Goal: Task Accomplishment & Management: Complete application form

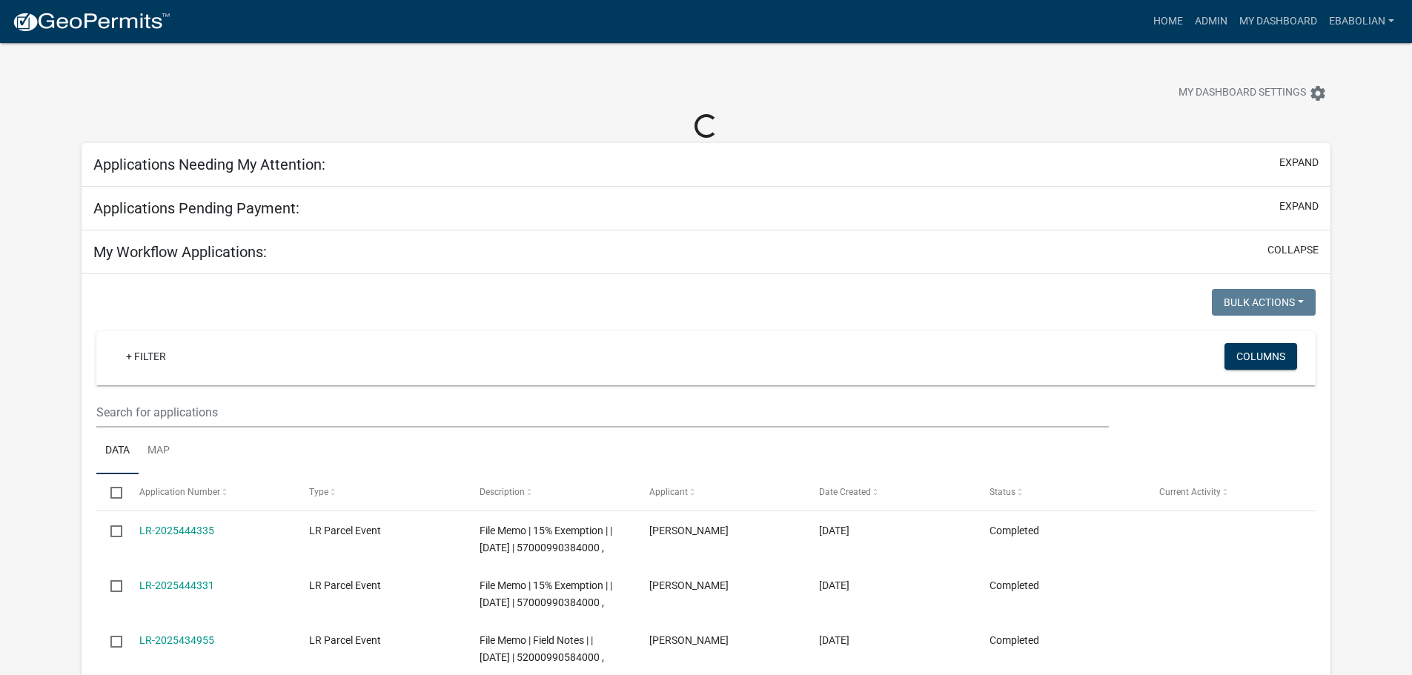
select select "3: 100"
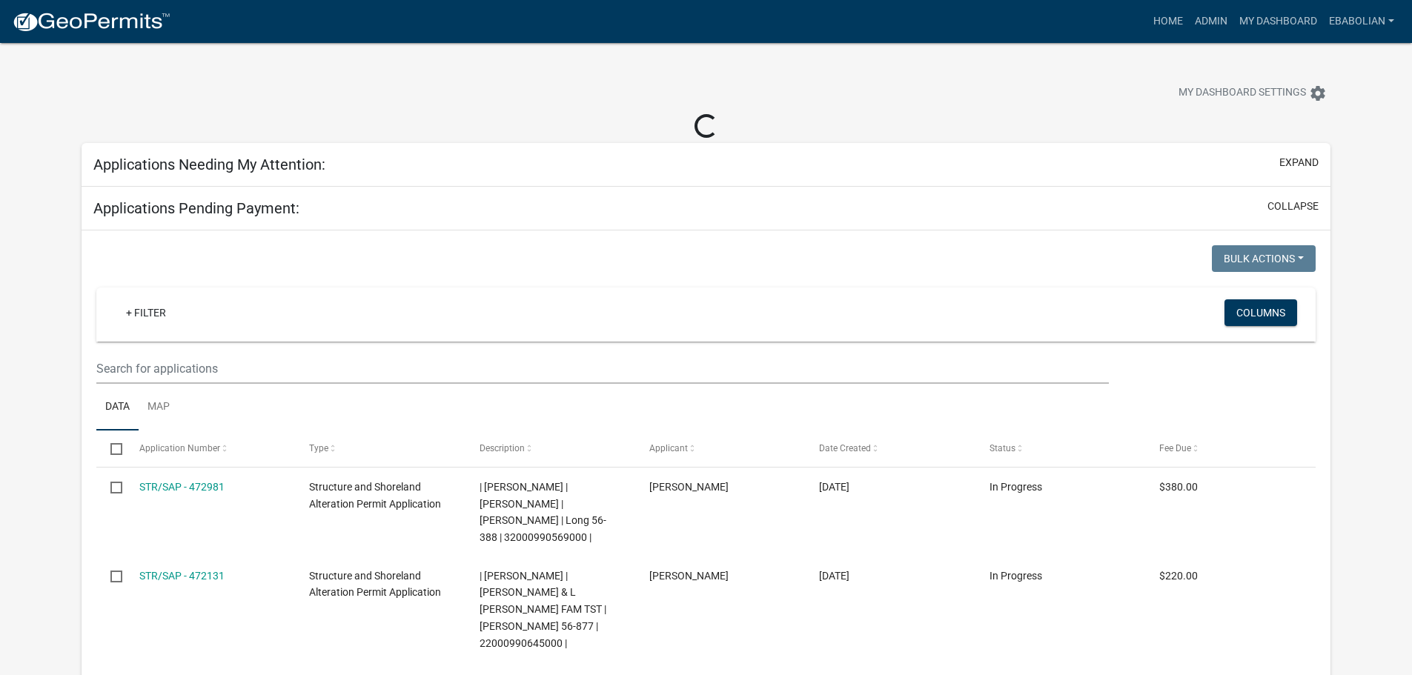
select select "3: 100"
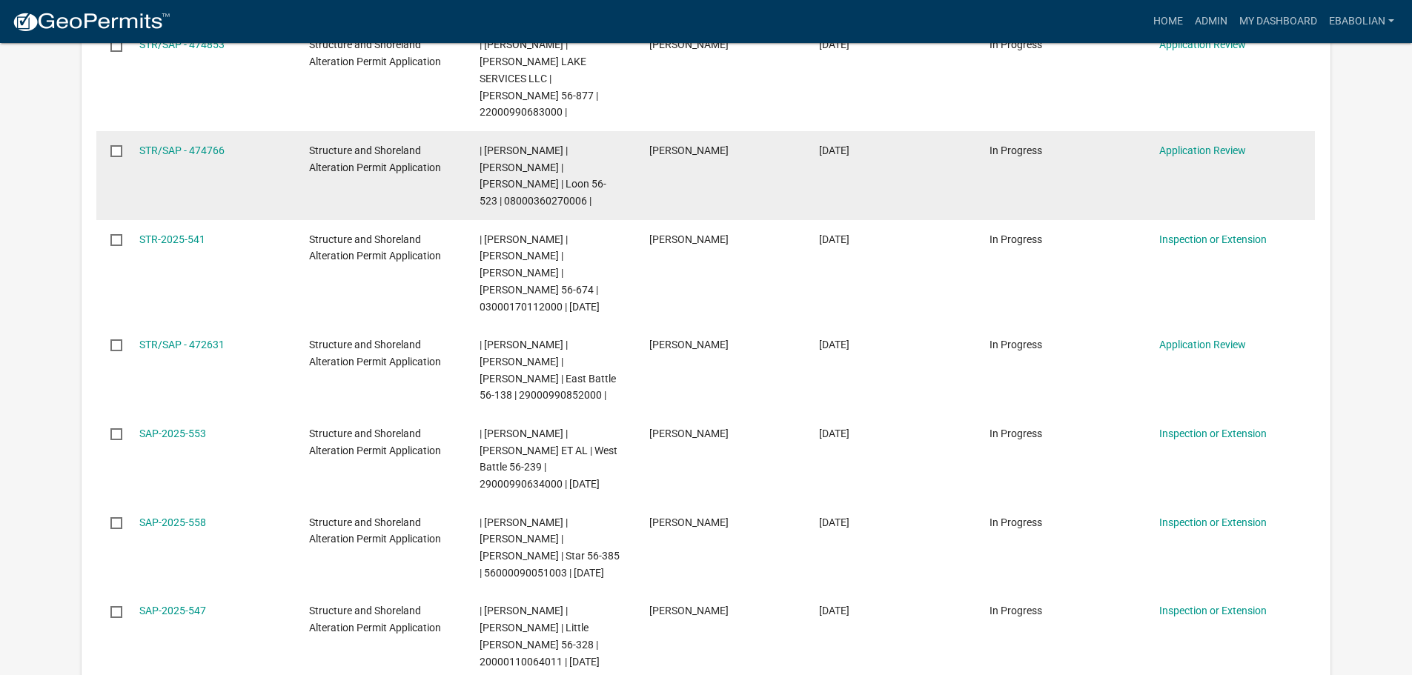
scroll to position [445, 0]
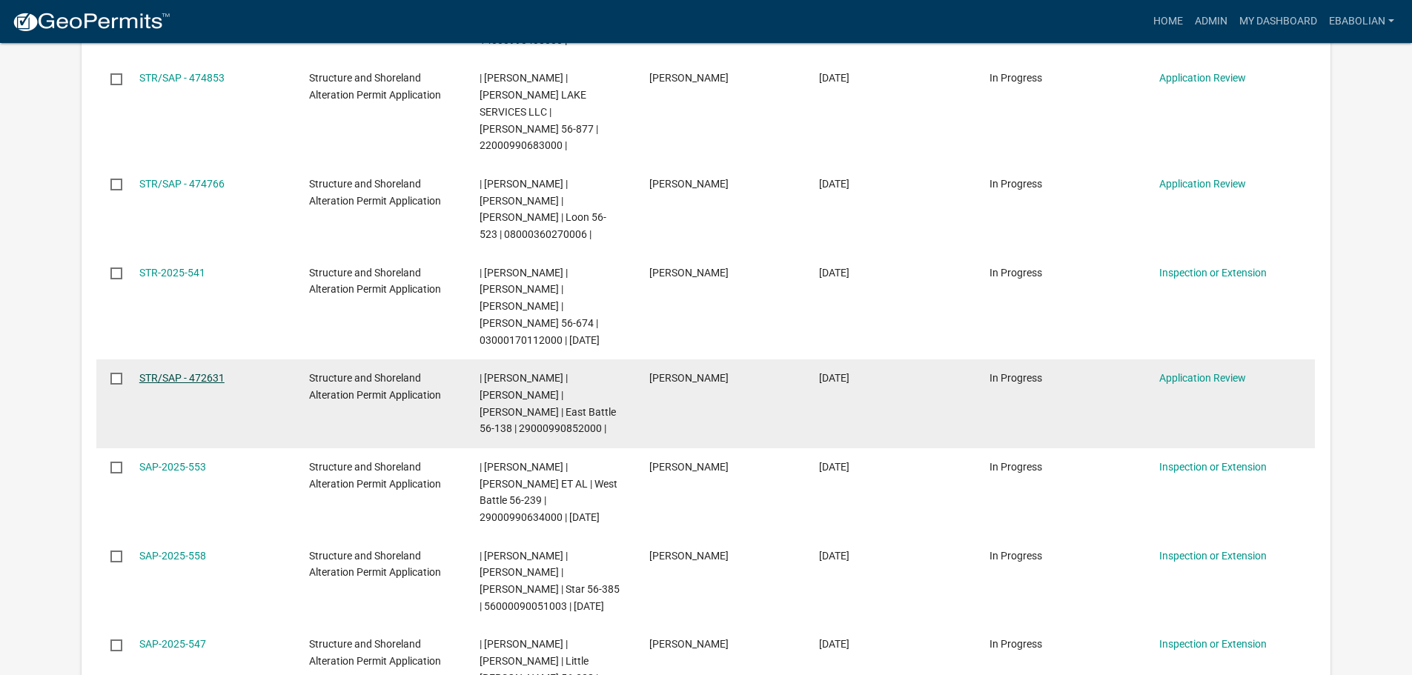
click at [199, 372] on link "STR/SAP - 472631" at bounding box center [181, 378] width 85 height 12
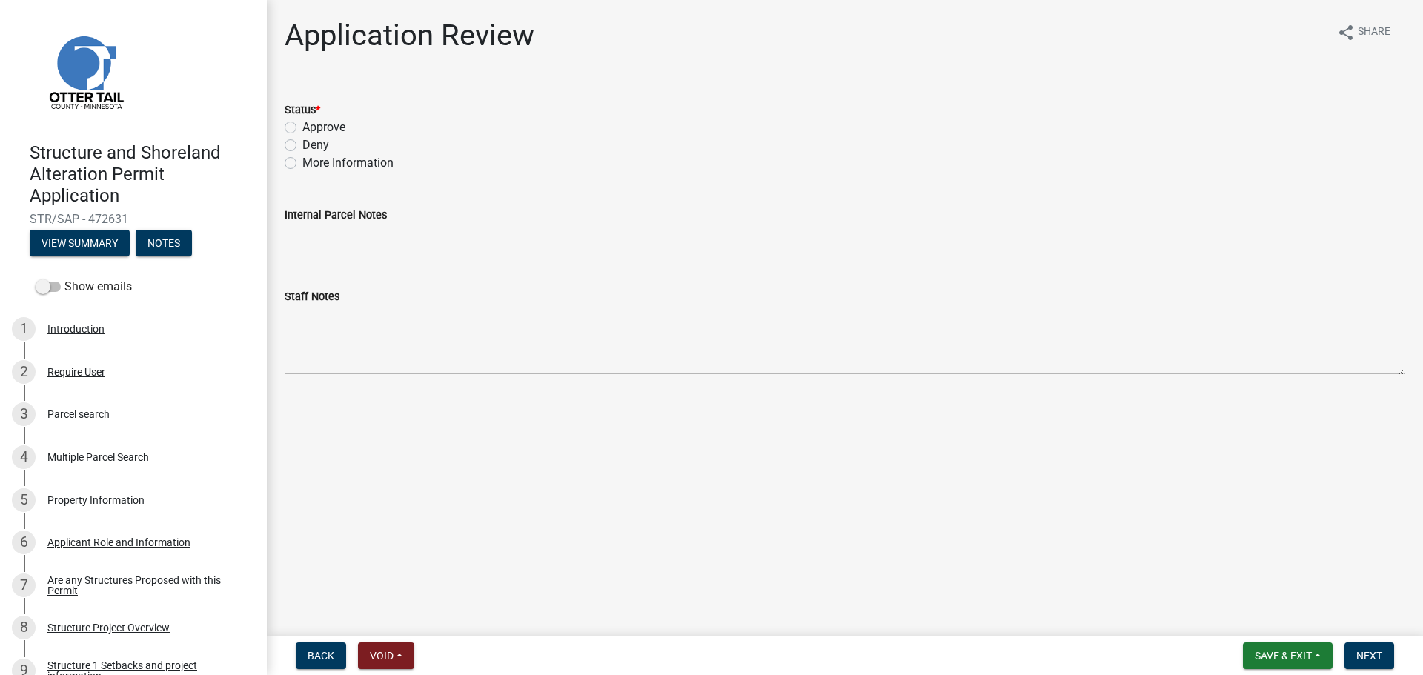
click at [302, 129] on label "Approve" at bounding box center [323, 128] width 43 height 18
click at [302, 128] on input "Approve" at bounding box center [307, 124] width 10 height 10
radio input "true"
click at [1366, 660] on span "Next" at bounding box center [1370, 656] width 26 height 12
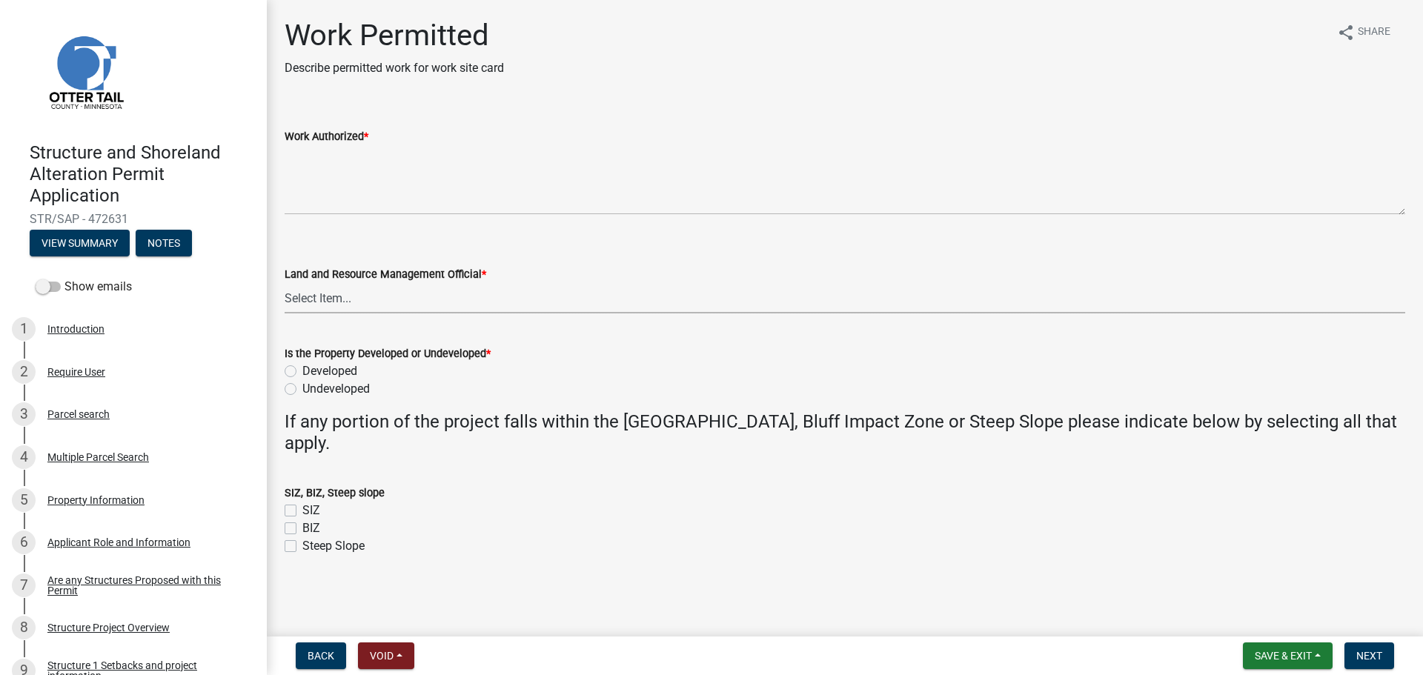
click at [323, 303] on select "Select Item... [PERSON_NAME] [PERSON_NAME] [PERSON_NAME] [PERSON_NAME] [PERSON_…" at bounding box center [845, 298] width 1121 height 30
click at [285, 283] on select "Select Item... [PERSON_NAME] [PERSON_NAME] [PERSON_NAME] [PERSON_NAME] [PERSON_…" at bounding box center [845, 298] width 1121 height 30
select select "f66be788-4dd6-459d-a9ec-6d83f4dfb709"
click at [302, 371] on label "Developed" at bounding box center [329, 371] width 55 height 18
click at [302, 371] on input "Developed" at bounding box center [307, 367] width 10 height 10
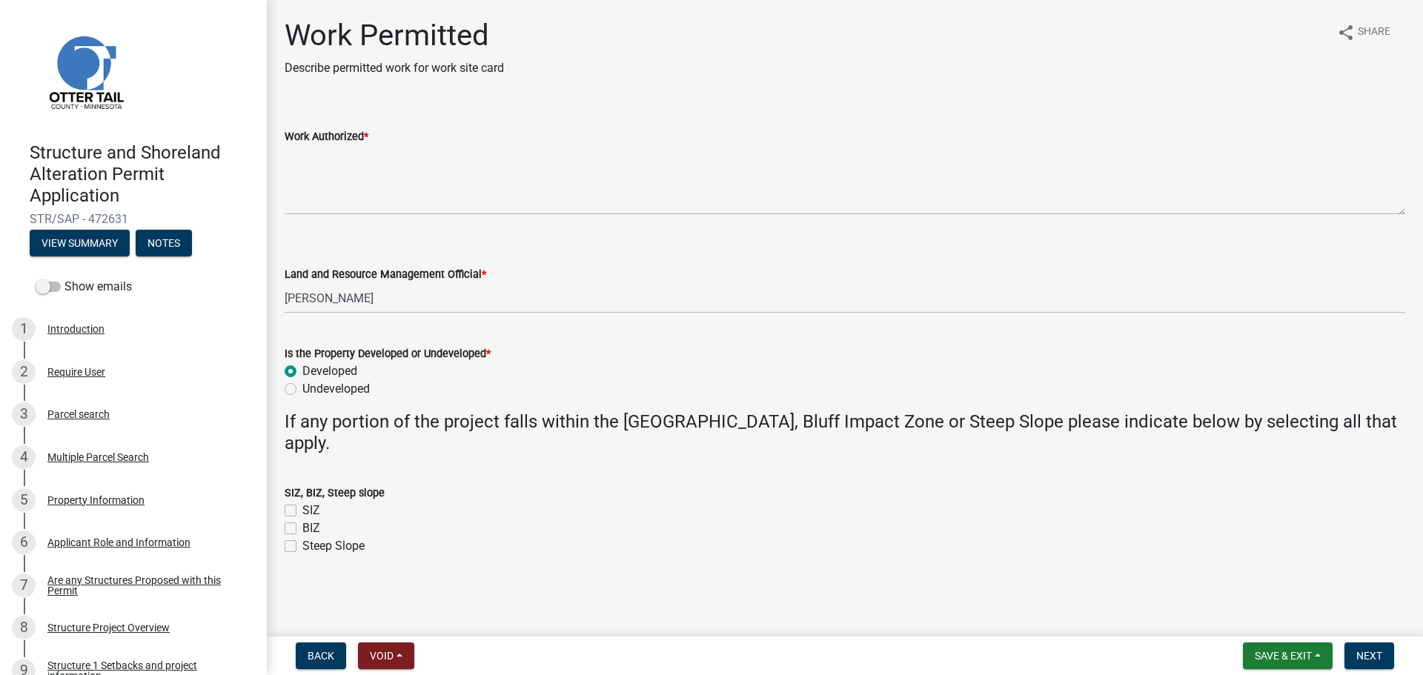
radio input "true"
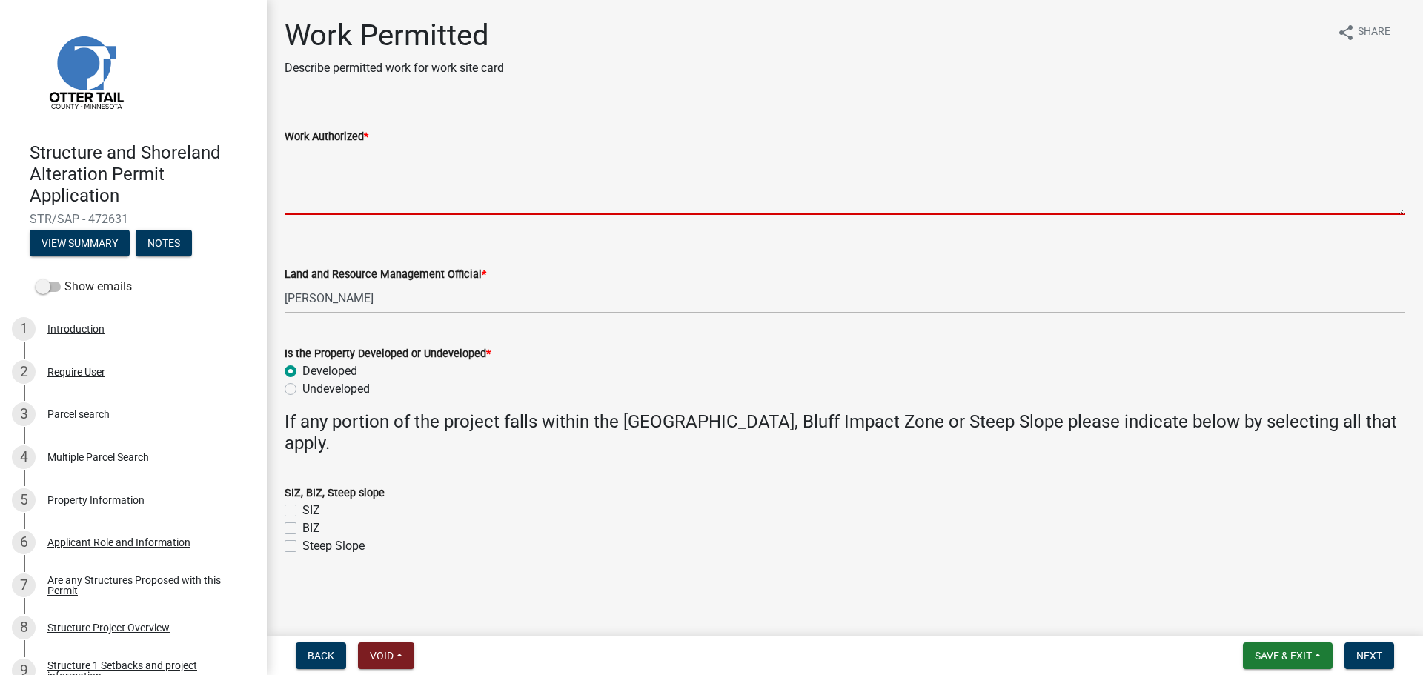
click at [294, 176] on textarea "Work Authorized *" at bounding box center [845, 180] width 1121 height 70
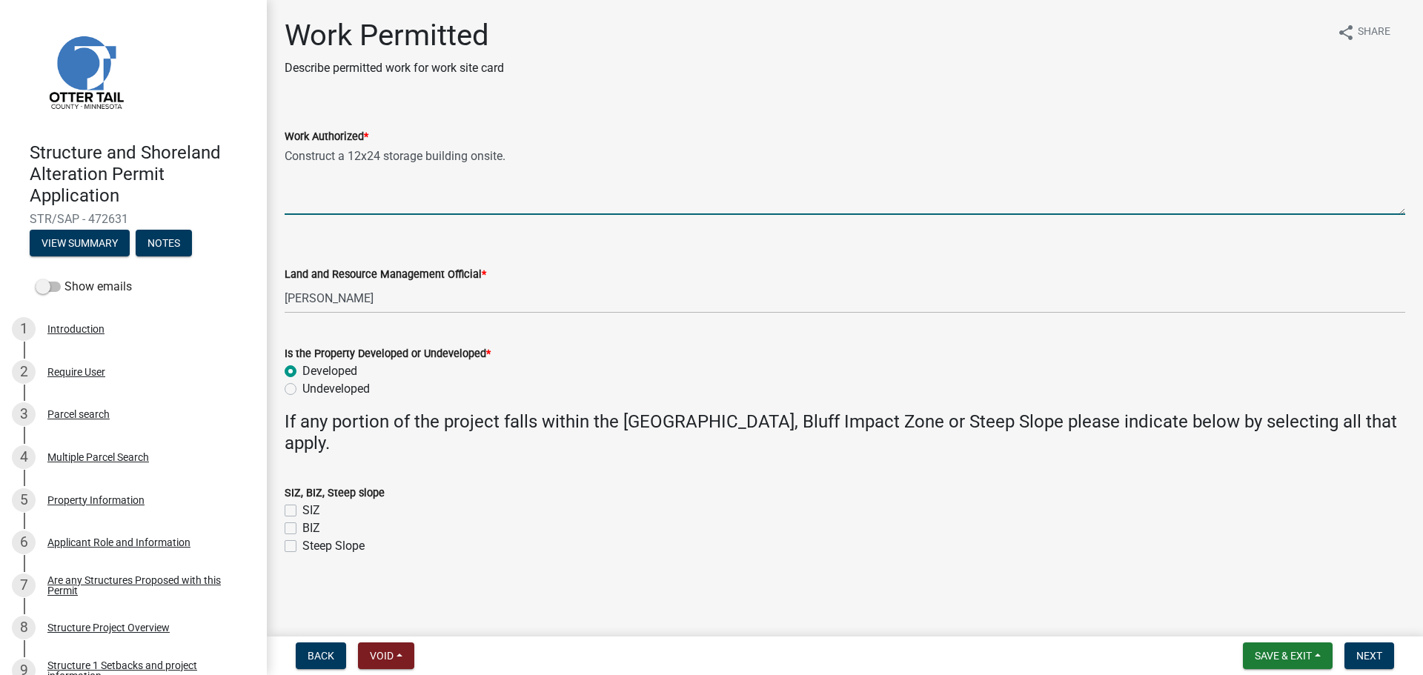
drag, startPoint x: 520, startPoint y: 158, endPoint x: 694, endPoint y: 187, distance: 175.9
click at [520, 158] on textarea "Construct a 12x24 storage building onsite." at bounding box center [845, 180] width 1121 height 70
click at [521, 155] on textarea "Construct a 12x24 storage building onsite." at bounding box center [845, 180] width 1121 height 70
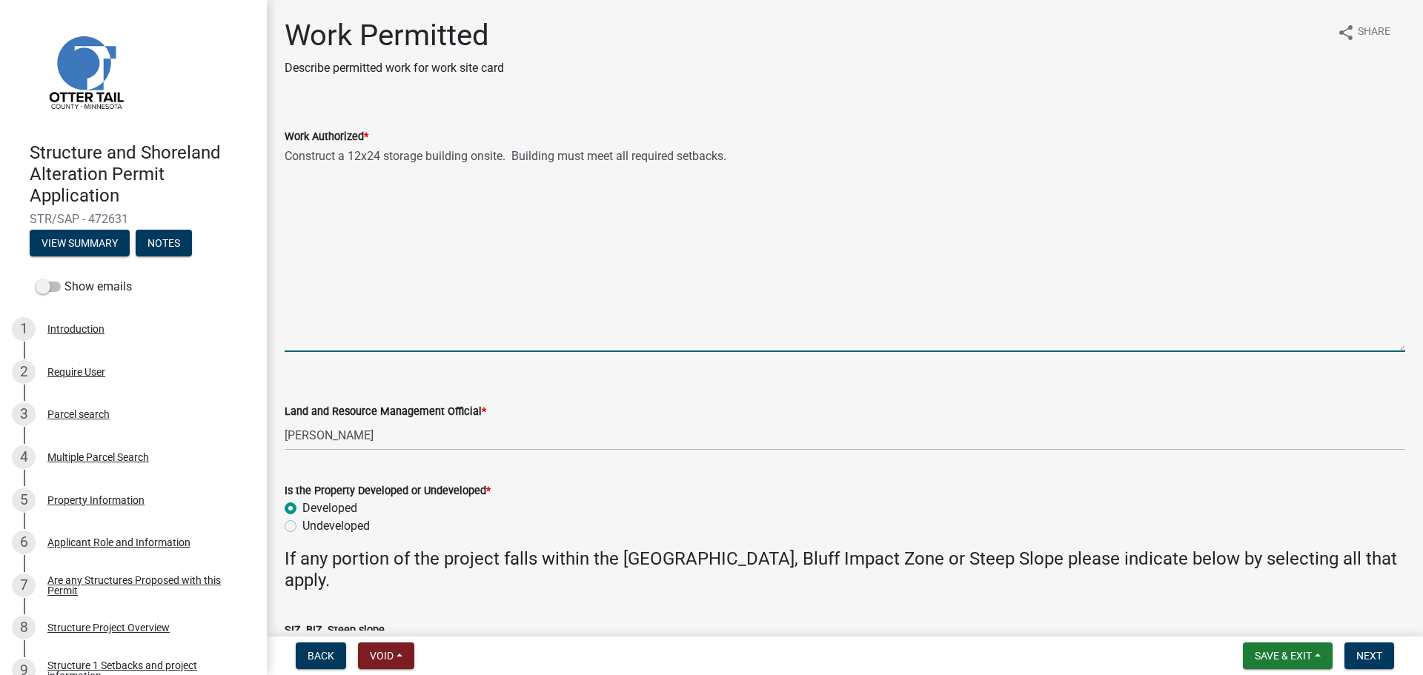
drag, startPoint x: 1402, startPoint y: 211, endPoint x: 1405, endPoint y: 348, distance: 137.2
click at [1405, 348] on div "Work Authorized * Construct a 12x24 storage building onsite. Building must meet…" at bounding box center [845, 229] width 1143 height 245
click at [1024, 178] on textarea "Construct a 12x24 storage building onsite. Building must meet all required setb…" at bounding box center [845, 248] width 1121 height 207
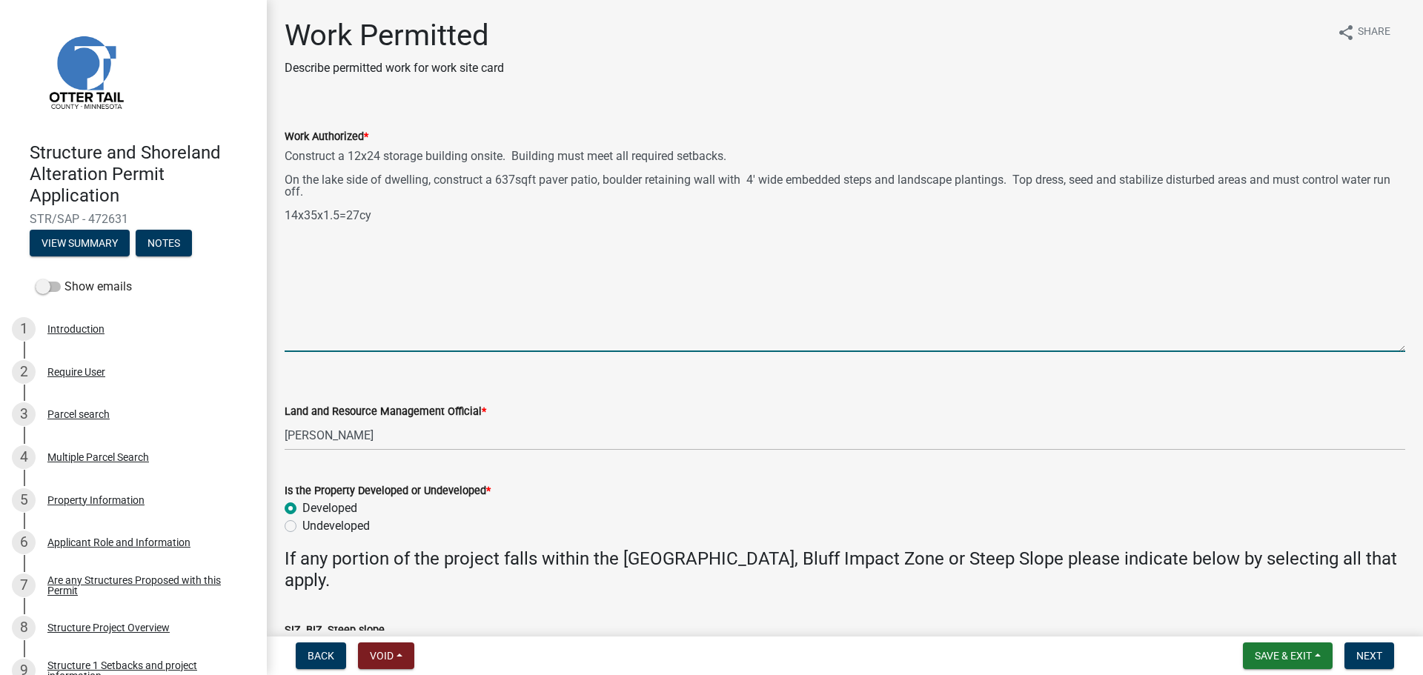
click at [376, 217] on textarea "Construct a 12x24 storage building onsite. Building must meet all required setb…" at bounding box center [845, 248] width 1121 height 207
paste textarea "Backfill behind retaining wall to bring to grade for proposed patio"
type textarea "Construct a 12x24 storage building onsite. Building must meet all required setb…"
click at [1274, 653] on span "Save & Exit" at bounding box center [1283, 656] width 57 height 12
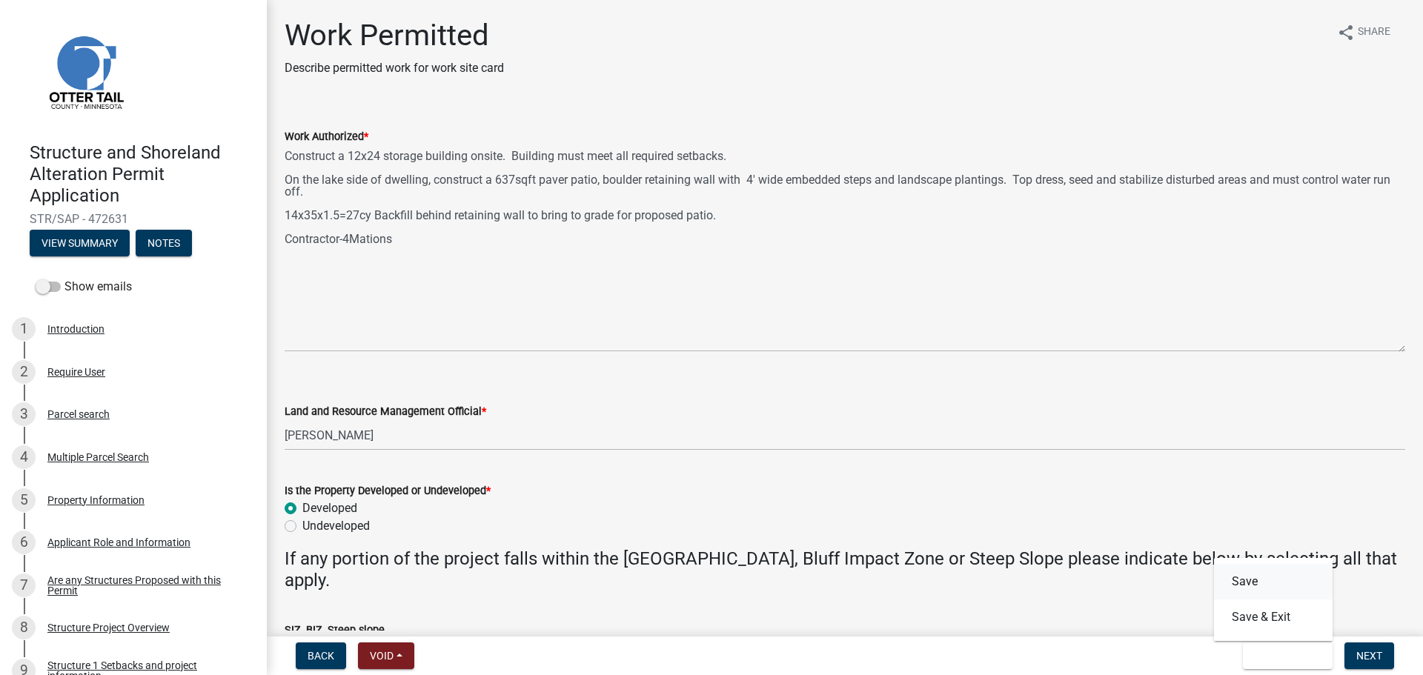
click at [1263, 585] on button "Save" at bounding box center [1273, 582] width 119 height 36
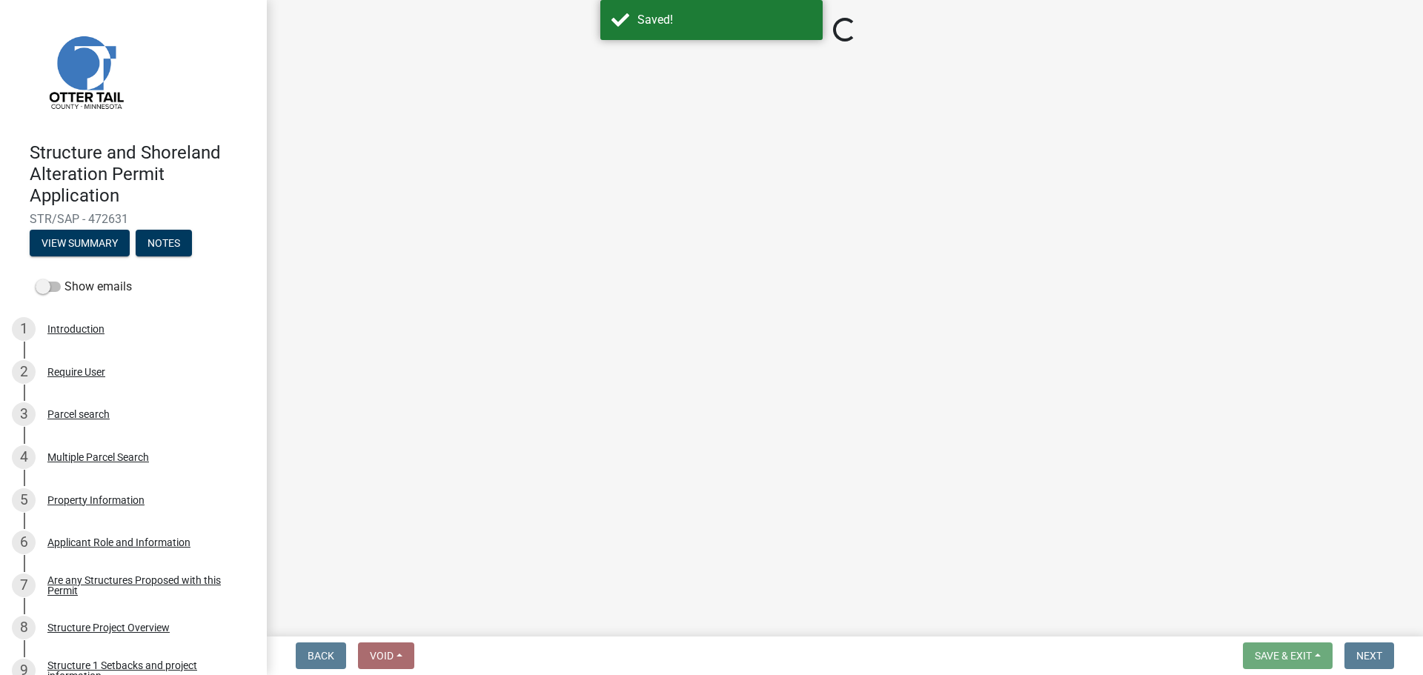
select select "f66be788-4dd6-459d-a9ec-6d83f4dfb709"
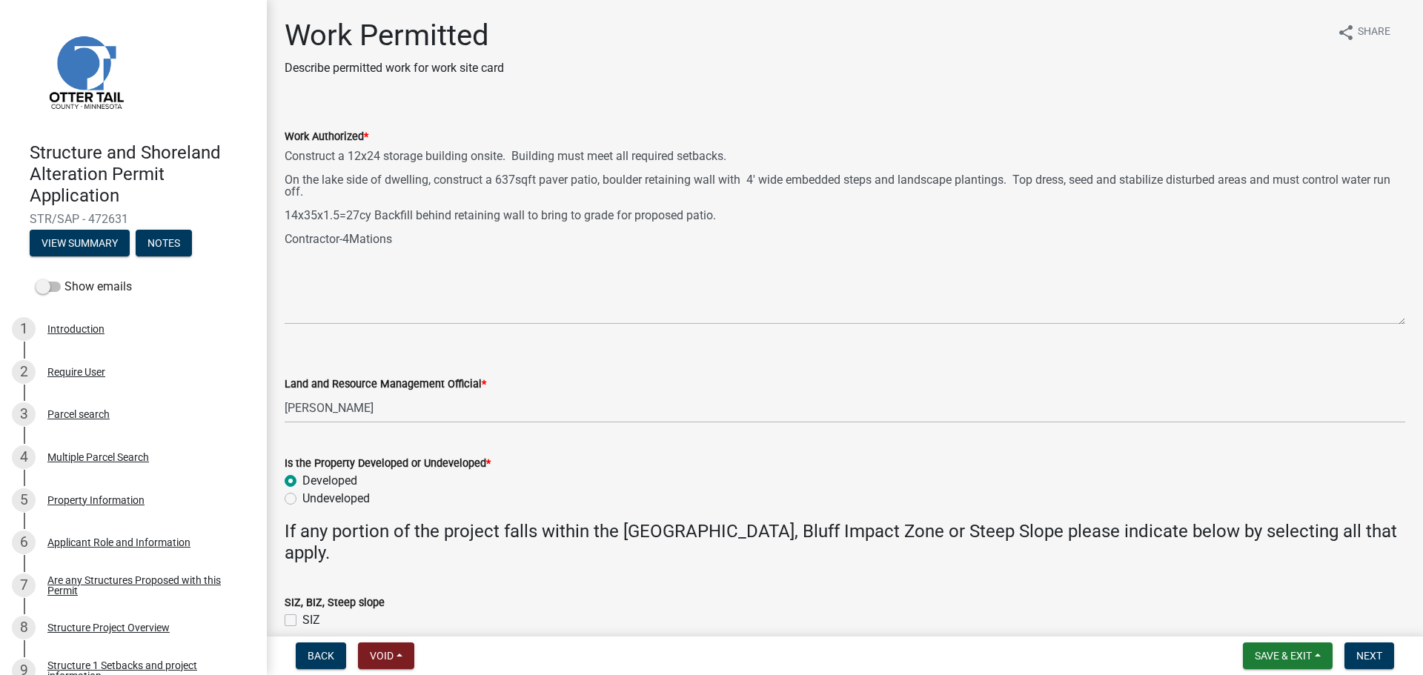
drag, startPoint x: 1403, startPoint y: 211, endPoint x: 1428, endPoint y: 335, distance: 126.2
click at [1411, 335] on html "Internet Explorer does NOT work with GeoPermits. Get a new browser for more sec…" at bounding box center [711, 337] width 1423 height 675
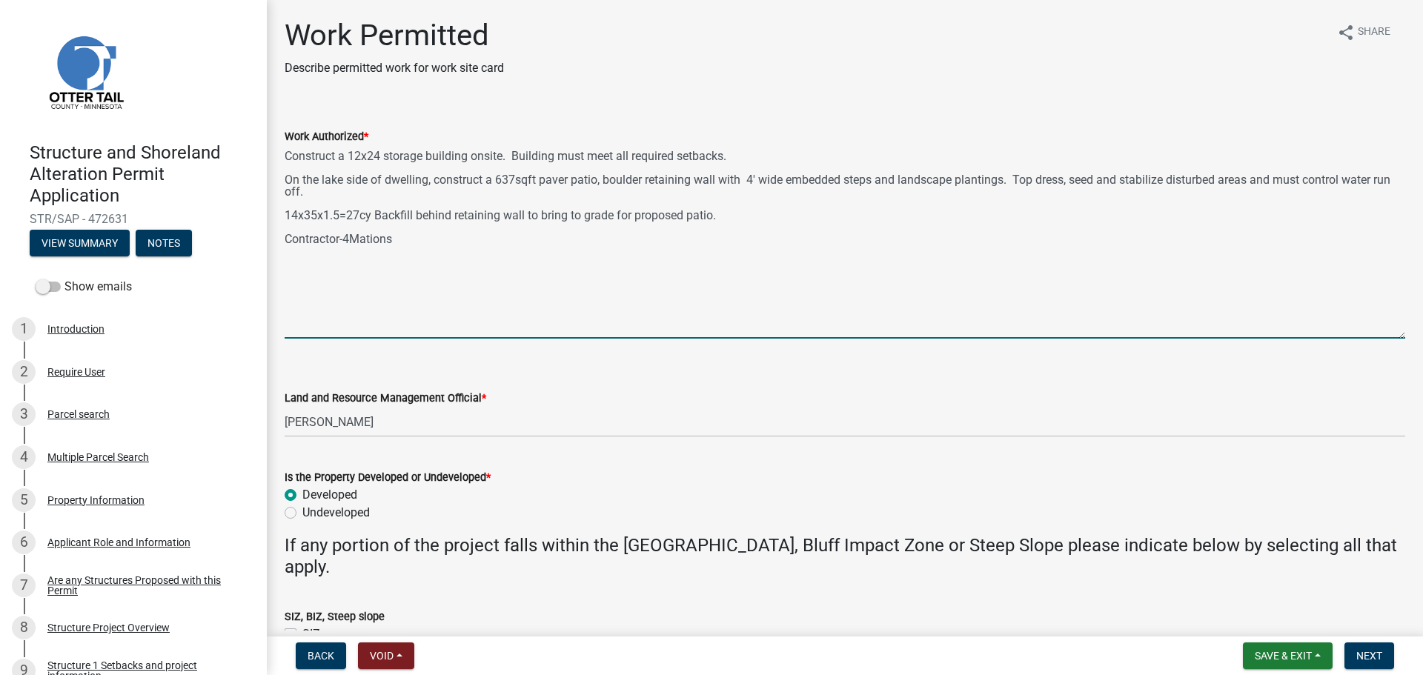
click at [743, 155] on textarea "Construct a 12x24 storage building onsite. Building must meet all required setb…" at bounding box center [845, 241] width 1121 height 193
click at [743, 156] on textarea "Construct a 12x24 storage building onsite. Building must meet all required setb…" at bounding box center [845, 241] width 1121 height 193
click at [408, 245] on textarea "Construct a 12x24 storage building onsite. Building must meet all required setb…" at bounding box center [845, 241] width 1121 height 193
type textarea "Construct a 12x24 storage building onsite. Building must meet all required setb…"
click at [1289, 654] on span "Save & Exit" at bounding box center [1283, 656] width 57 height 12
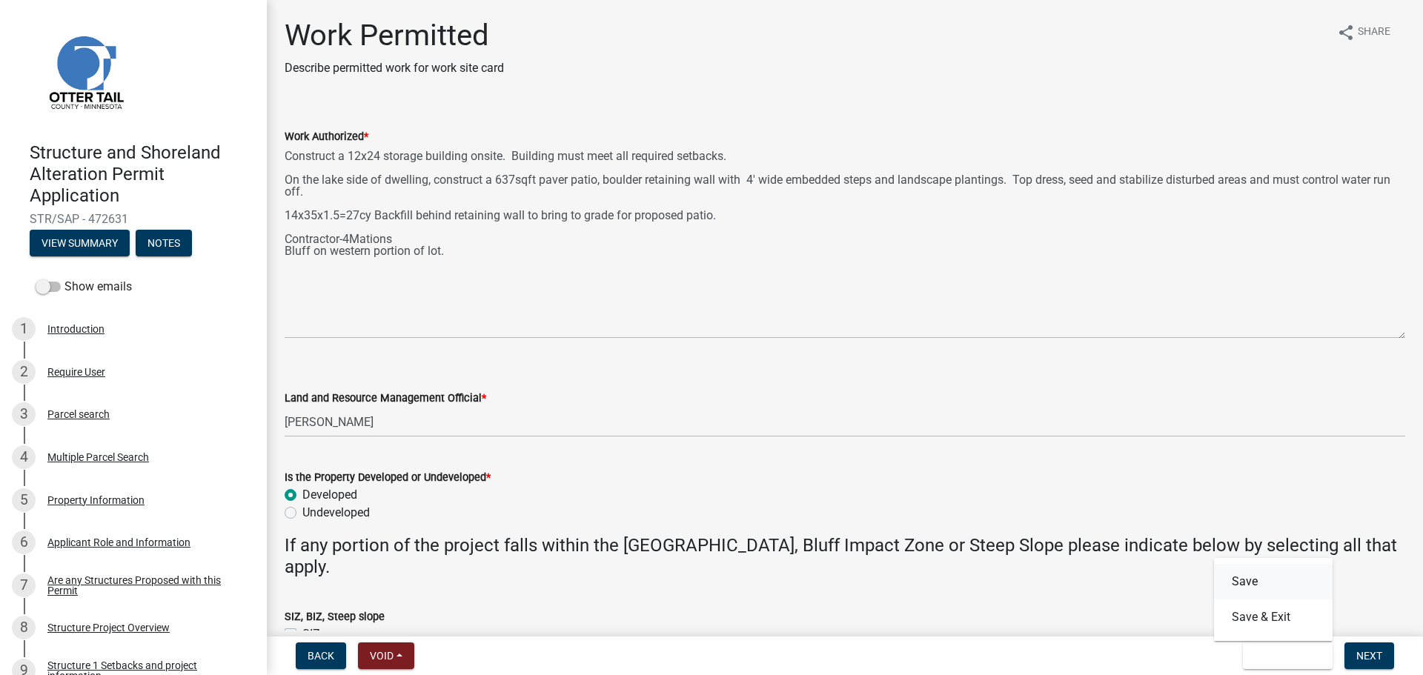
click at [1244, 577] on button "Save" at bounding box center [1273, 582] width 119 height 36
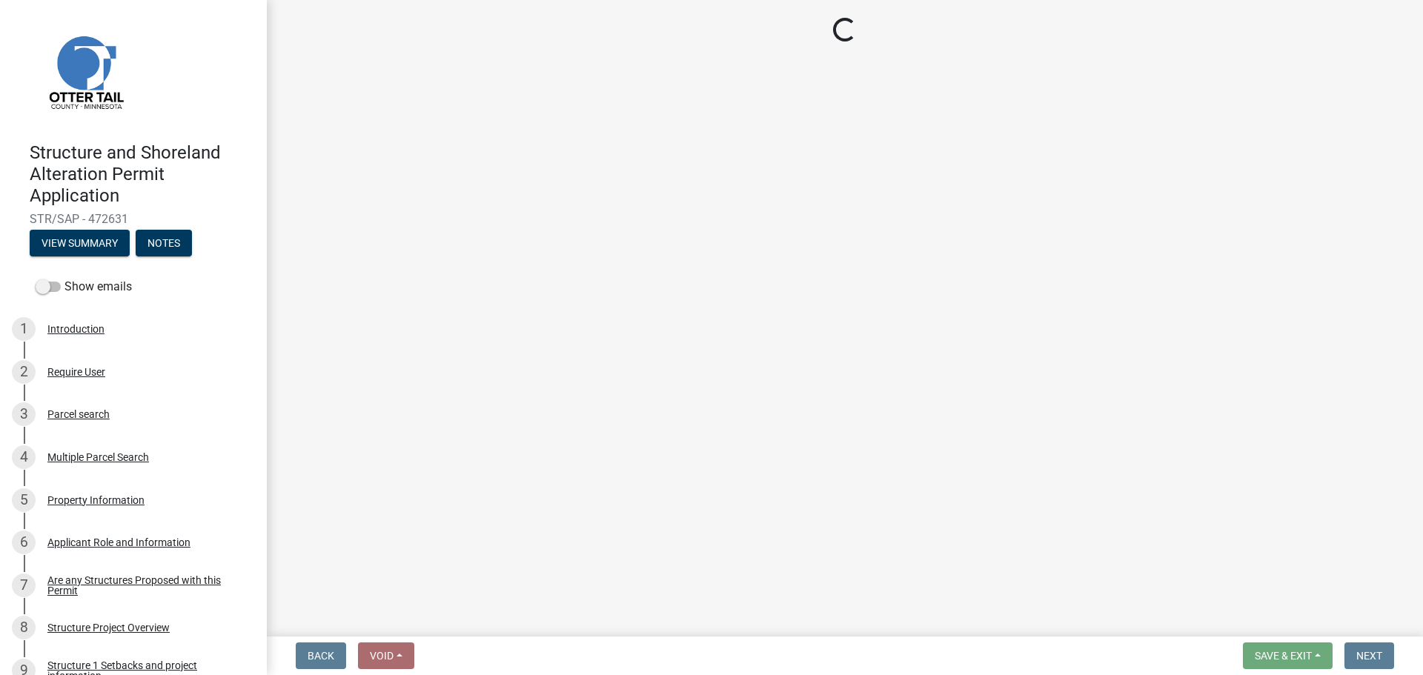
select select "f66be788-4dd6-459d-a9ec-6d83f4dfb709"
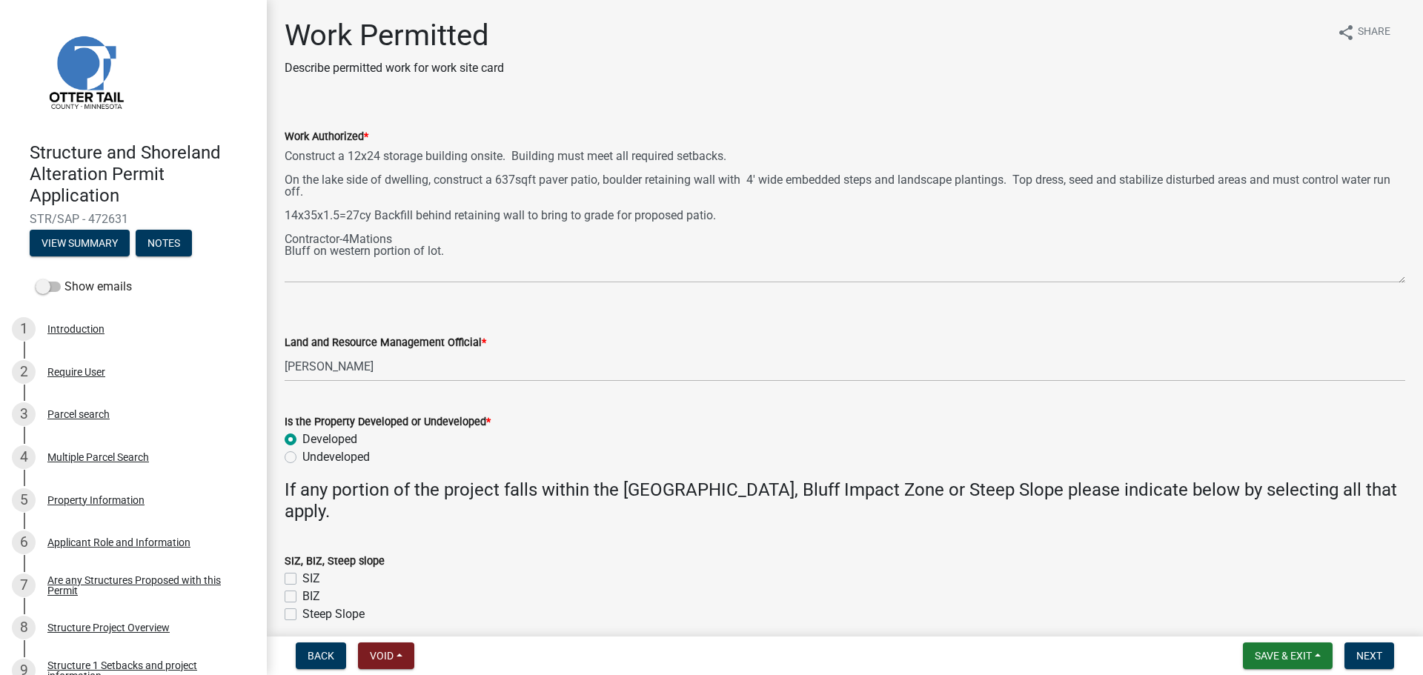
drag, startPoint x: 1403, startPoint y: 211, endPoint x: 1388, endPoint y: 279, distance: 69.8
click at [1388, 279] on textarea "Construct a 12x24 storage building onsite. Building must meet all required setb…" at bounding box center [845, 214] width 1121 height 138
click at [1368, 654] on span "Next" at bounding box center [1370, 656] width 26 height 12
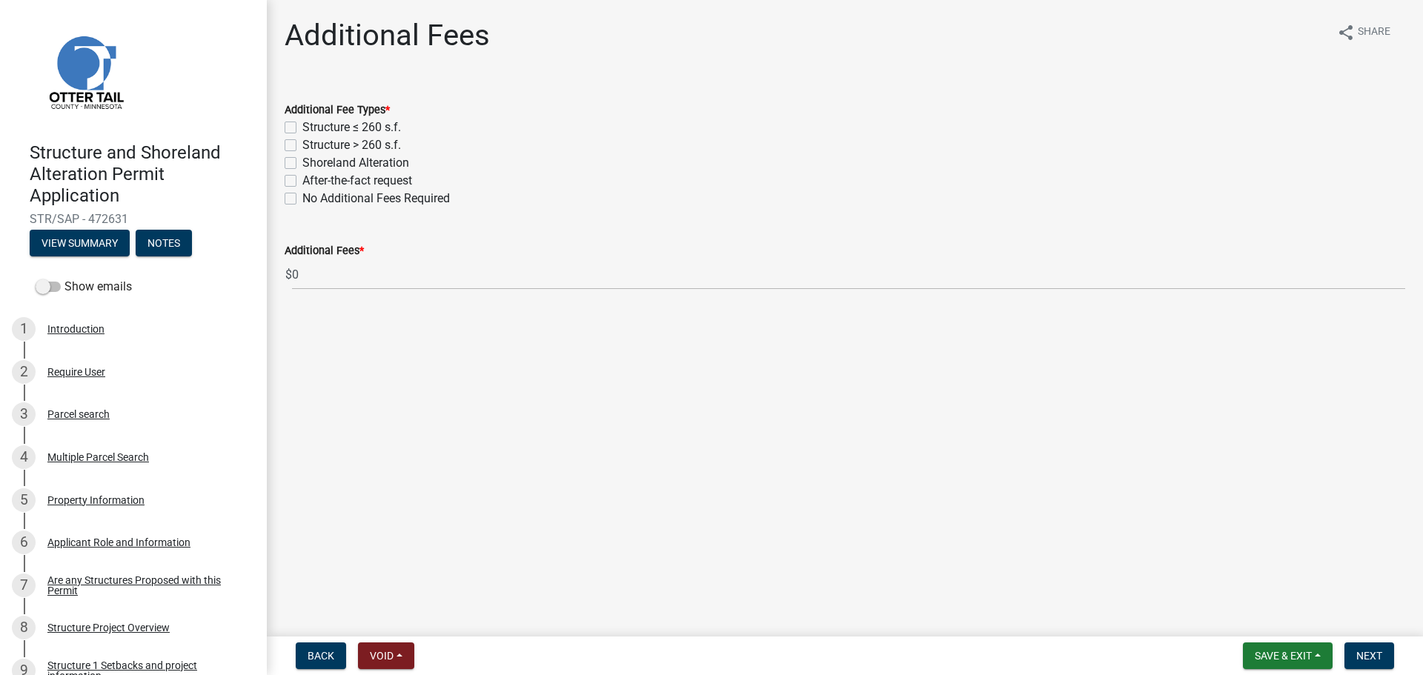
click at [302, 147] on label "Structure > 260 s.f." at bounding box center [351, 145] width 99 height 18
click at [302, 146] on input "Structure > 260 s.f." at bounding box center [307, 141] width 10 height 10
checkbox input "true"
checkbox input "false"
checkbox input "true"
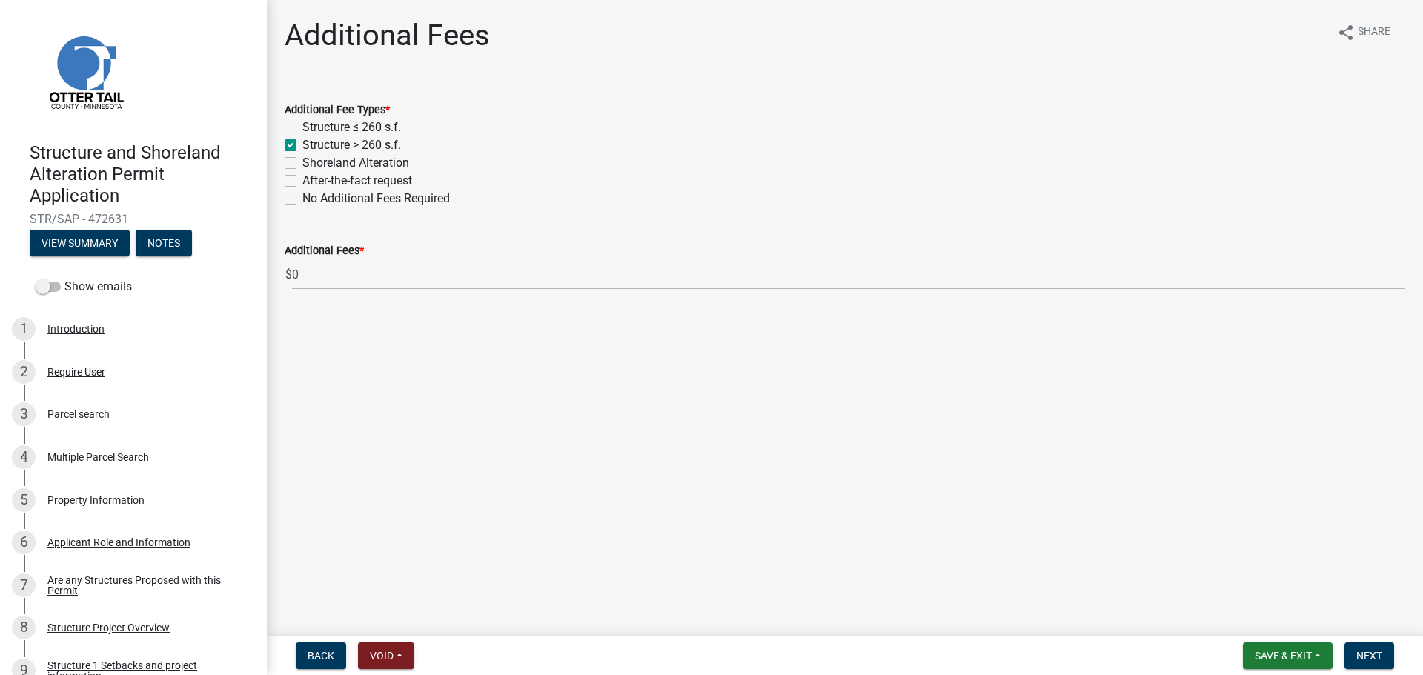
checkbox input "false"
click at [1362, 654] on span "Next" at bounding box center [1370, 656] width 26 height 12
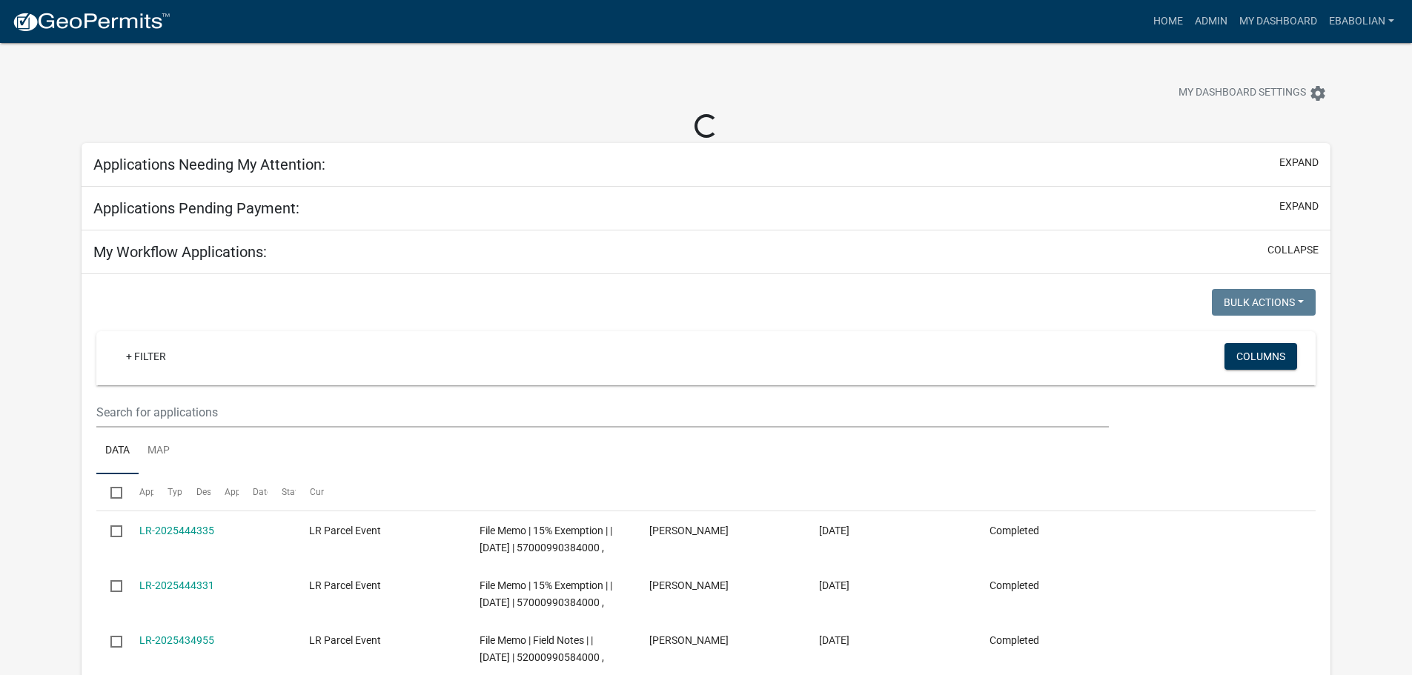
select select "3: 100"
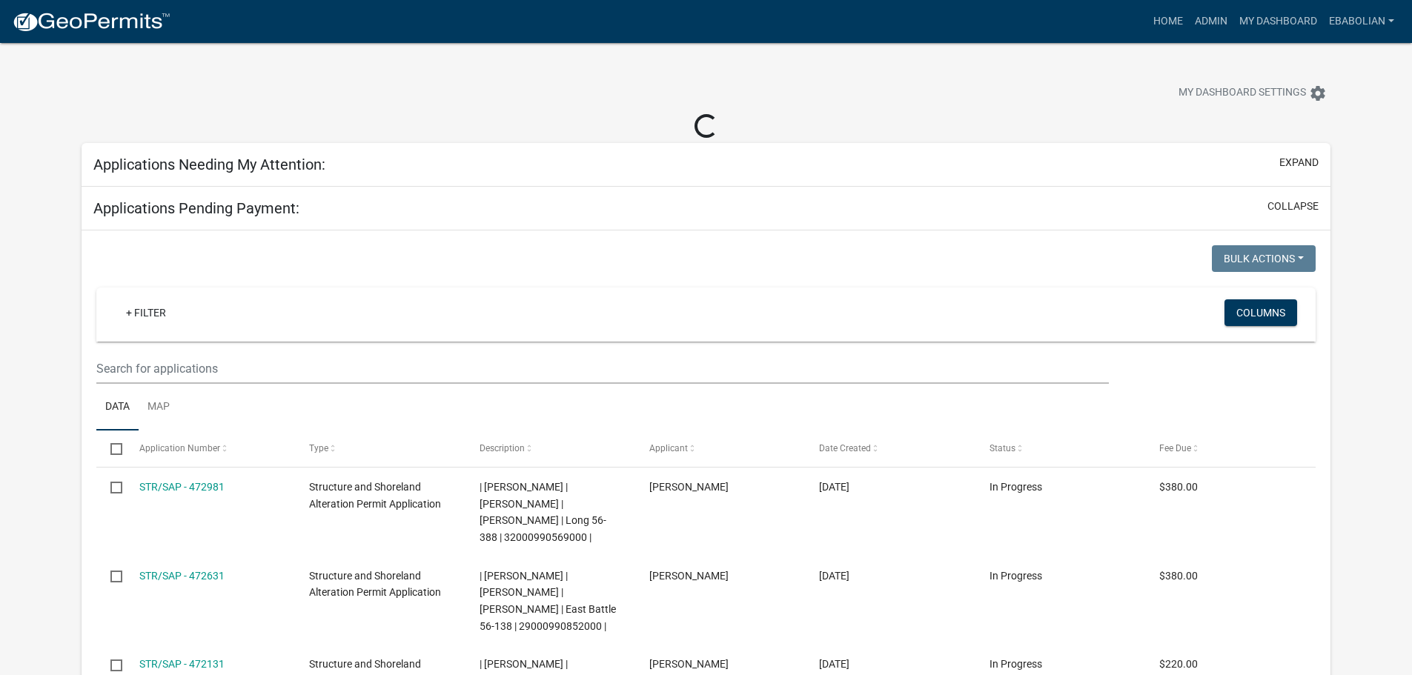
select select "3: 100"
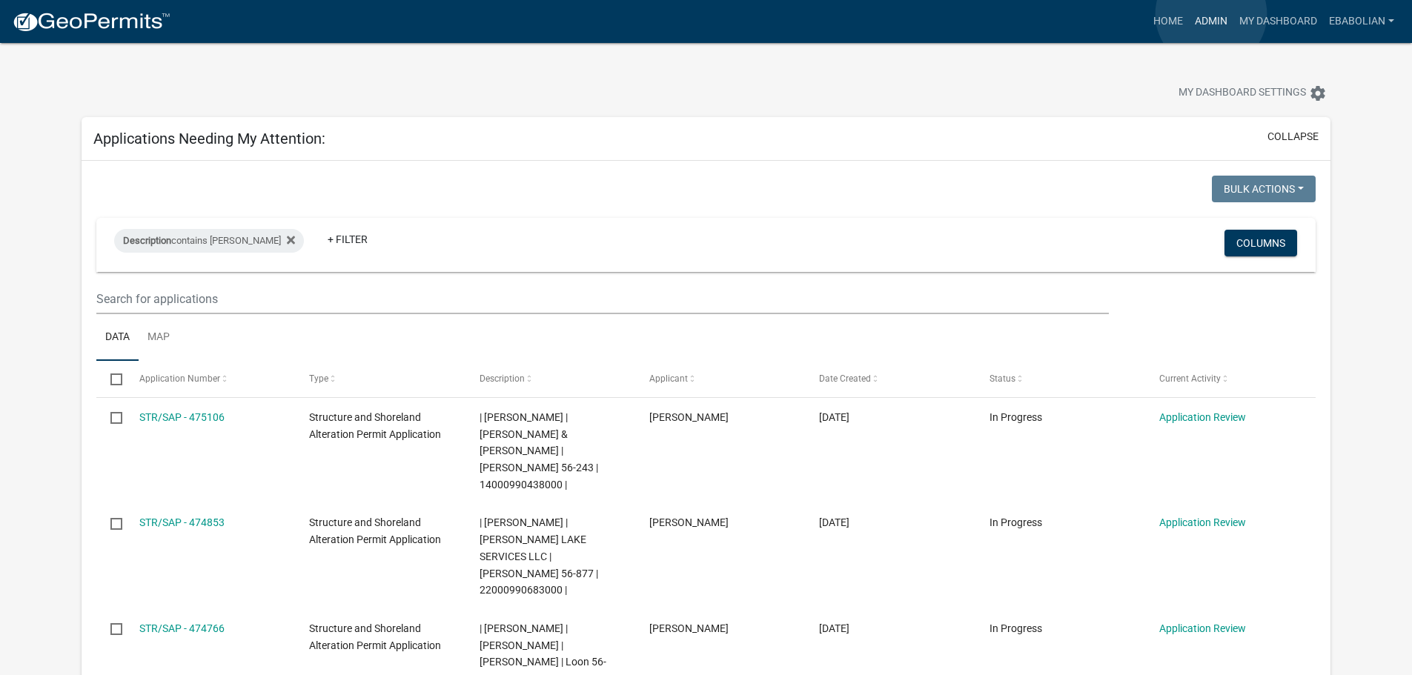
click at [1211, 14] on link "Admin" at bounding box center [1211, 21] width 44 height 28
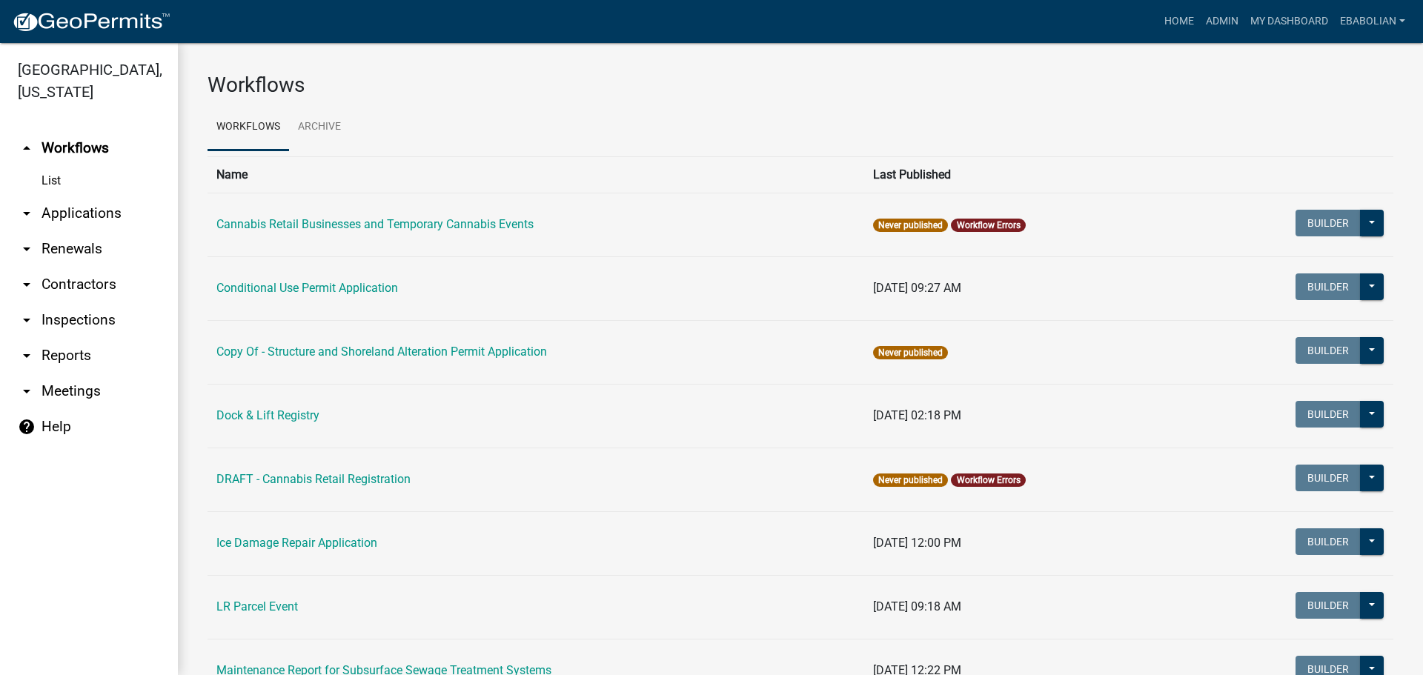
click at [83, 211] on link "arrow_drop_down Applications" at bounding box center [89, 214] width 178 height 36
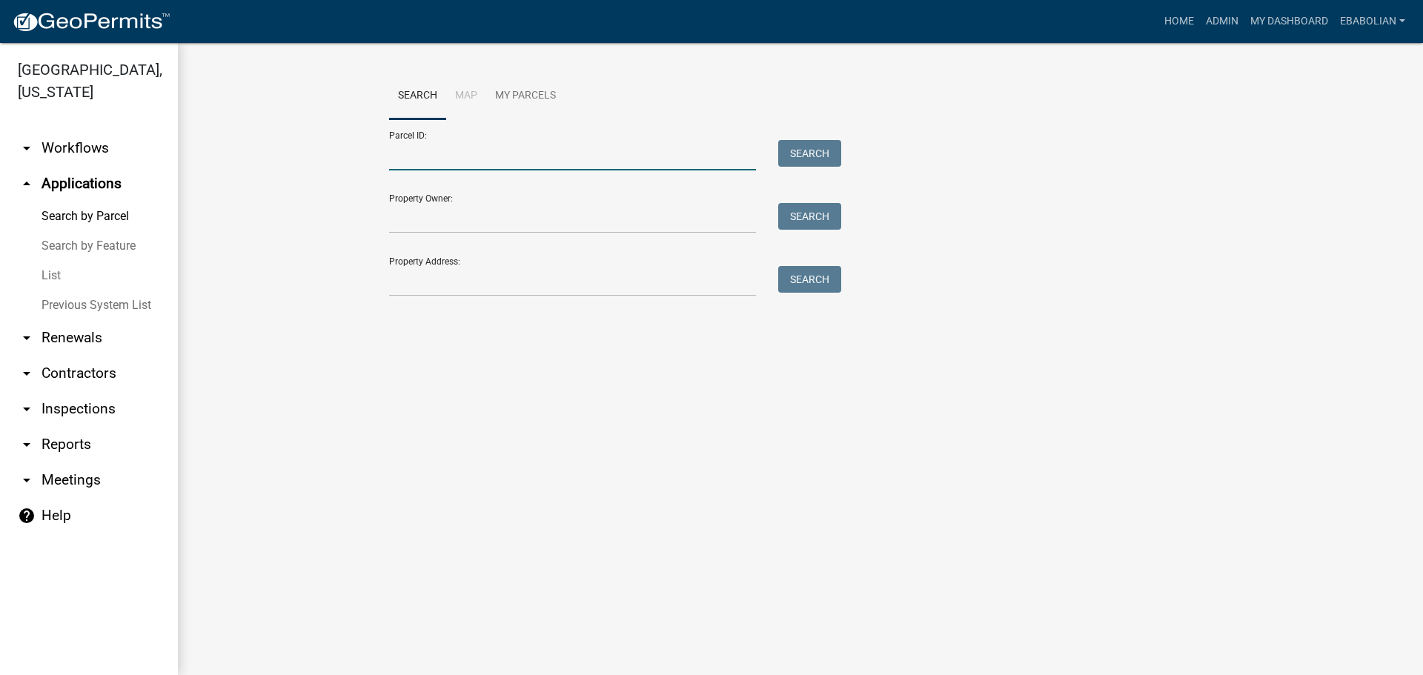
click at [419, 153] on input "Parcel ID:" at bounding box center [572, 155] width 367 height 30
paste input "02000990387000"
type input "02000990387000"
click at [827, 148] on button "Search" at bounding box center [809, 153] width 63 height 27
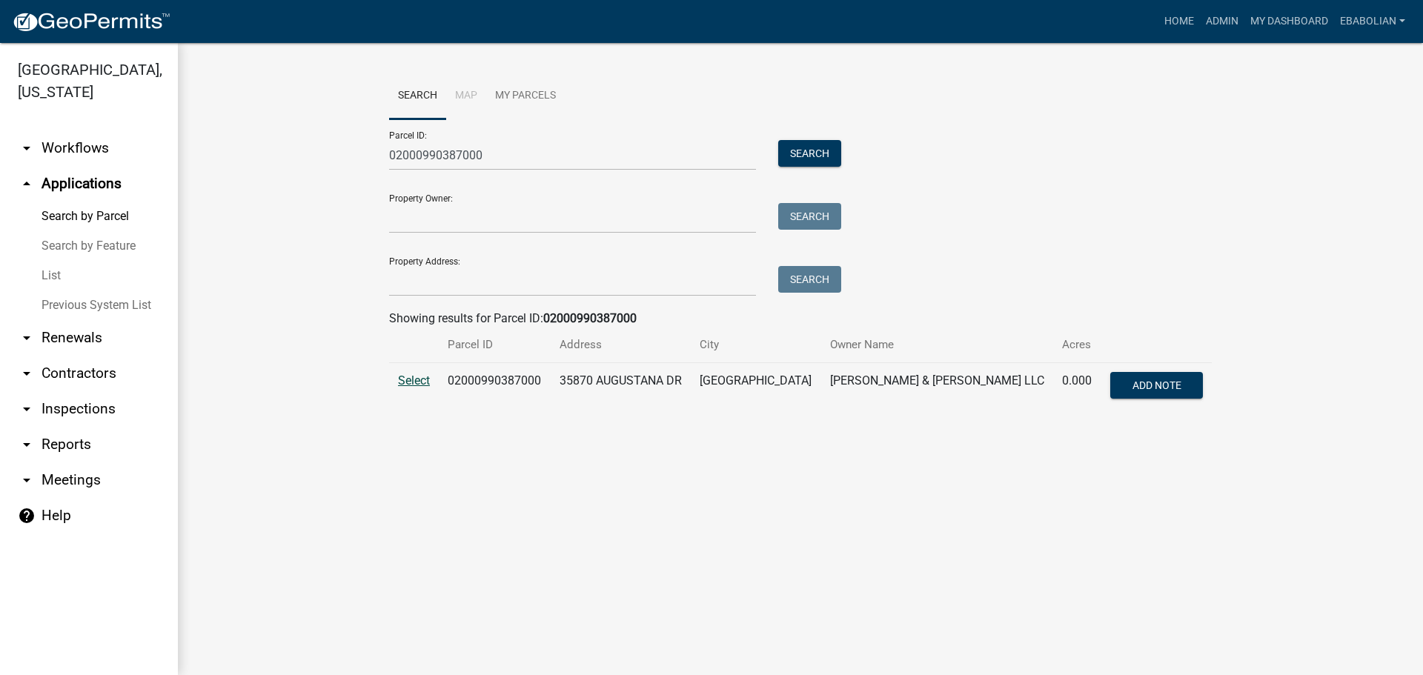
click at [420, 385] on span "Select" at bounding box center [414, 381] width 32 height 14
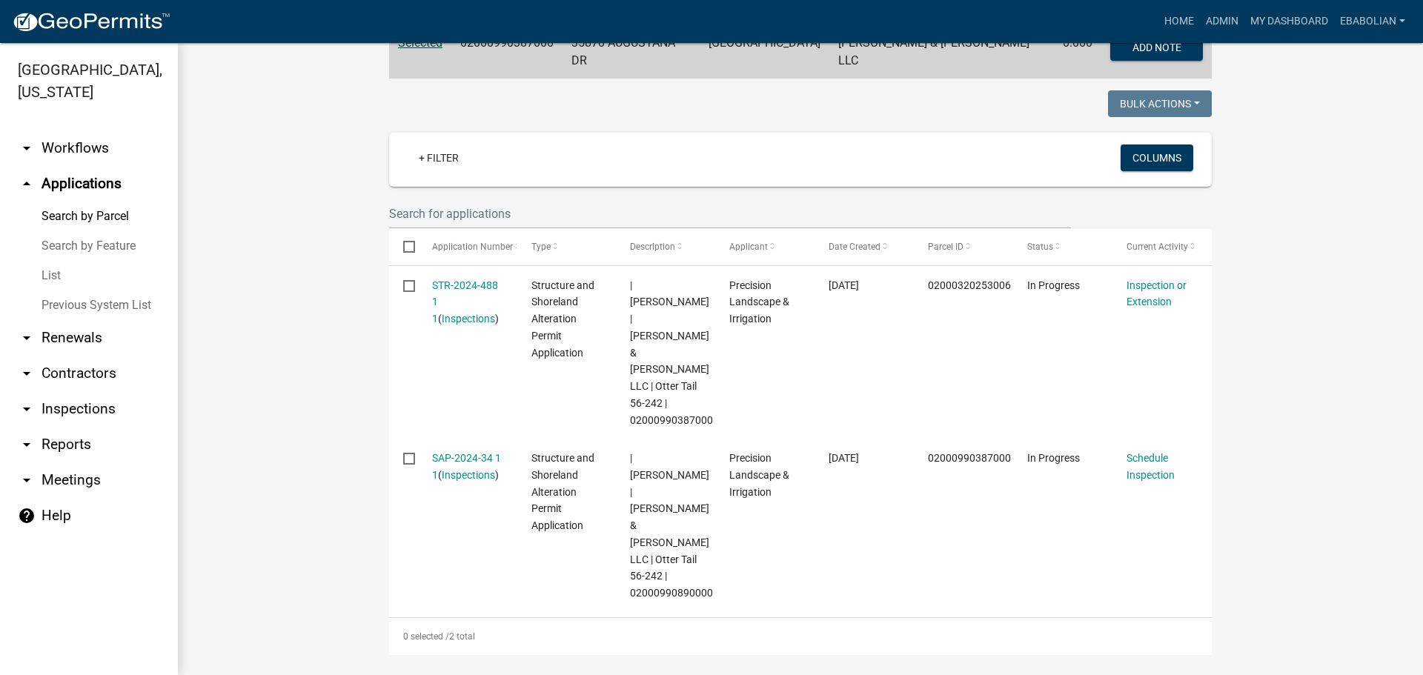
scroll to position [371, 0]
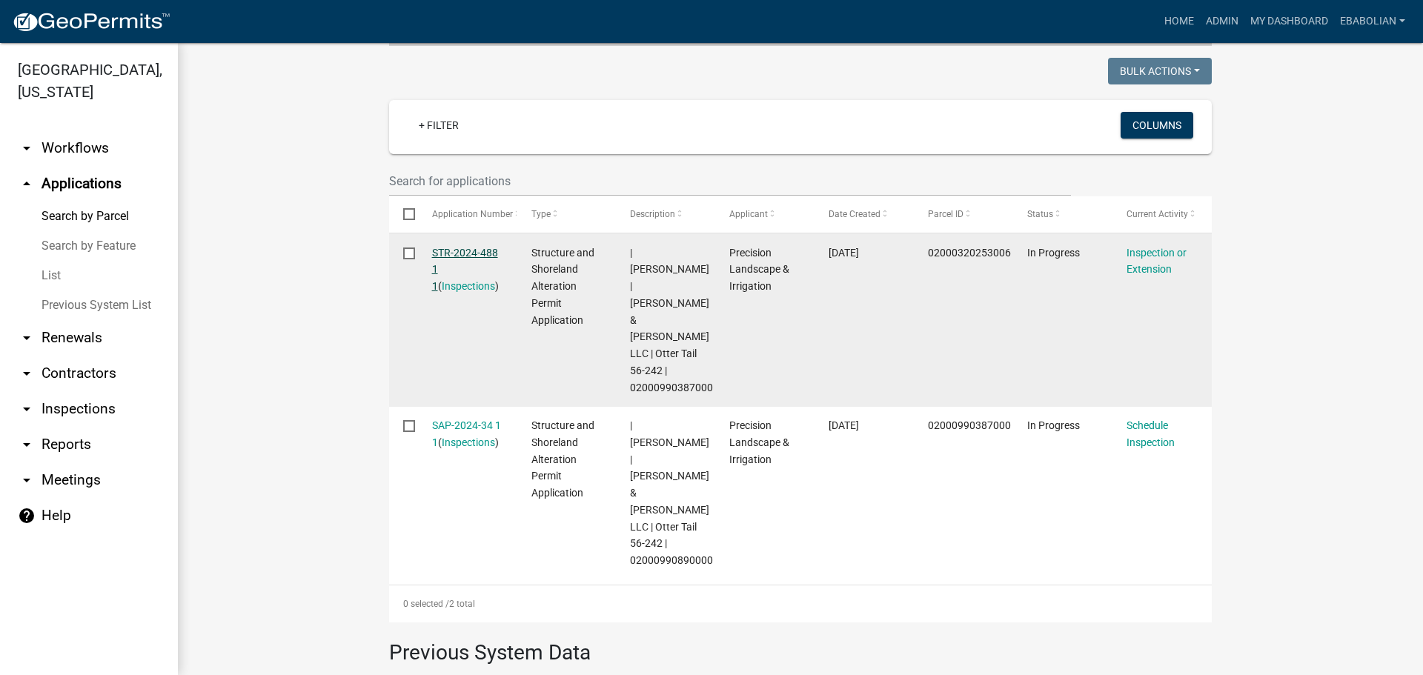
click at [440, 247] on link "STR-2024-488 1 1" at bounding box center [465, 270] width 66 height 46
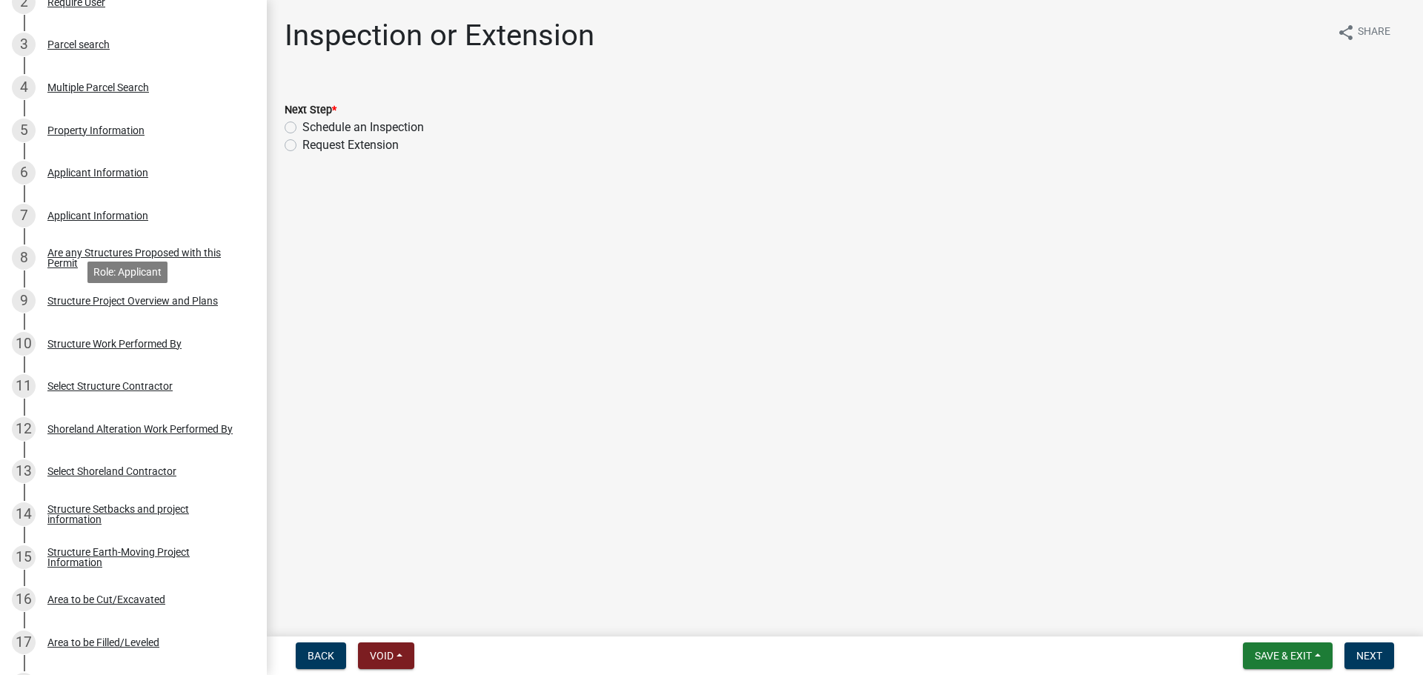
scroll to position [371, 0]
click at [112, 299] on div "Structure Project Overview and Plans" at bounding box center [132, 300] width 170 height 10
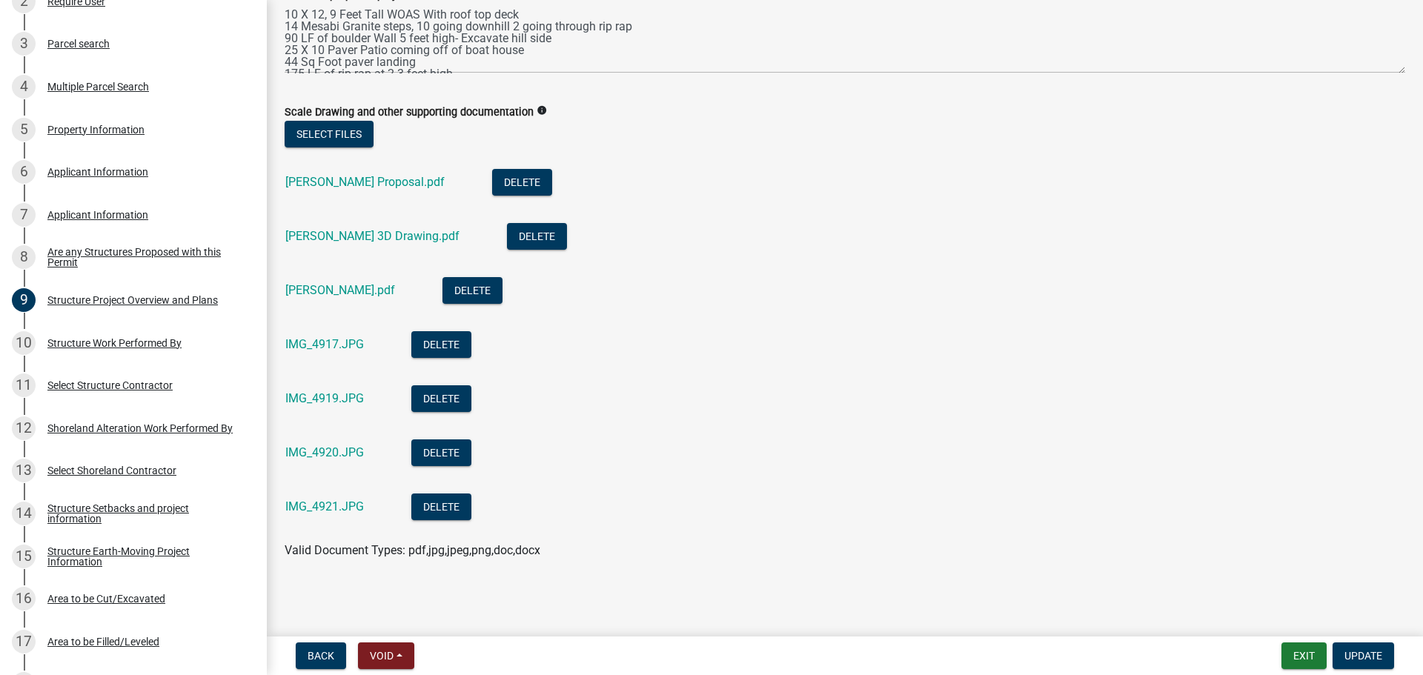
scroll to position [85, 0]
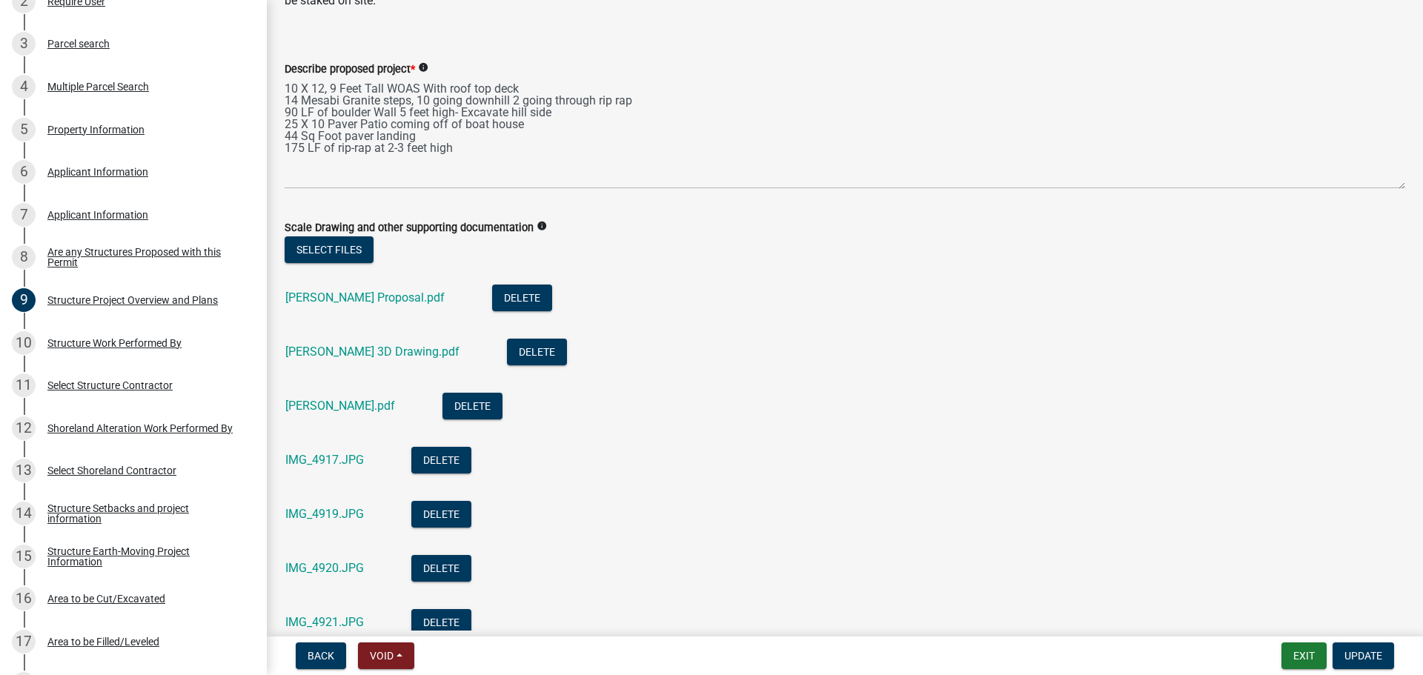
drag, startPoint x: 1390, startPoint y: 145, endPoint x: 1391, endPoint y: 186, distance: 41.5
click at [1391, 186] on textarea "10 X 12, 9 Feet Tall WOAS With roof top deck 14 Mesabi Granite steps, 10 going …" at bounding box center [845, 133] width 1121 height 111
click at [322, 298] on link "[PERSON_NAME] Proposal.pdf" at bounding box center [364, 298] width 159 height 14
click at [385, 347] on link "[PERSON_NAME] 3D Drawing.pdf" at bounding box center [372, 352] width 174 height 14
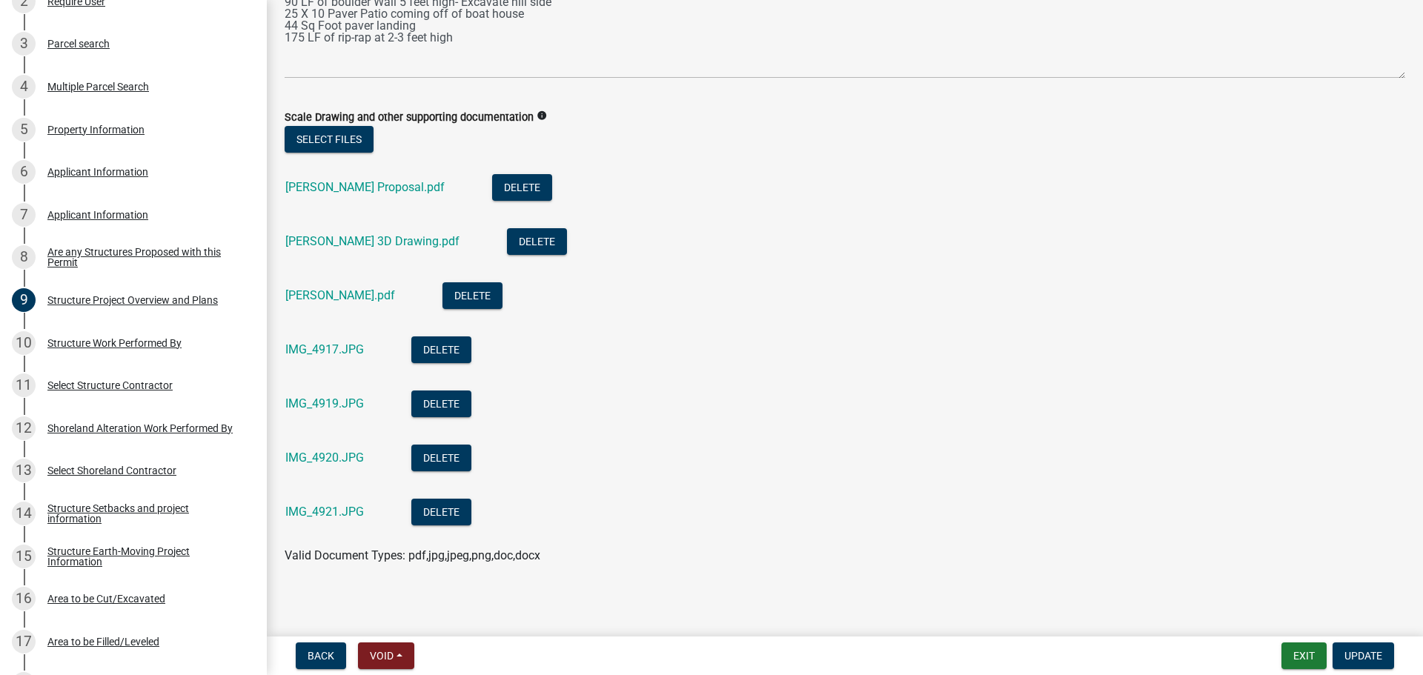
scroll to position [201, 0]
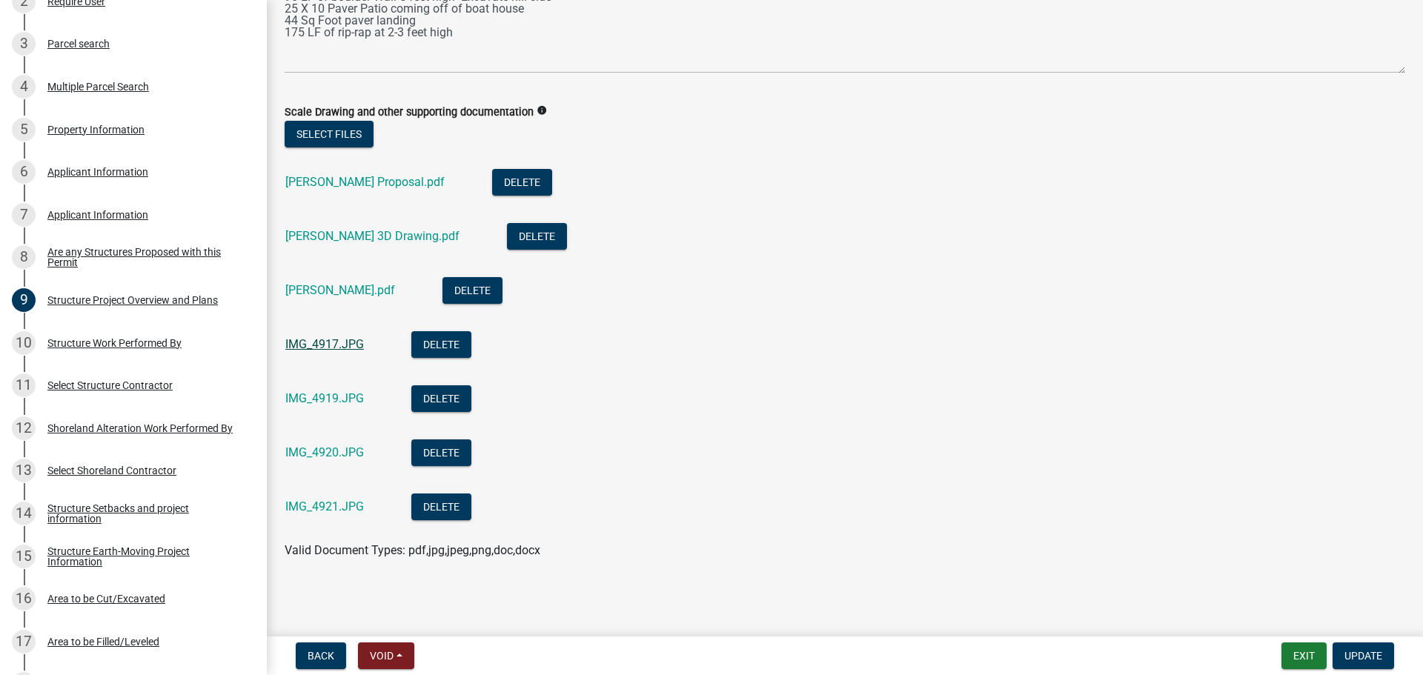
click at [328, 342] on link "IMG_4917.JPG" at bounding box center [324, 344] width 79 height 14
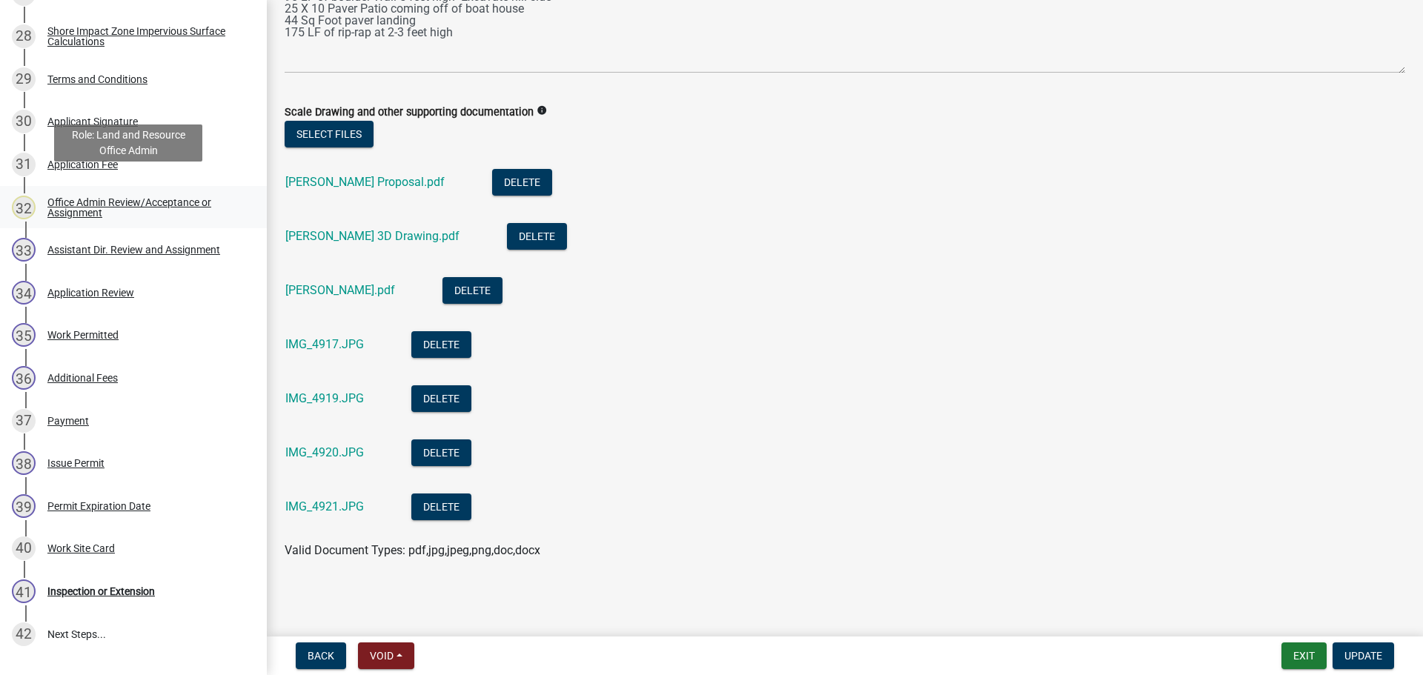
scroll to position [1483, 0]
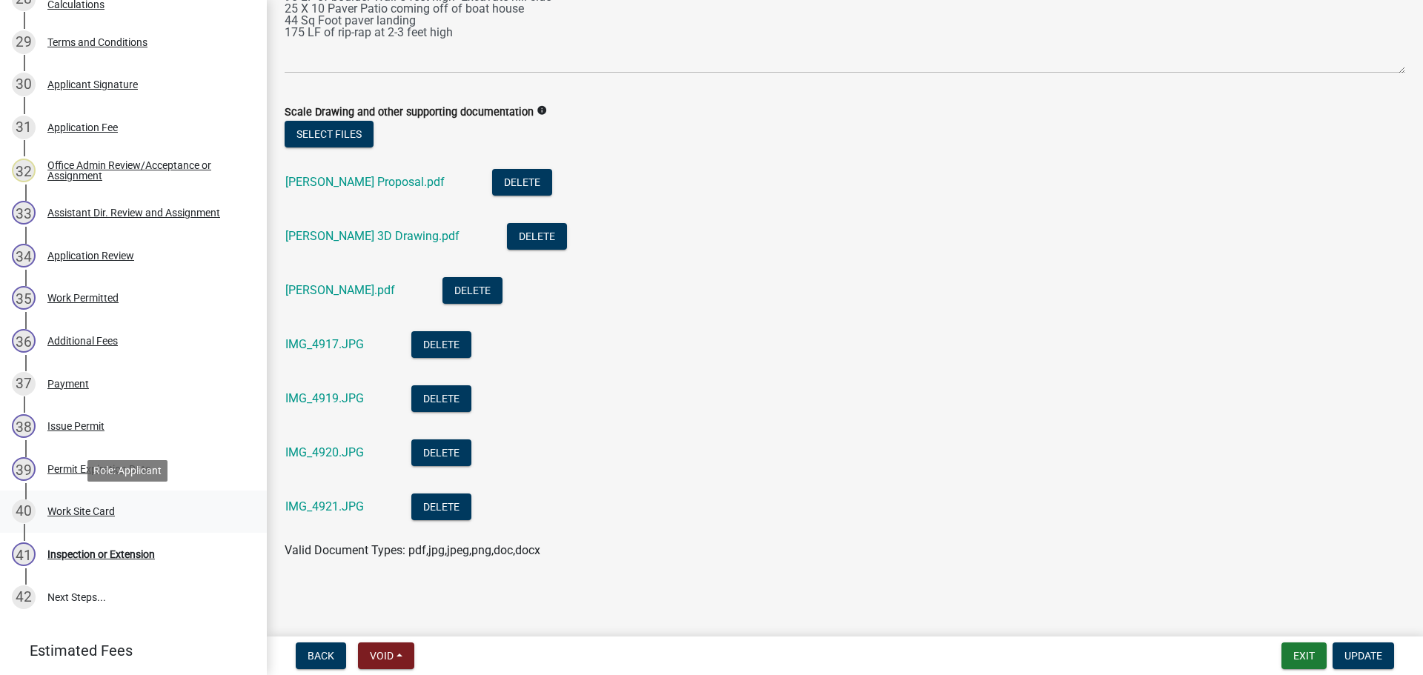
click at [104, 510] on div "Work Site Card" at bounding box center [80, 511] width 67 height 10
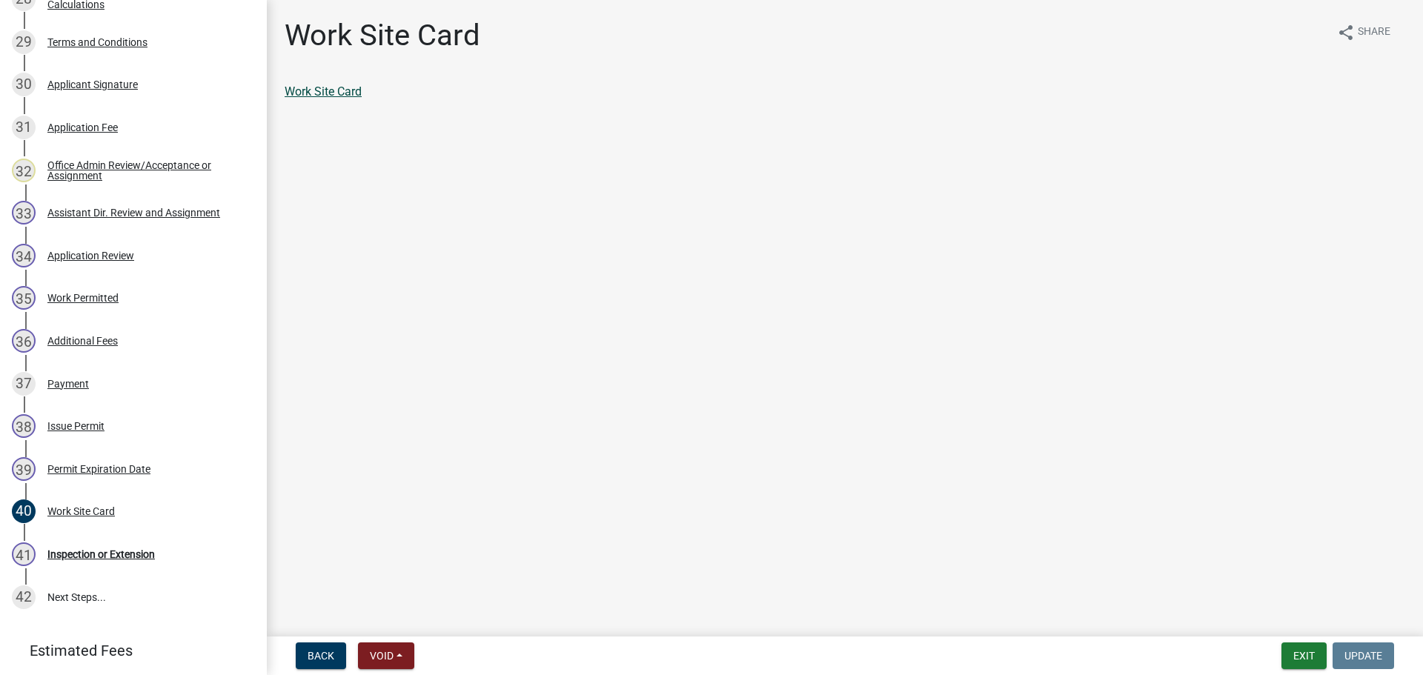
click at [331, 86] on link "Work Site Card" at bounding box center [323, 92] width 77 height 14
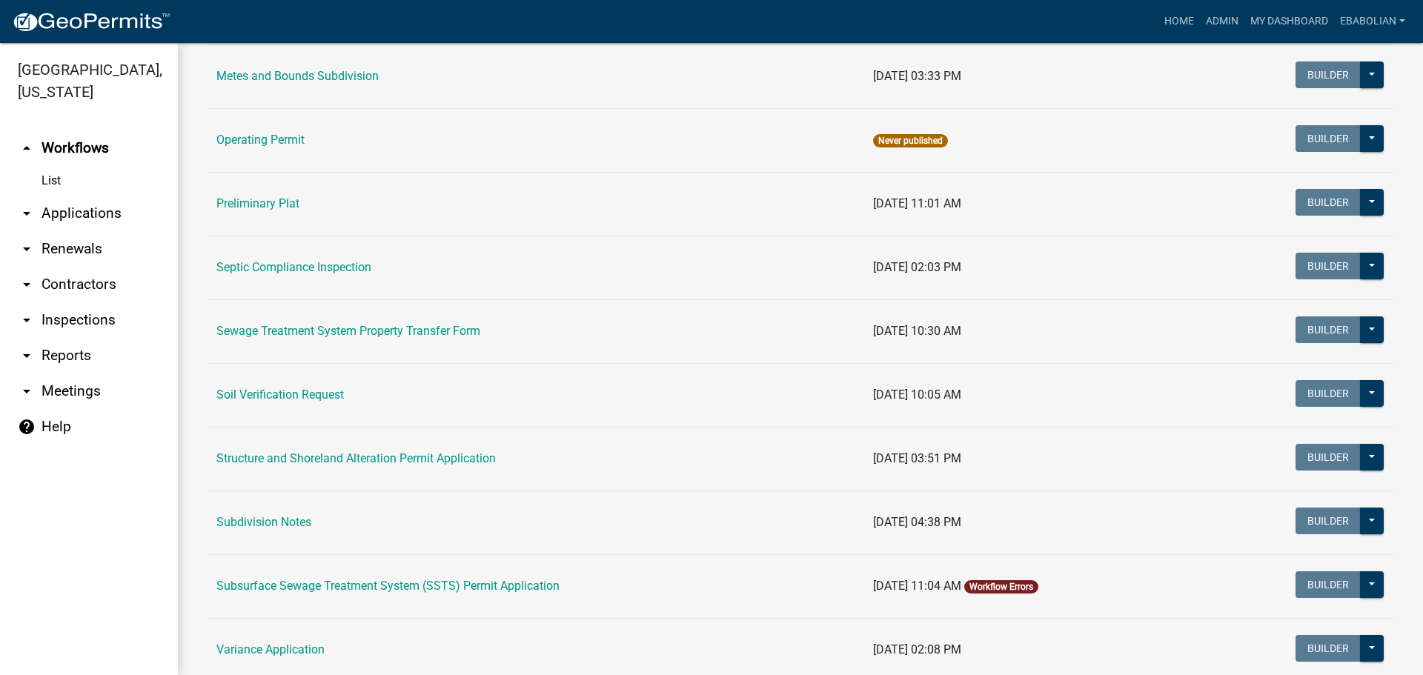
scroll to position [667, 0]
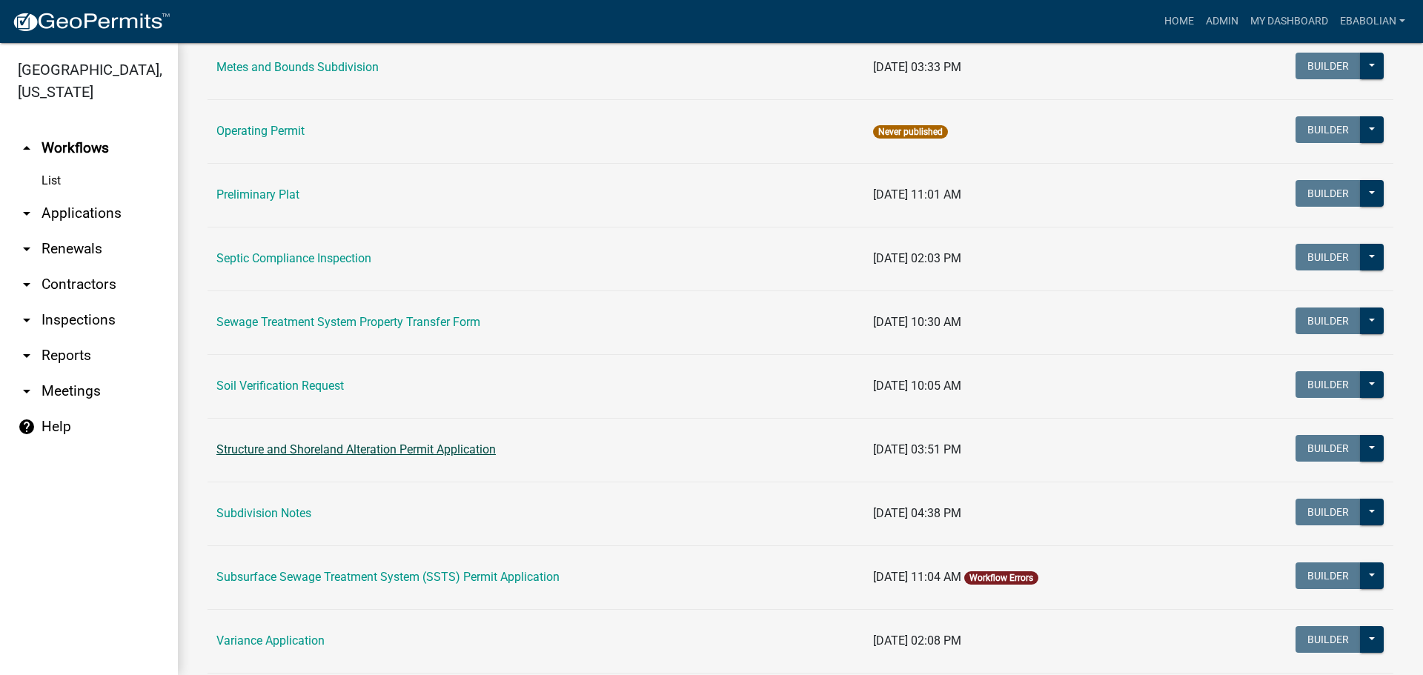
click at [360, 454] on link "Structure and Shoreland Alteration Permit Application" at bounding box center [355, 450] width 279 height 14
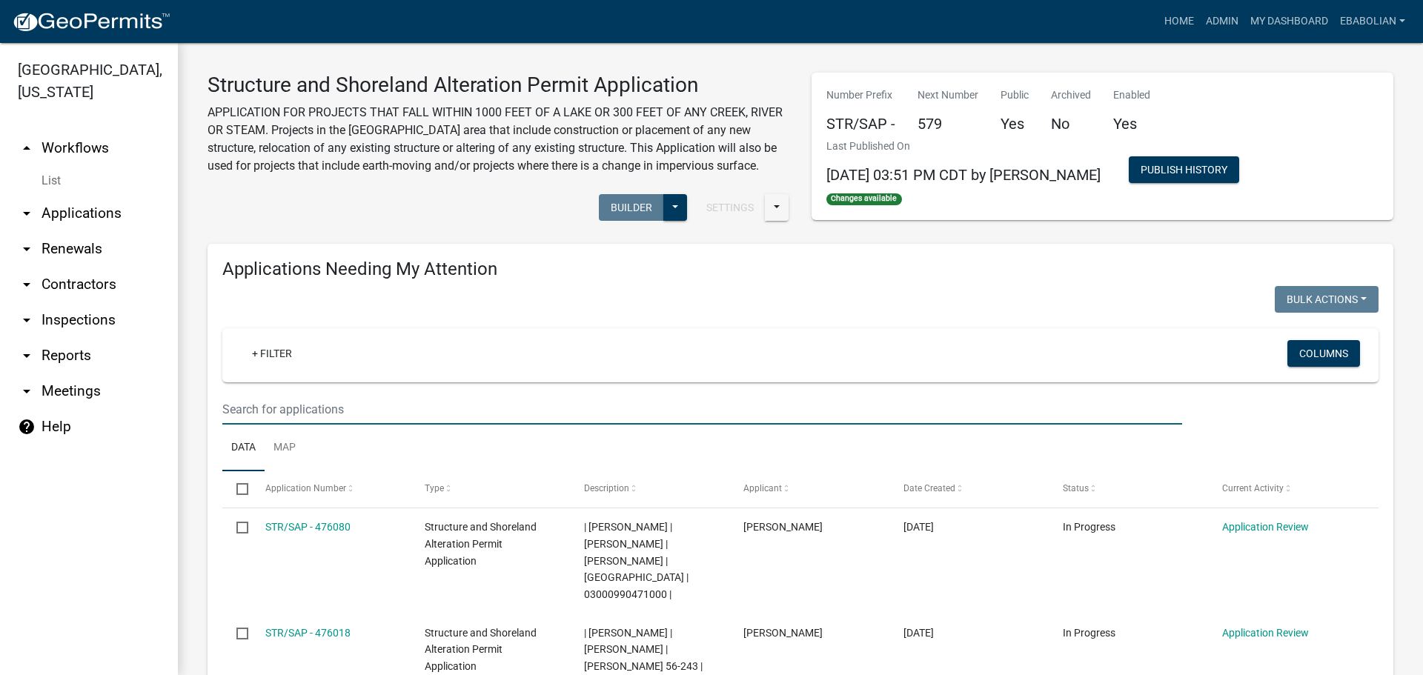
click at [287, 408] on input "text" at bounding box center [702, 409] width 960 height 30
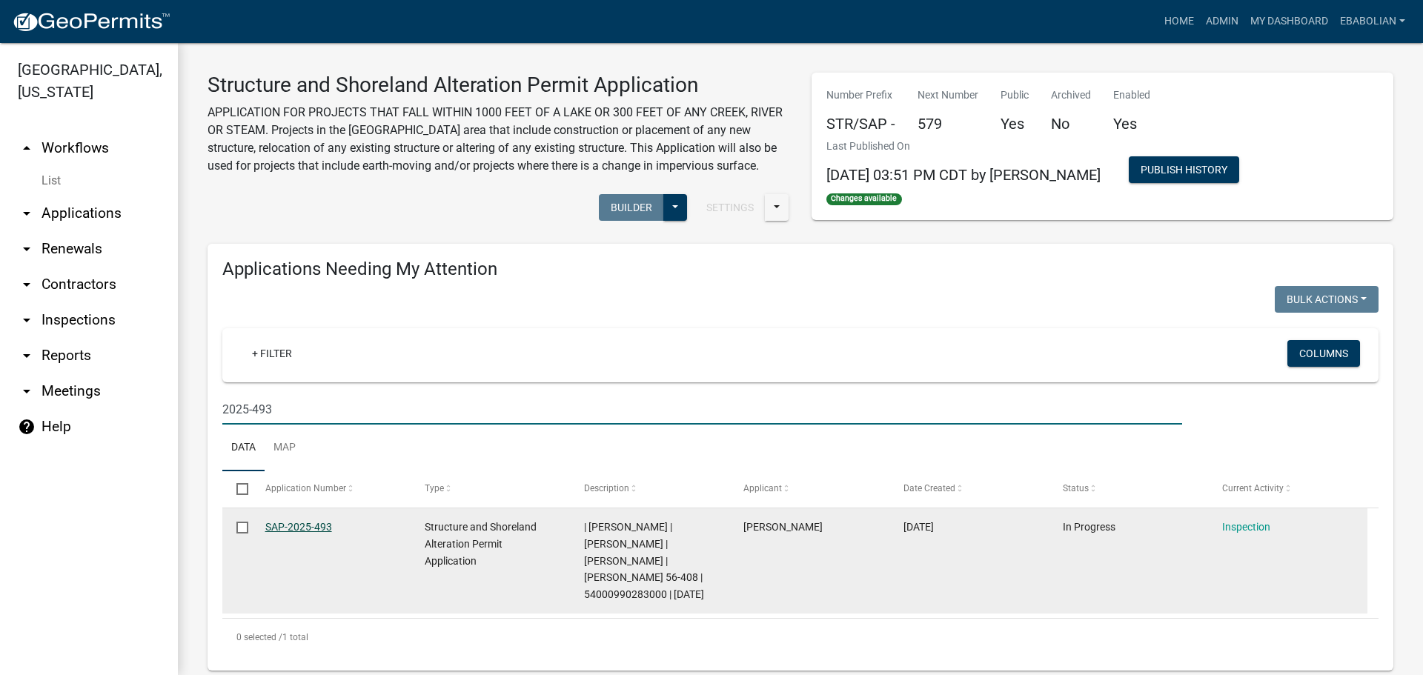
type input "2025-493"
click at [312, 528] on link "SAP-2025-493" at bounding box center [298, 527] width 67 height 12
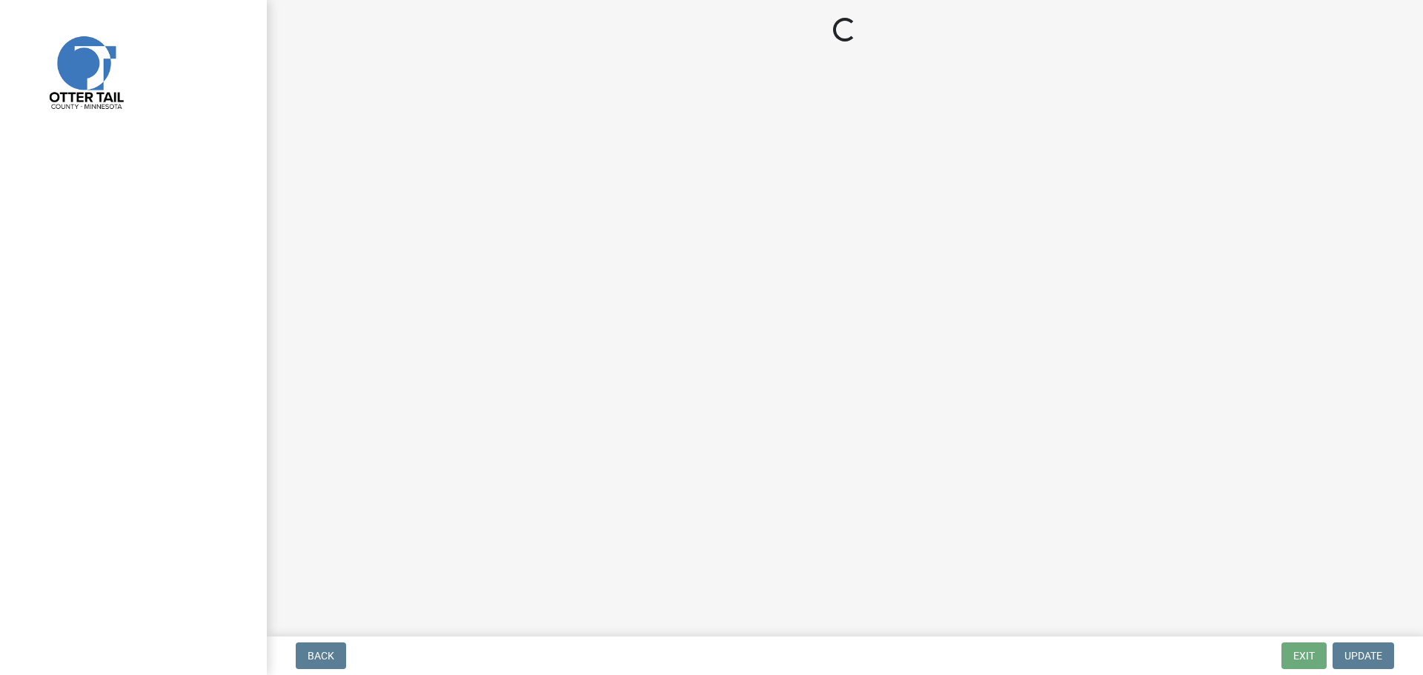
select select "710d5f49-2663-4e73-9718-d0c4e189f5ed"
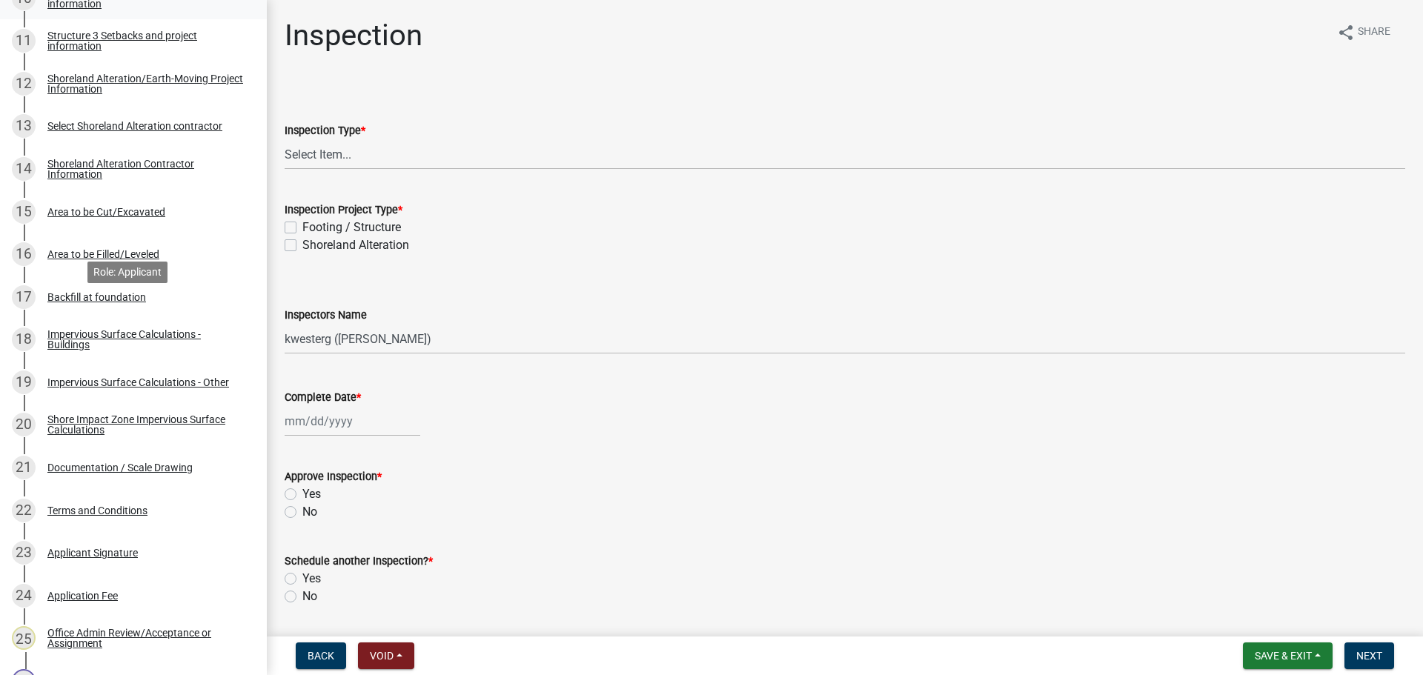
scroll to position [741, 0]
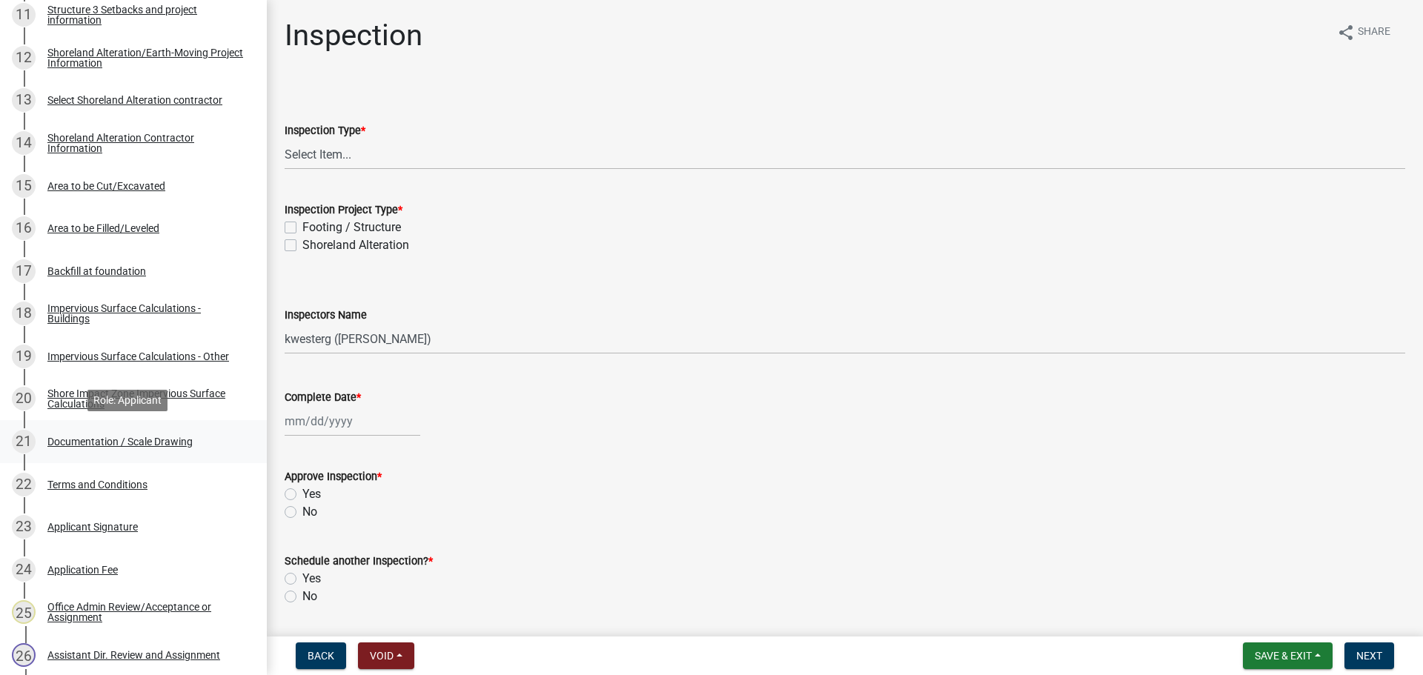
click at [167, 440] on div "Documentation / Scale Drawing" at bounding box center [119, 442] width 145 height 10
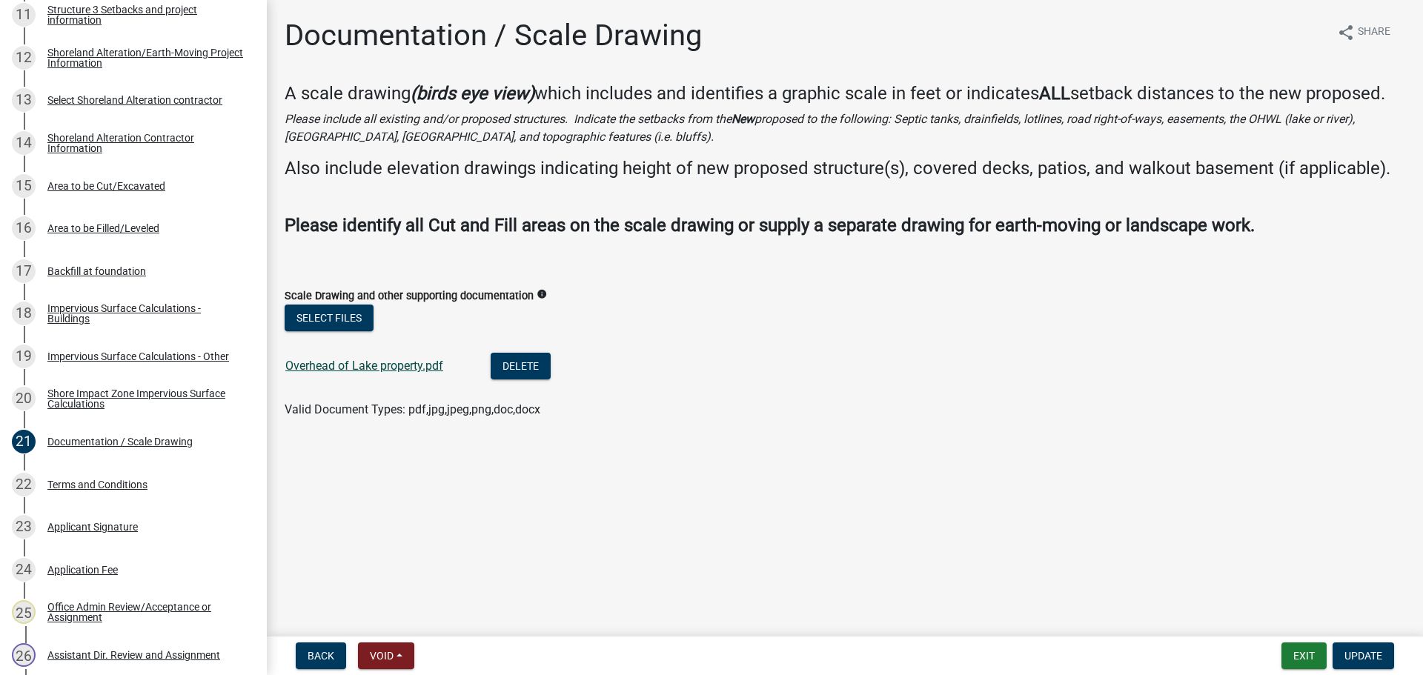
click at [366, 367] on link "Overhead of Lake property.pdf" at bounding box center [364, 366] width 158 height 14
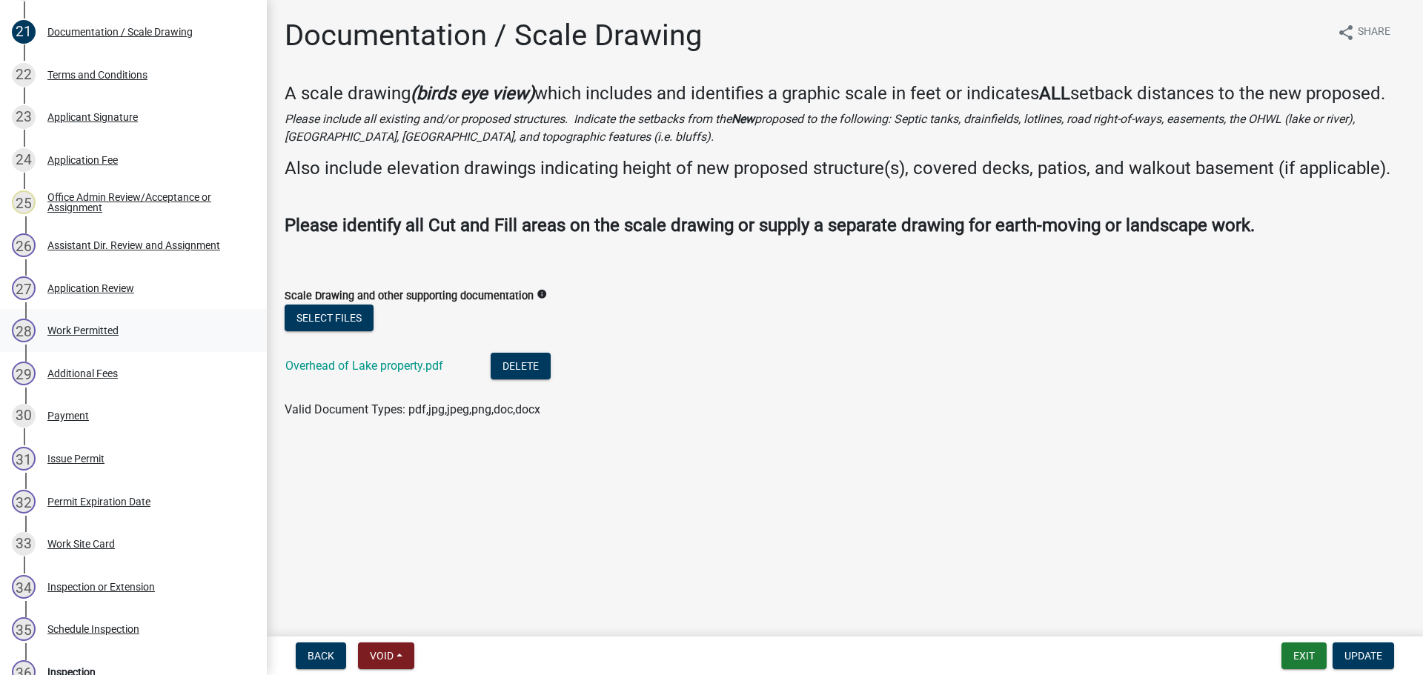
scroll to position [1186, 0]
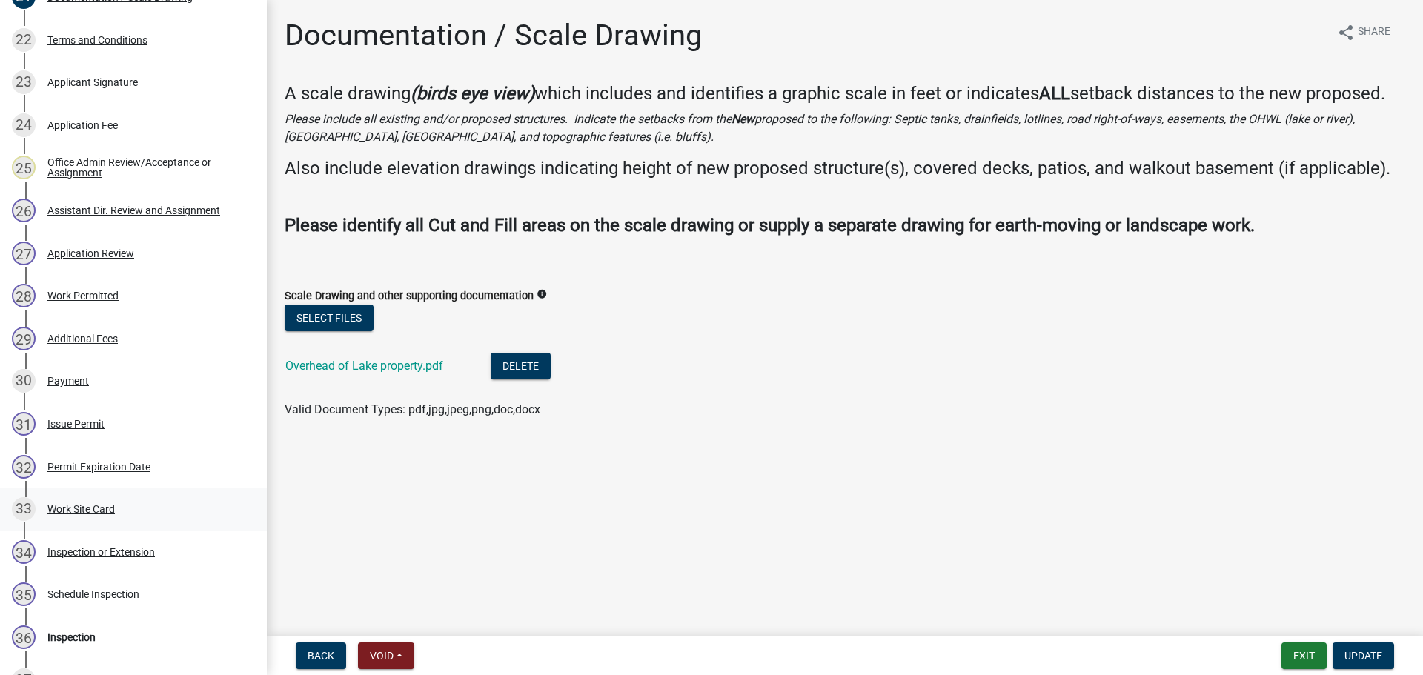
click at [101, 511] on div "Work Site Card" at bounding box center [80, 509] width 67 height 10
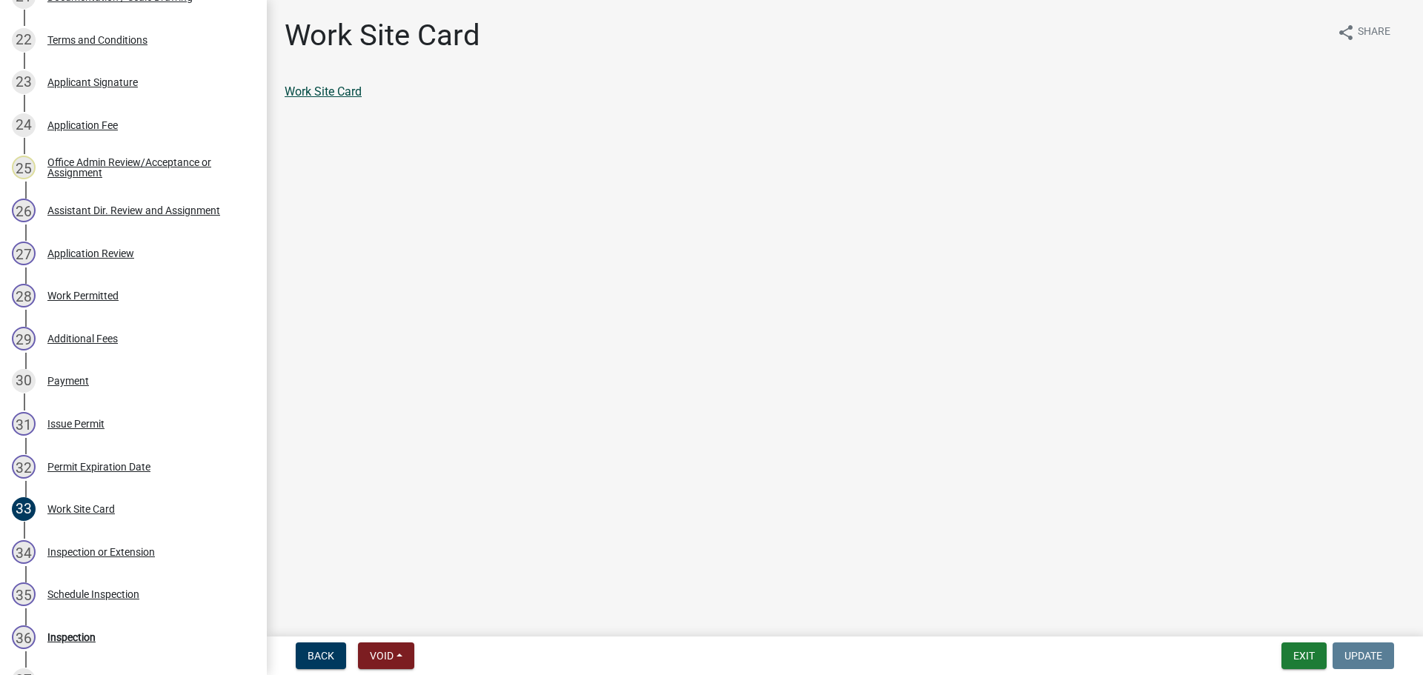
click at [338, 94] on link "Work Site Card" at bounding box center [323, 92] width 77 height 14
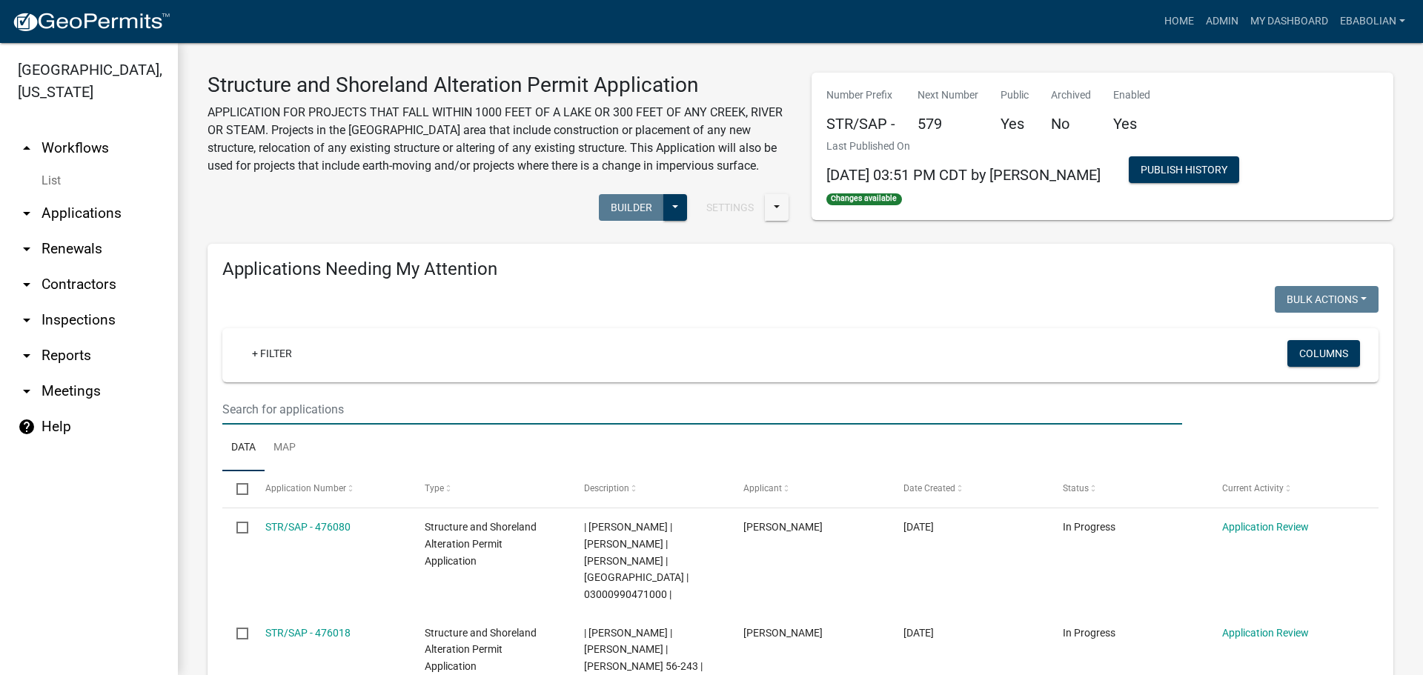
click at [308, 404] on input "text" at bounding box center [702, 409] width 960 height 30
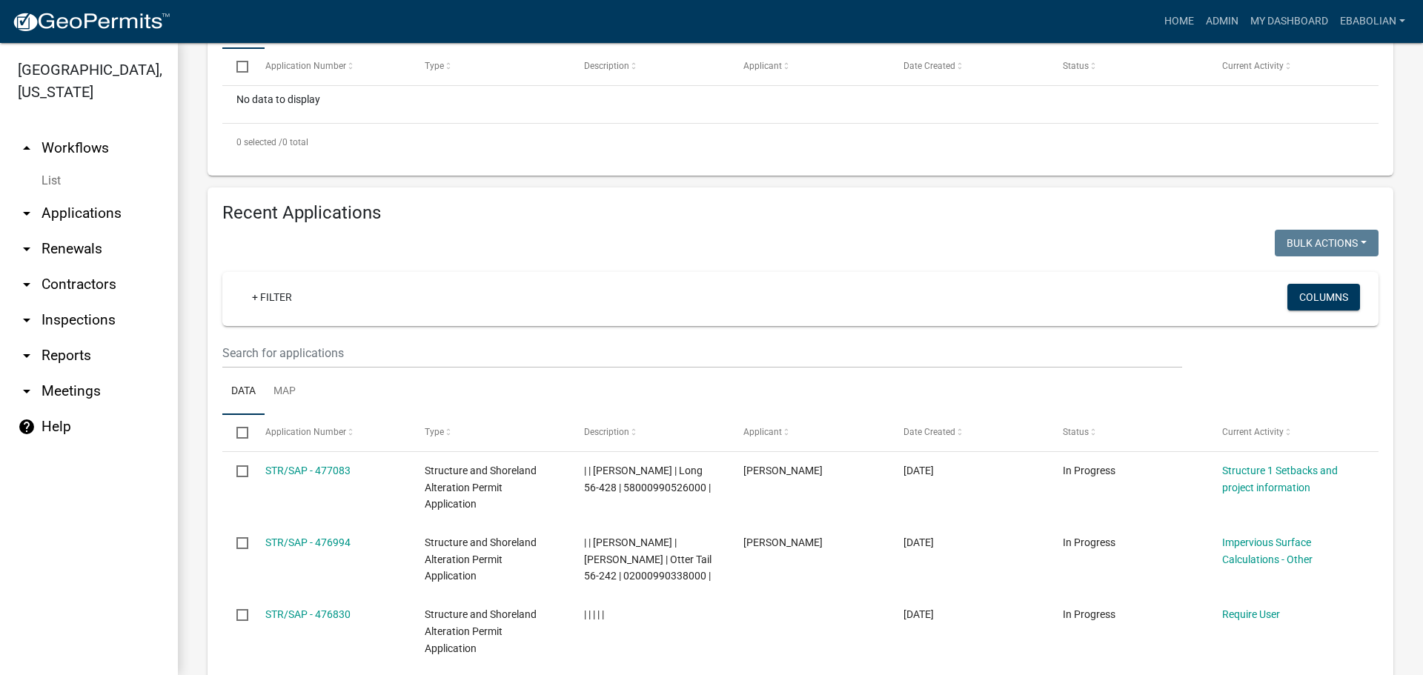
scroll to position [445, 0]
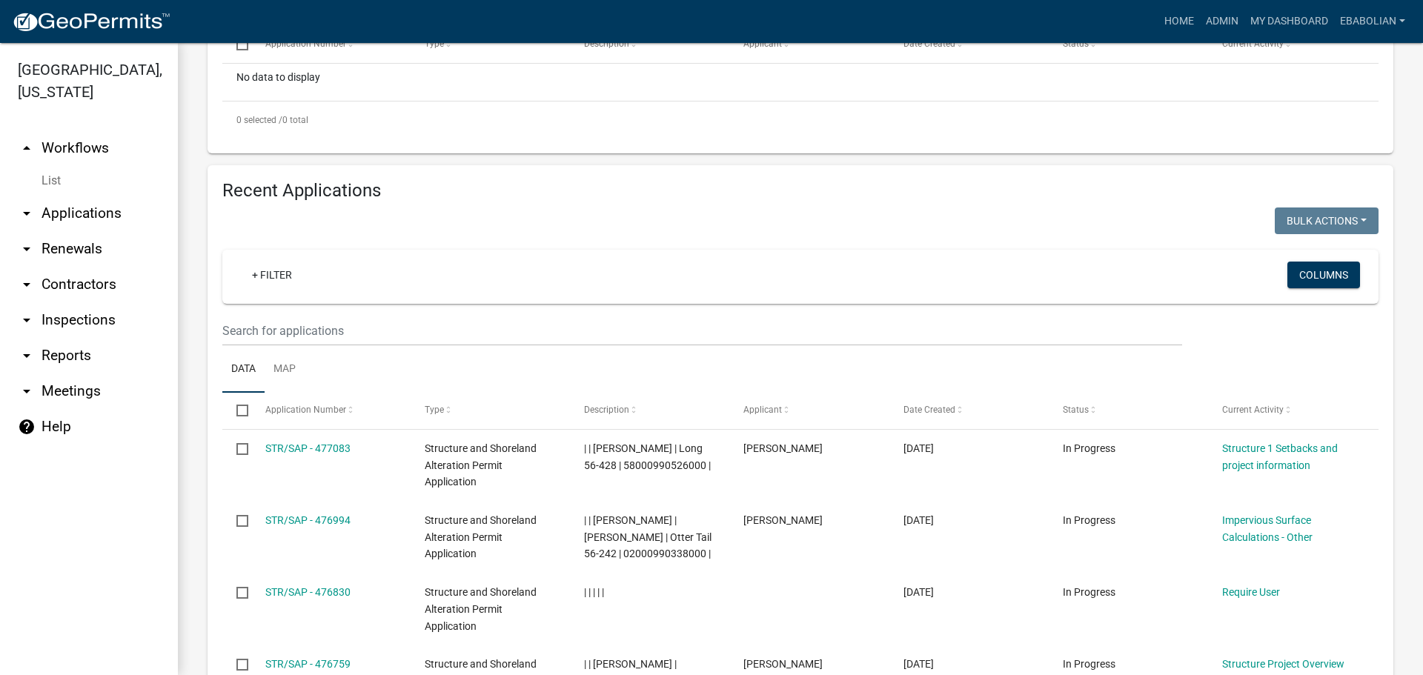
type input "2024-491"
click at [321, 342] on input "text" at bounding box center [702, 331] width 960 height 30
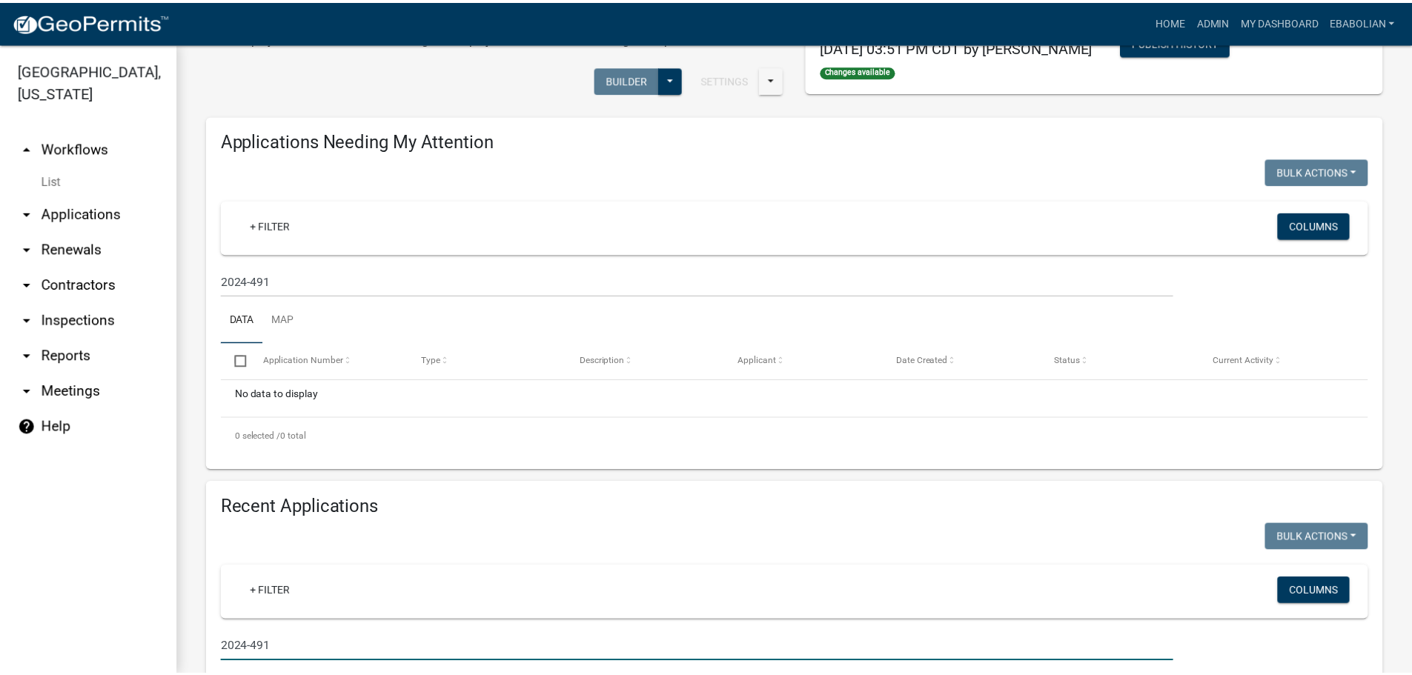
scroll to position [0, 0]
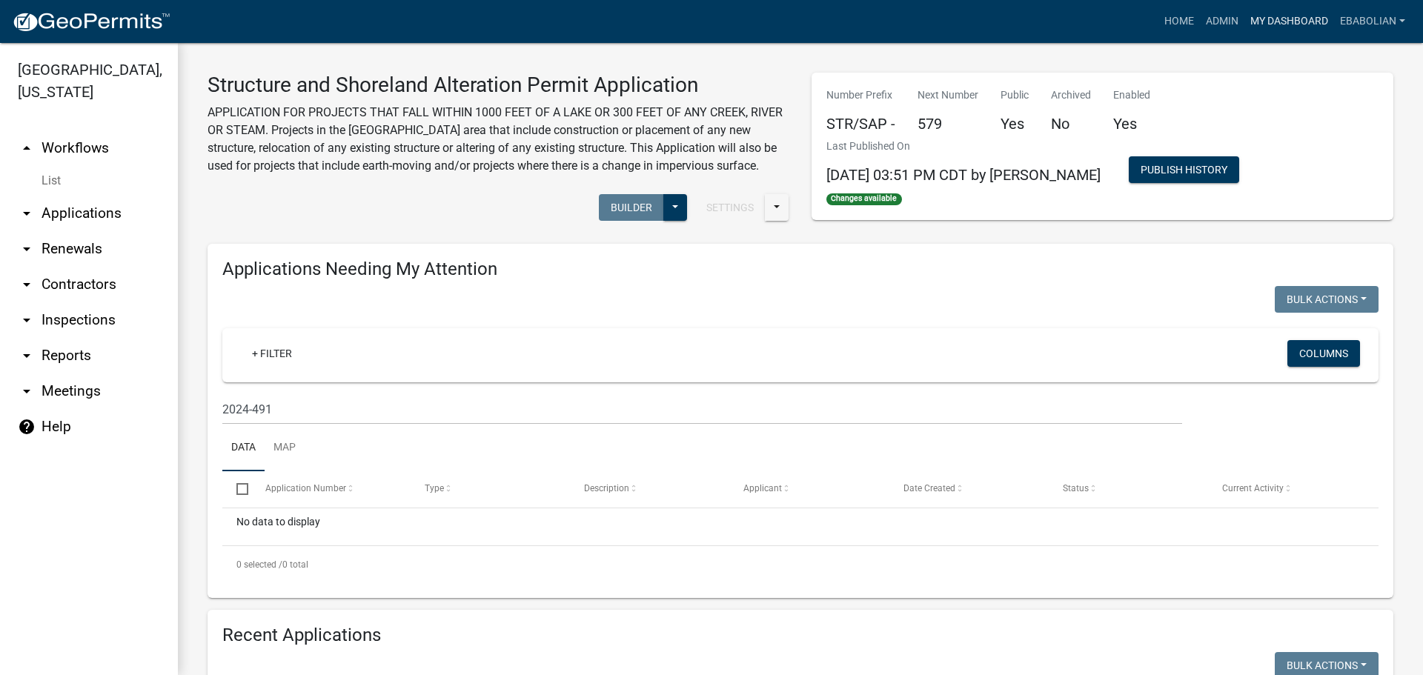
type input "2024-491"
click at [1258, 21] on link "My Dashboard" at bounding box center [1290, 21] width 90 height 28
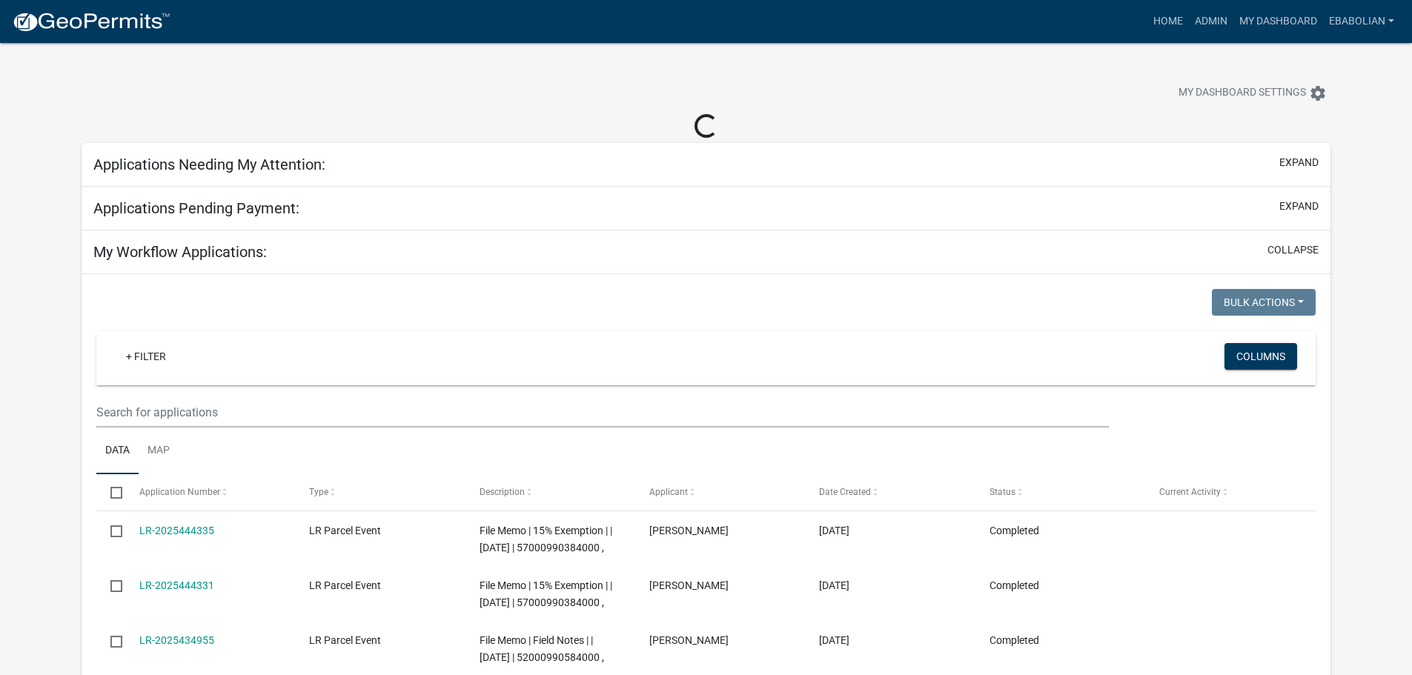
select select "3: 100"
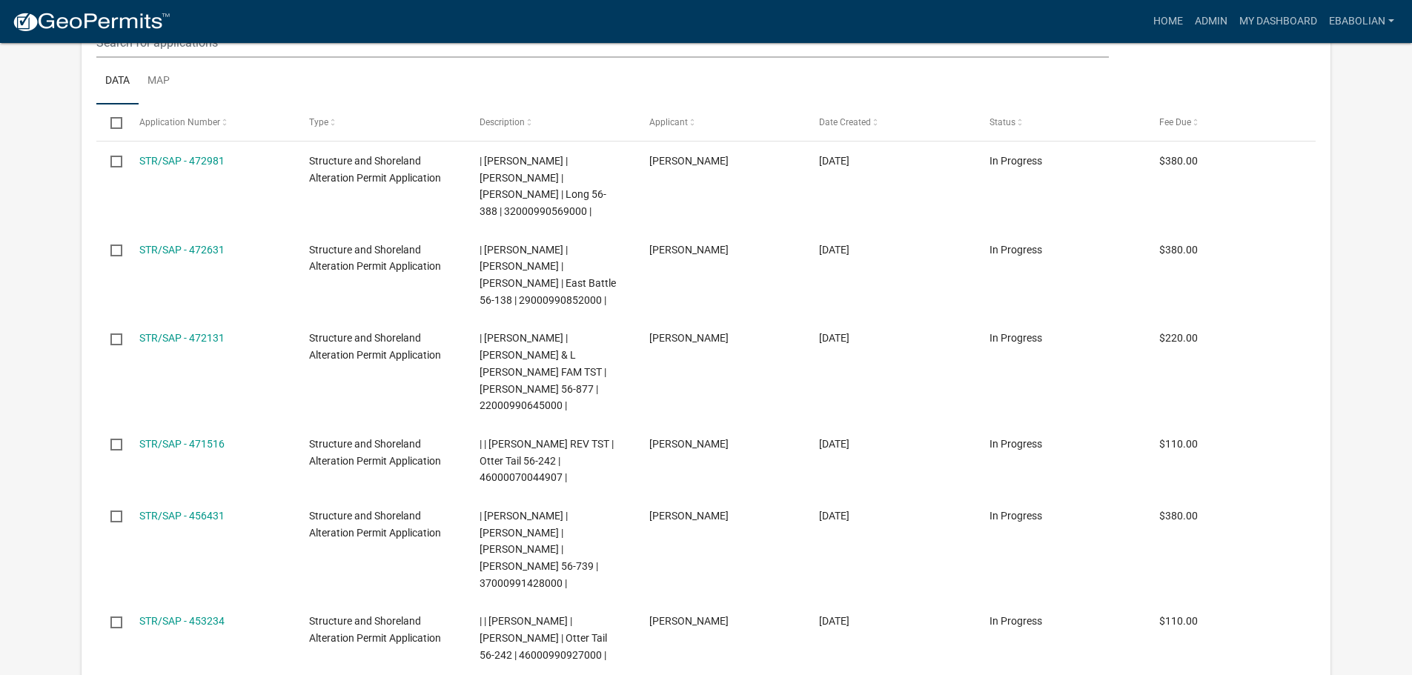
scroll to position [371, 0]
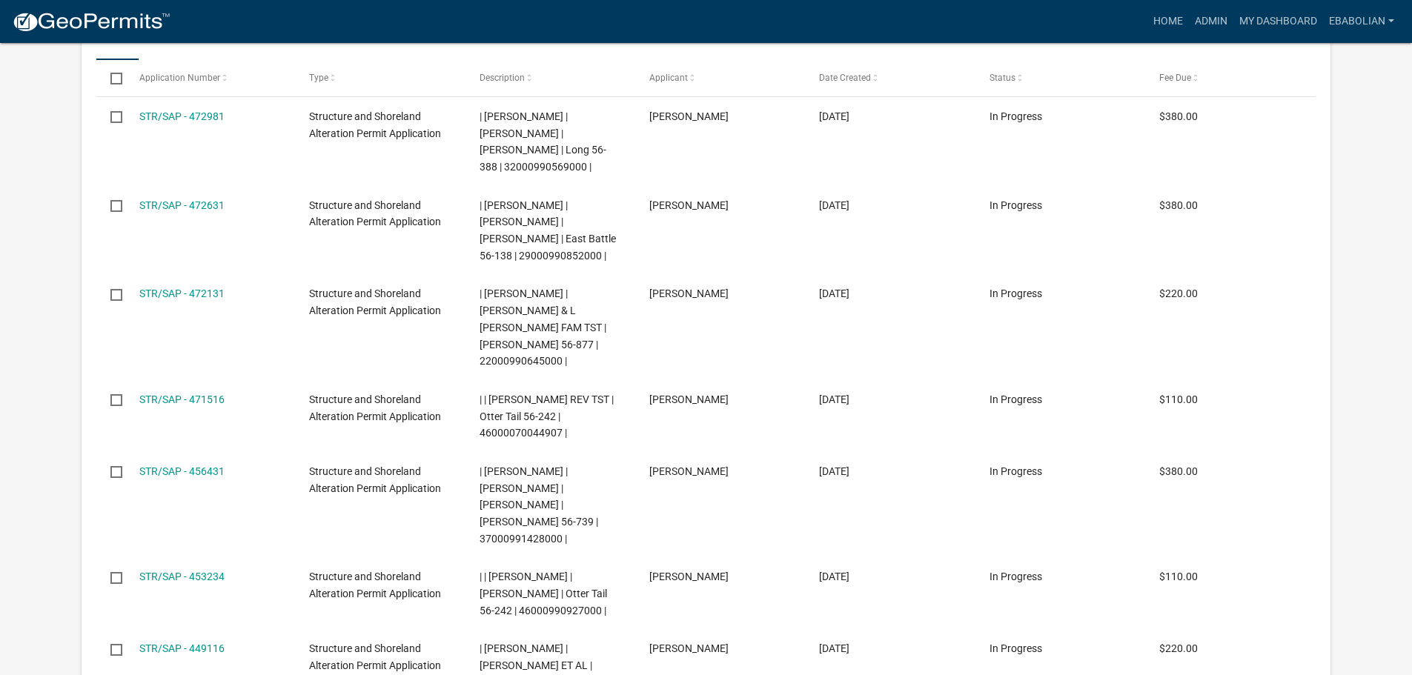
select select "3: 100"
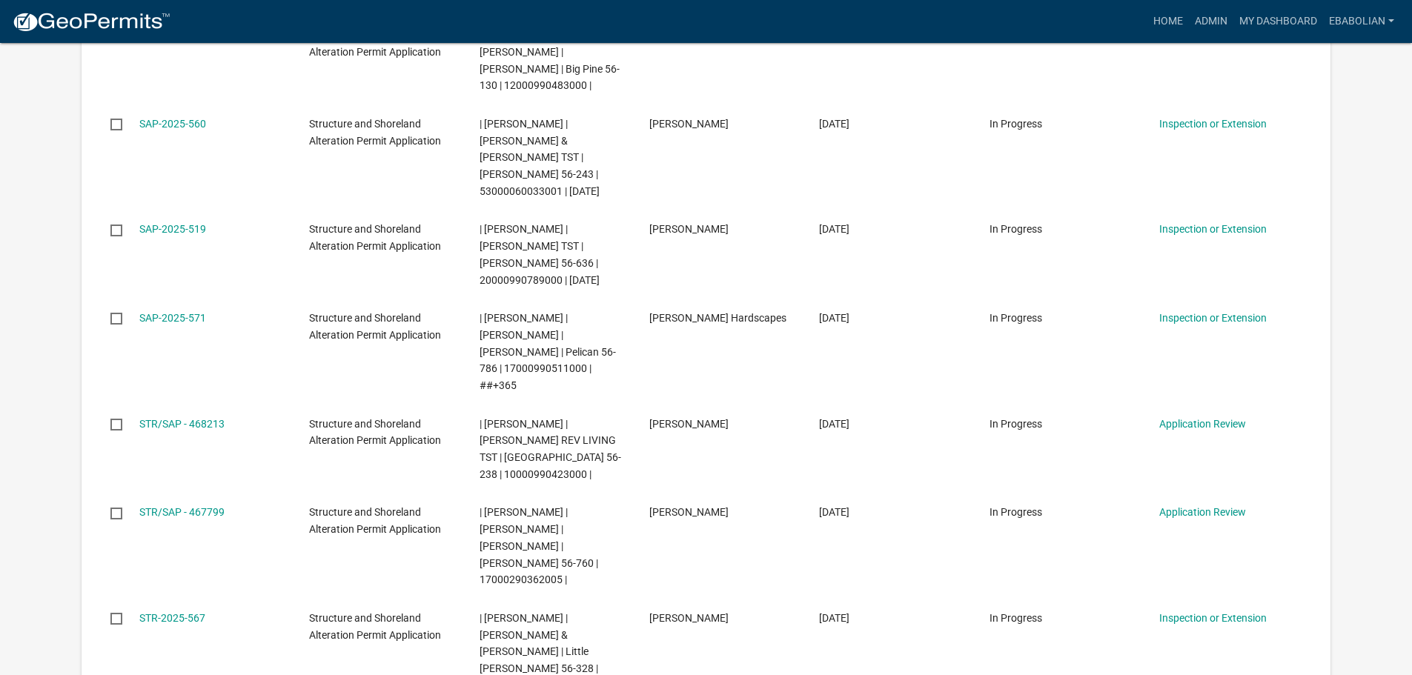
scroll to position [1186, 0]
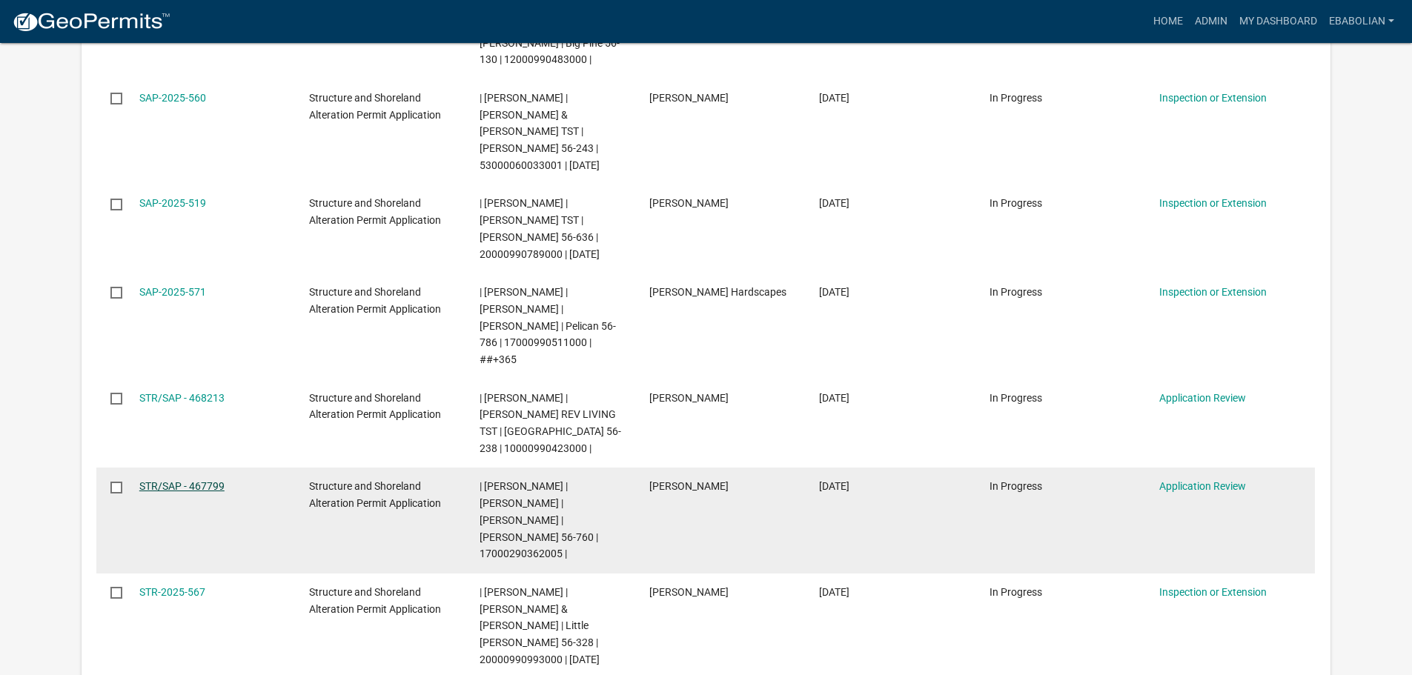
click at [216, 480] on link "STR/SAP - 467799" at bounding box center [181, 486] width 85 height 12
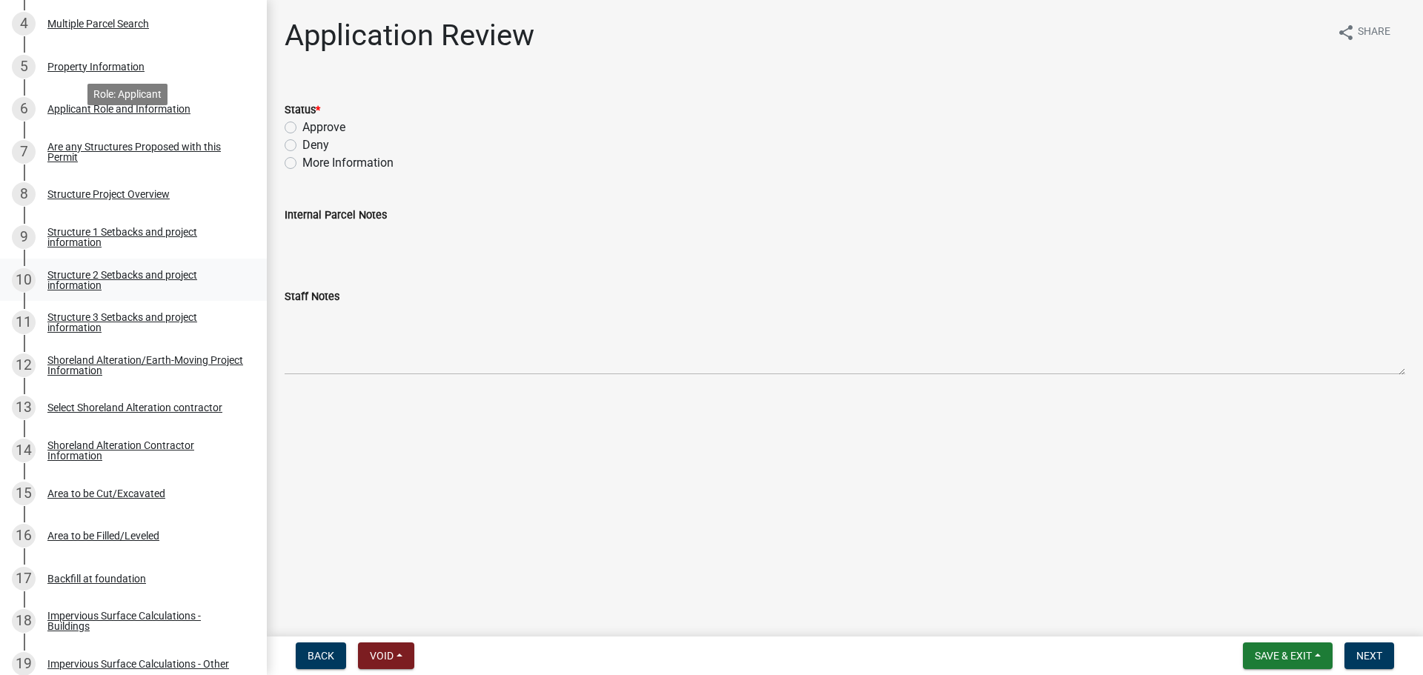
scroll to position [741, 0]
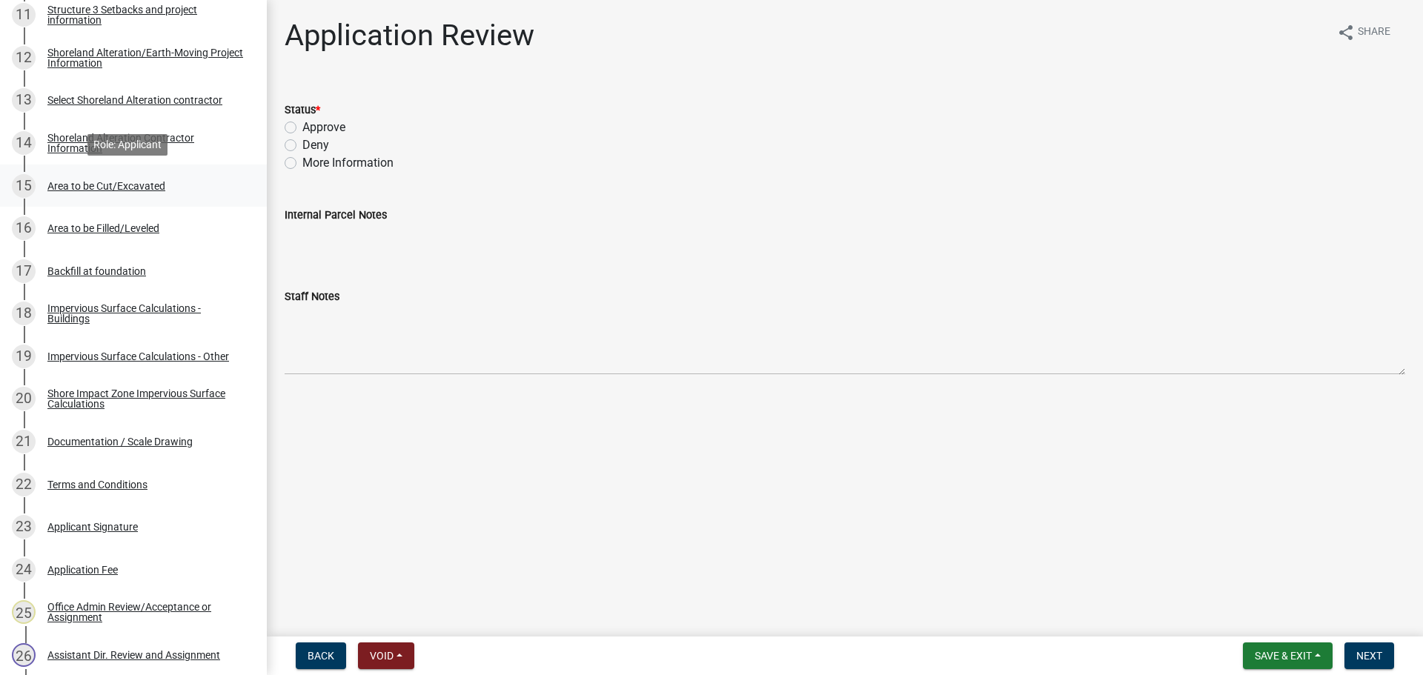
click at [88, 187] on div "Area to be Cut/Excavated" at bounding box center [106, 186] width 118 height 10
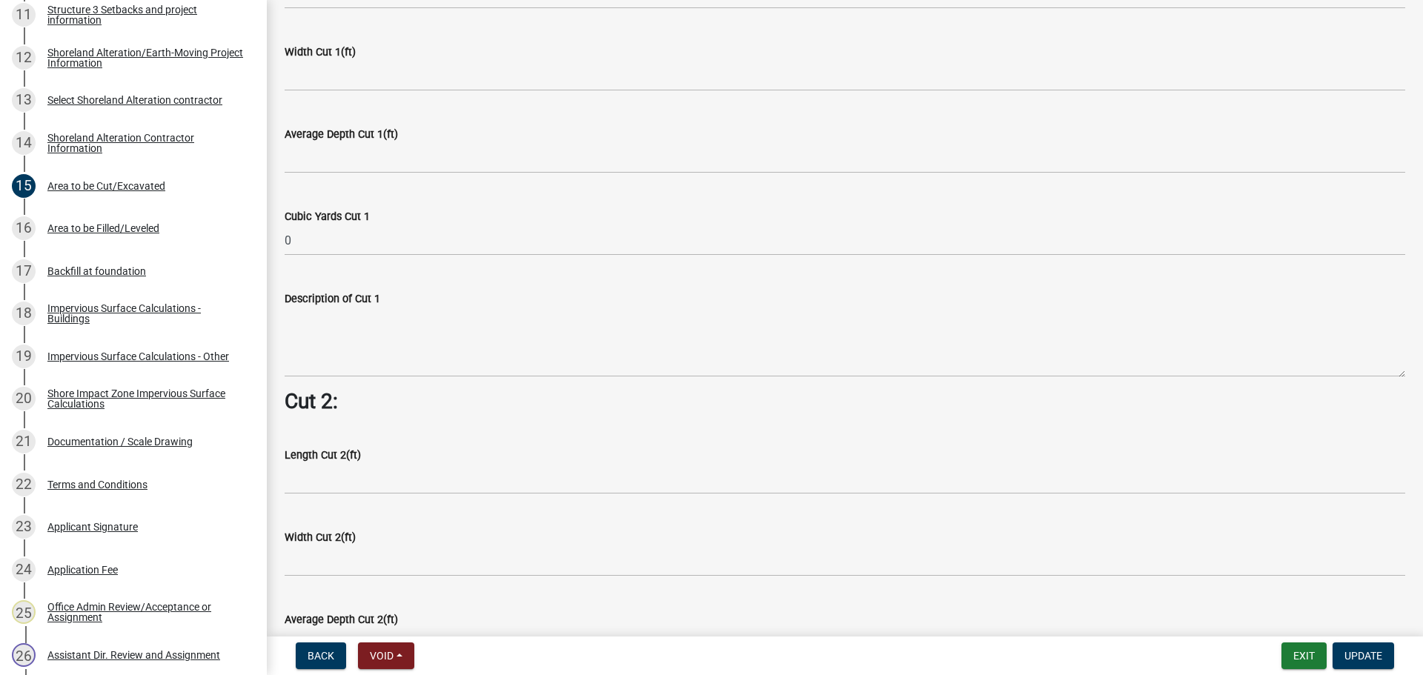
scroll to position [872, 0]
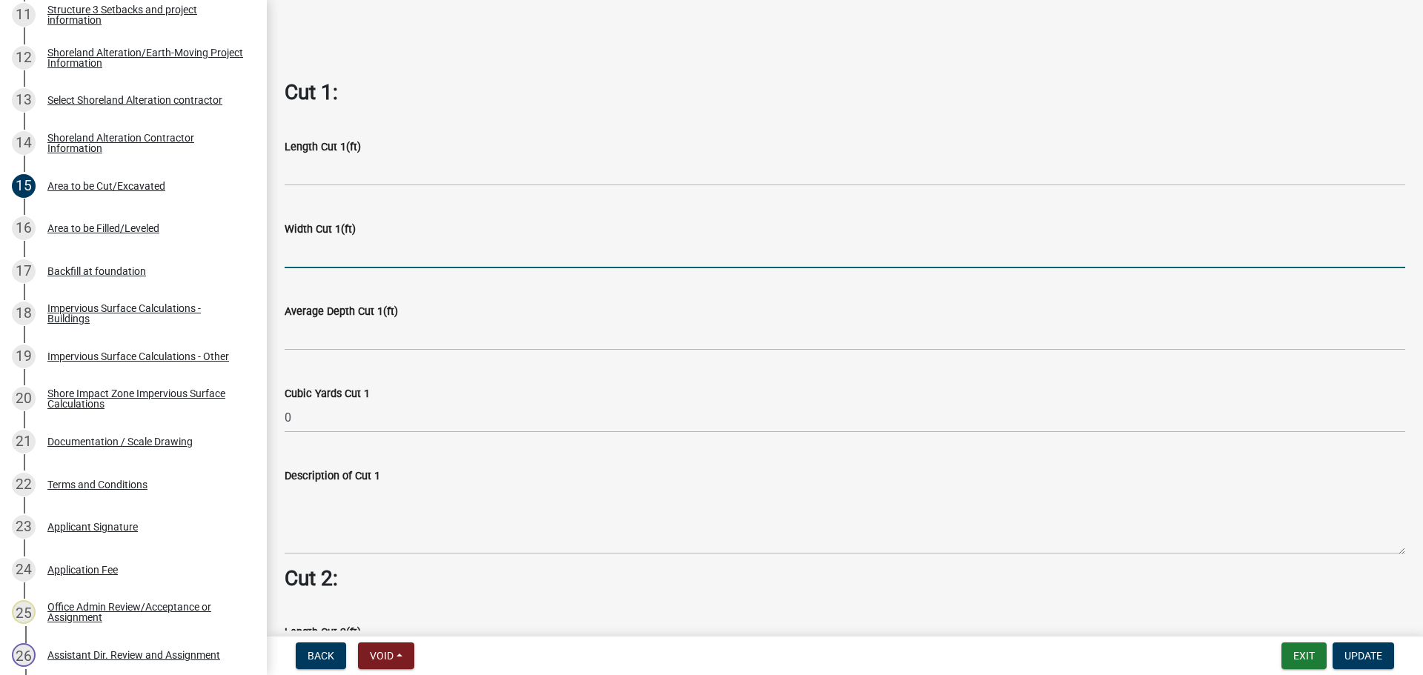
click at [320, 250] on input "text" at bounding box center [845, 253] width 1121 height 30
type input "20"
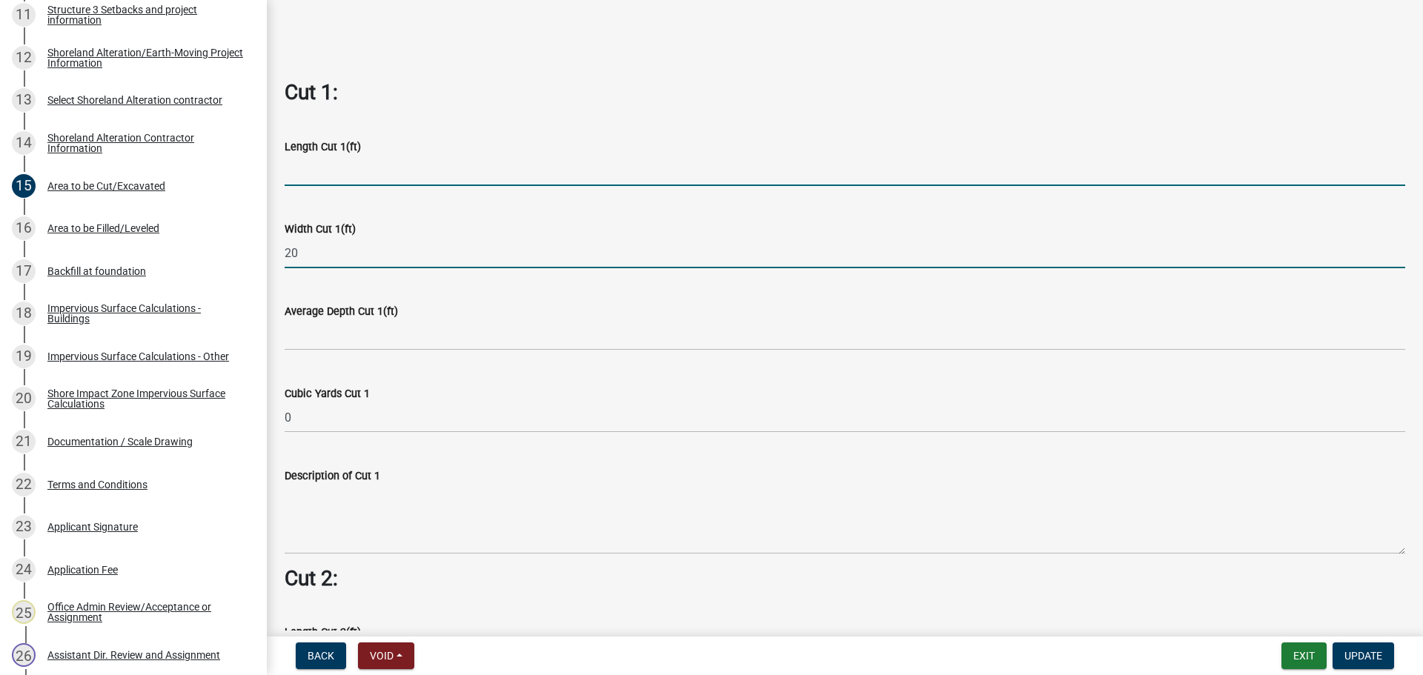
click at [359, 156] on input "text" at bounding box center [845, 171] width 1121 height 30
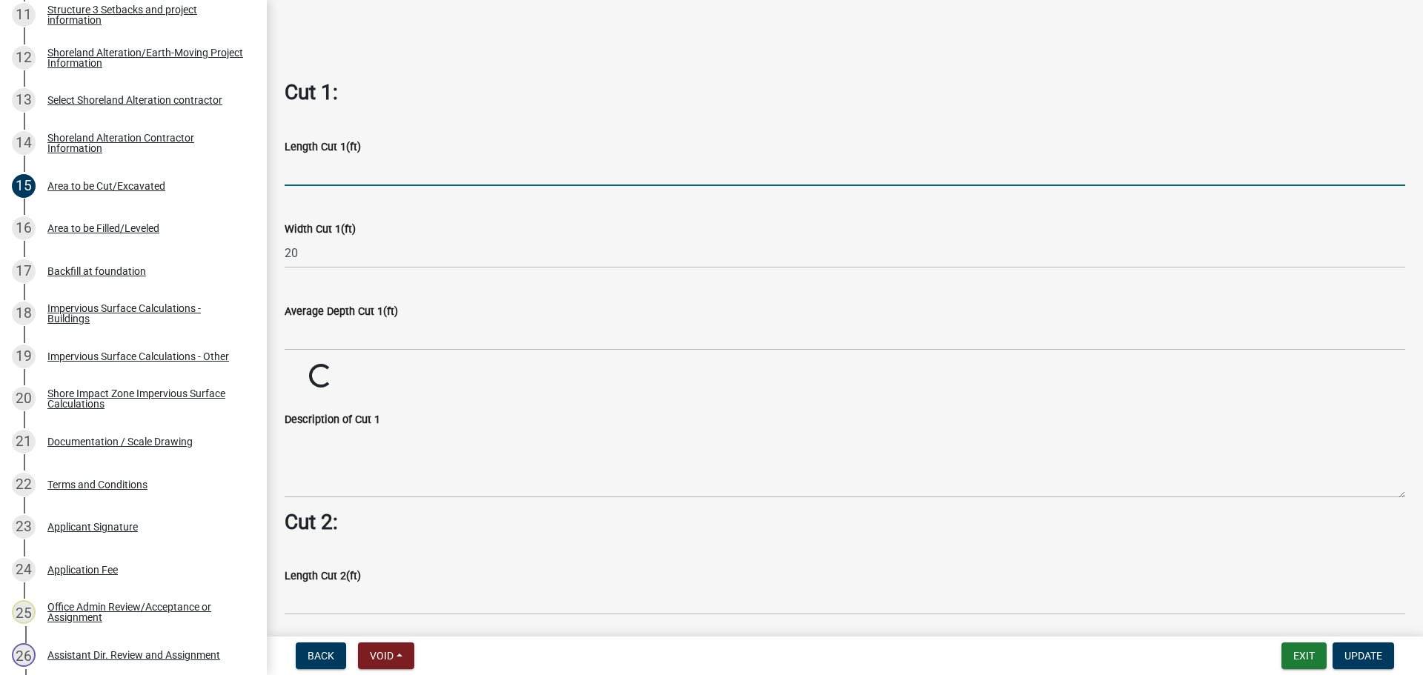
type input "8"
type input "50"
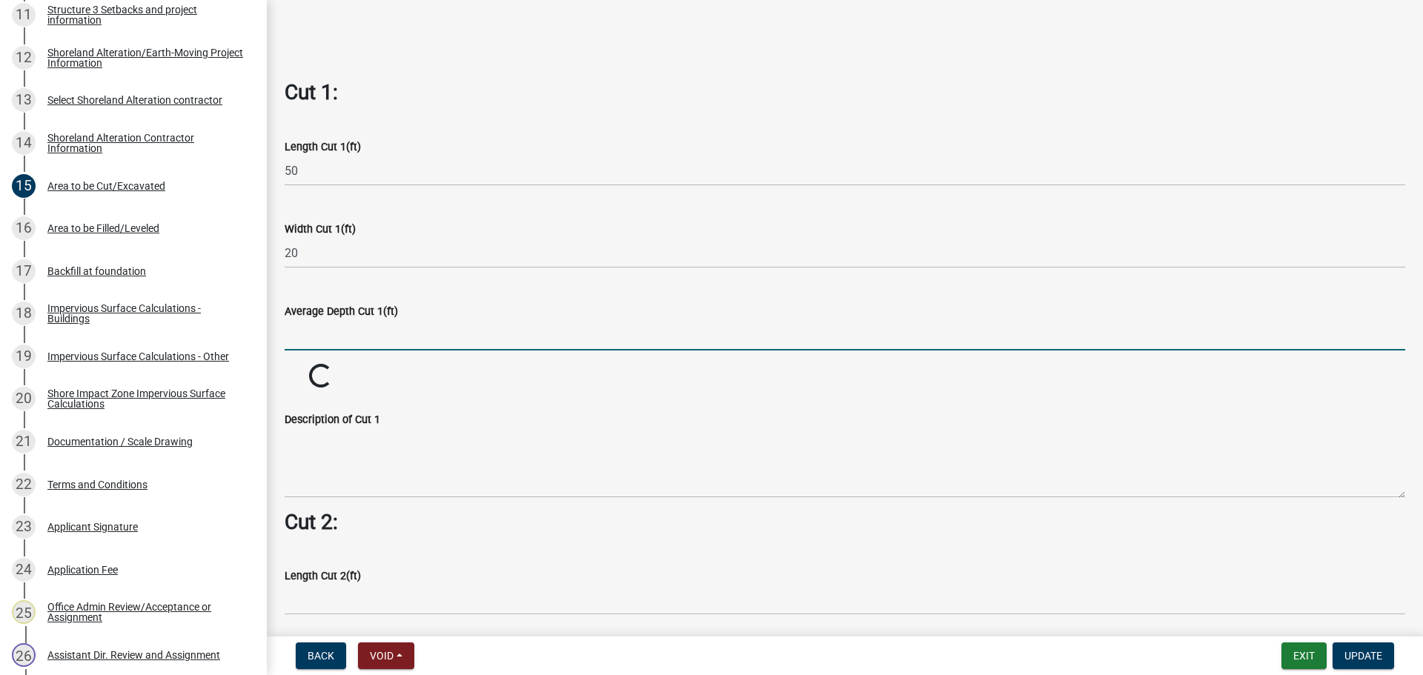
drag, startPoint x: 307, startPoint y: 322, endPoint x: 311, endPoint y: 314, distance: 9.0
click at [308, 323] on input "text" at bounding box center [845, 335] width 1121 height 30
type input "2"
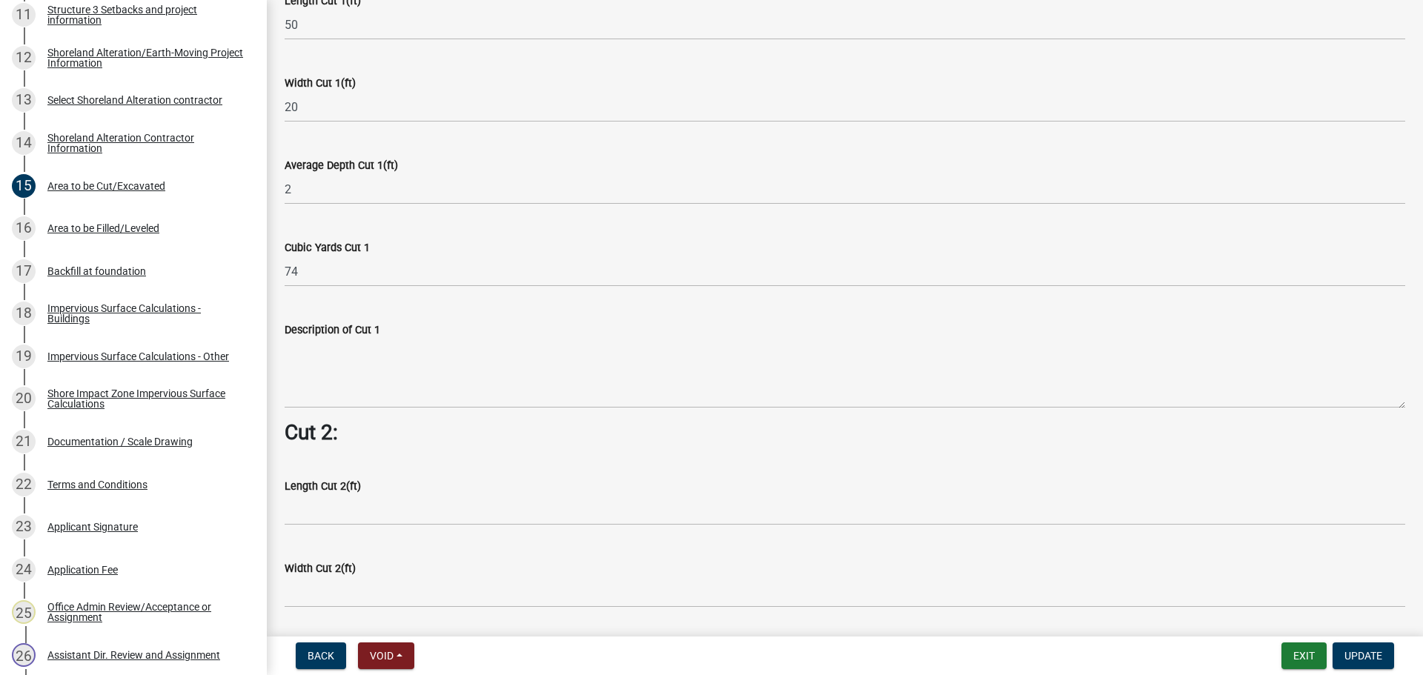
scroll to position [1094, 0]
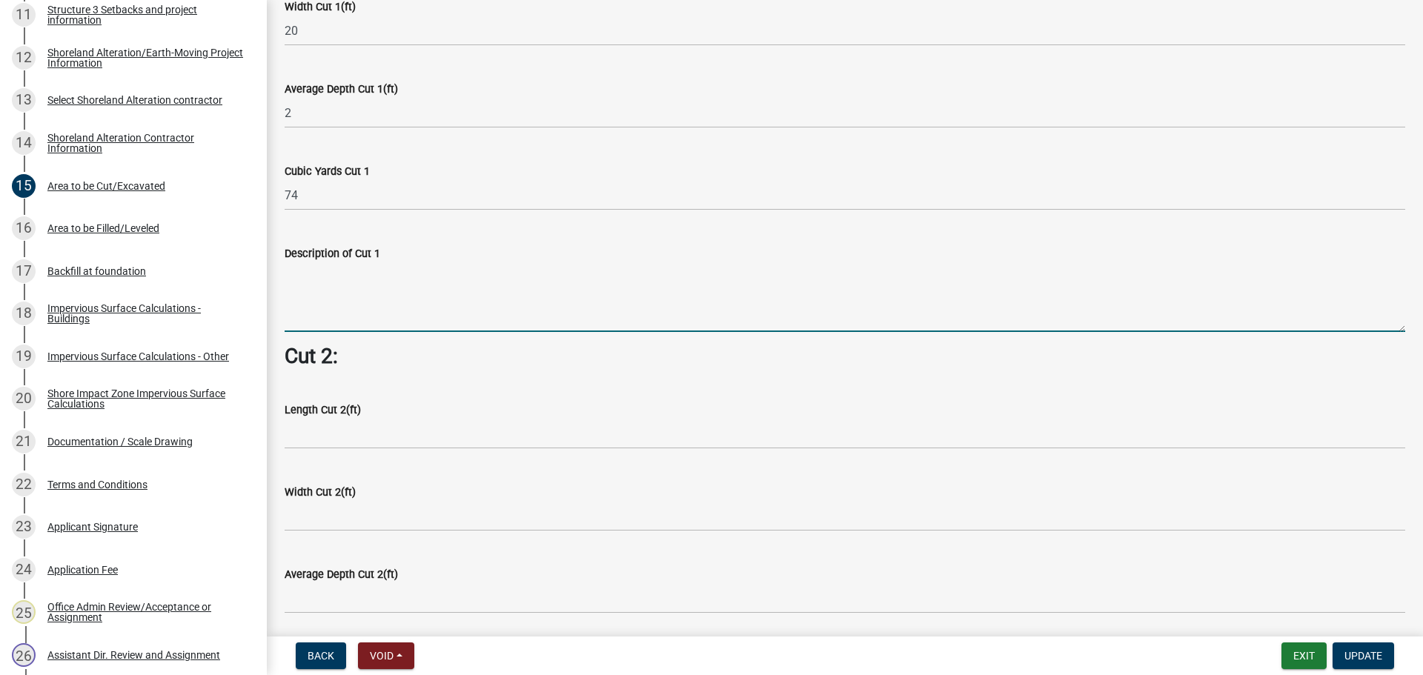
click at [315, 299] on textarea "Description of Cut 1" at bounding box center [845, 297] width 1121 height 70
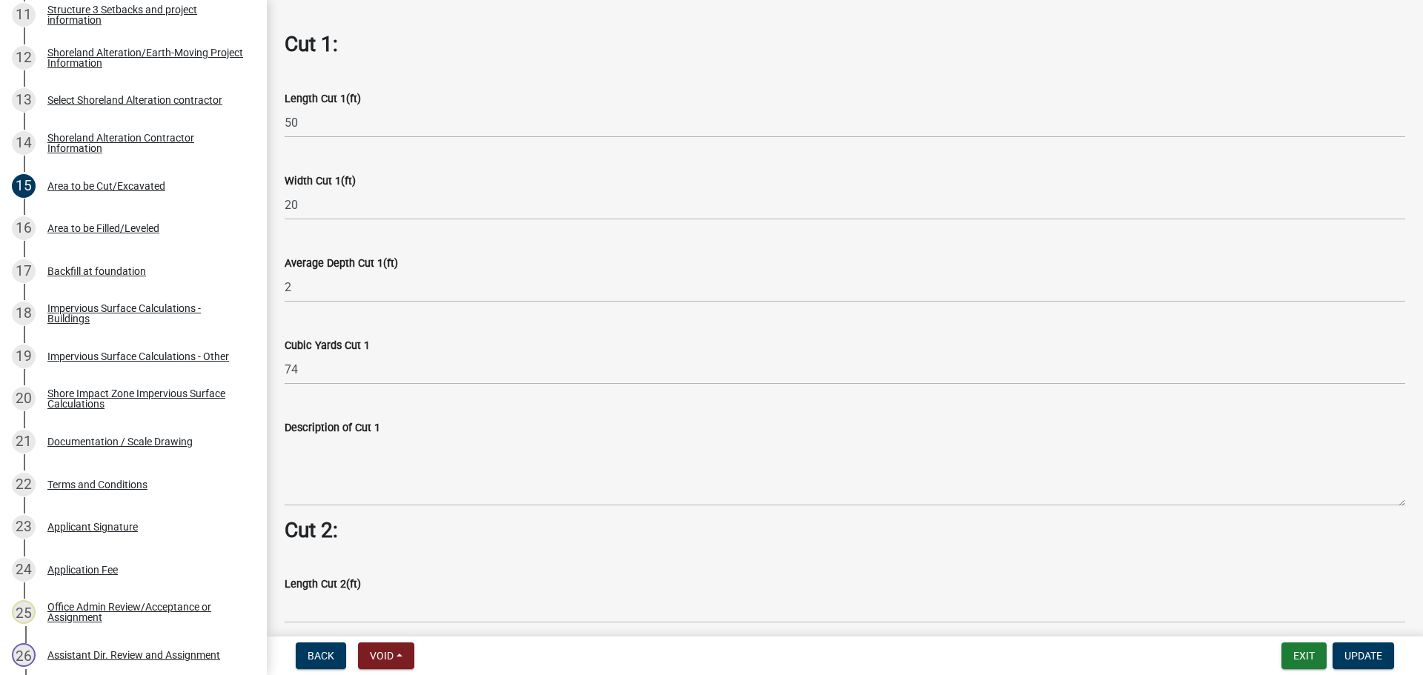
scroll to position [946, 0]
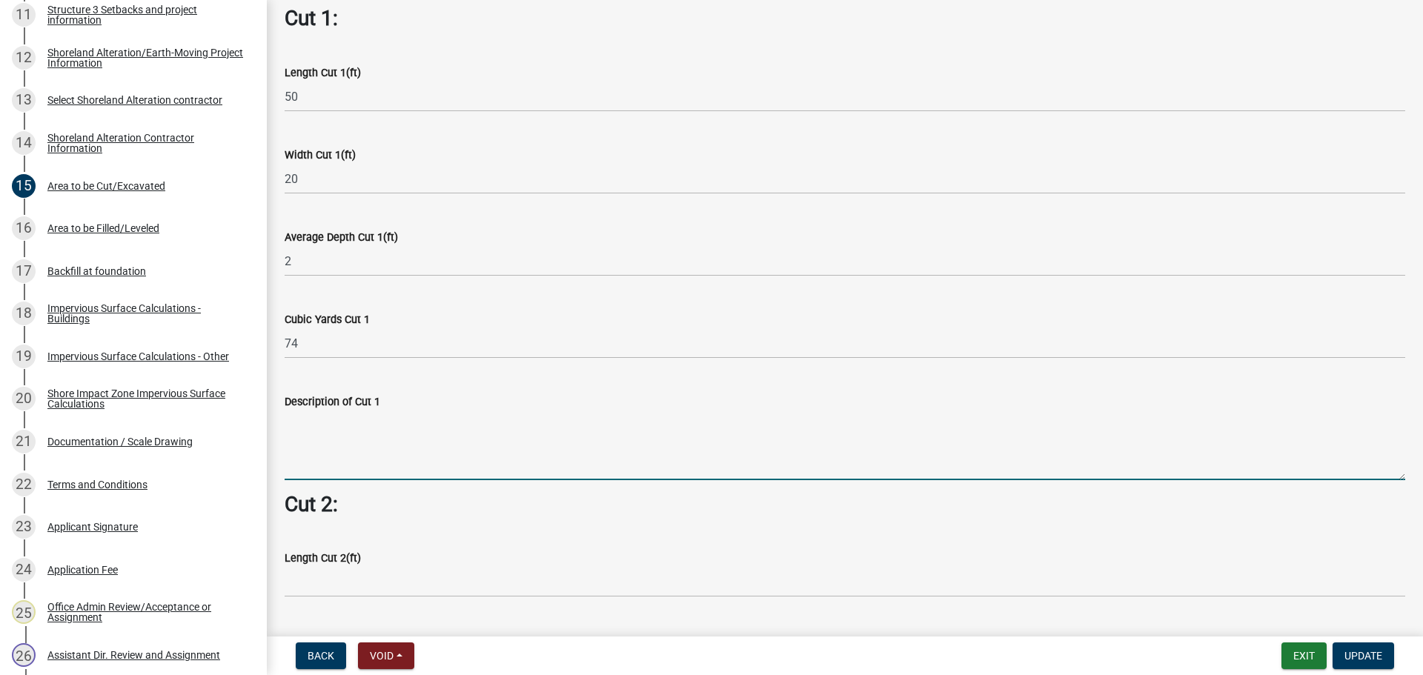
click at [361, 440] on textarea "Description of Cut 1" at bounding box center [845, 446] width 1121 height 70
type textarea "Remove multiple stumps and create a level area along the shoreline."
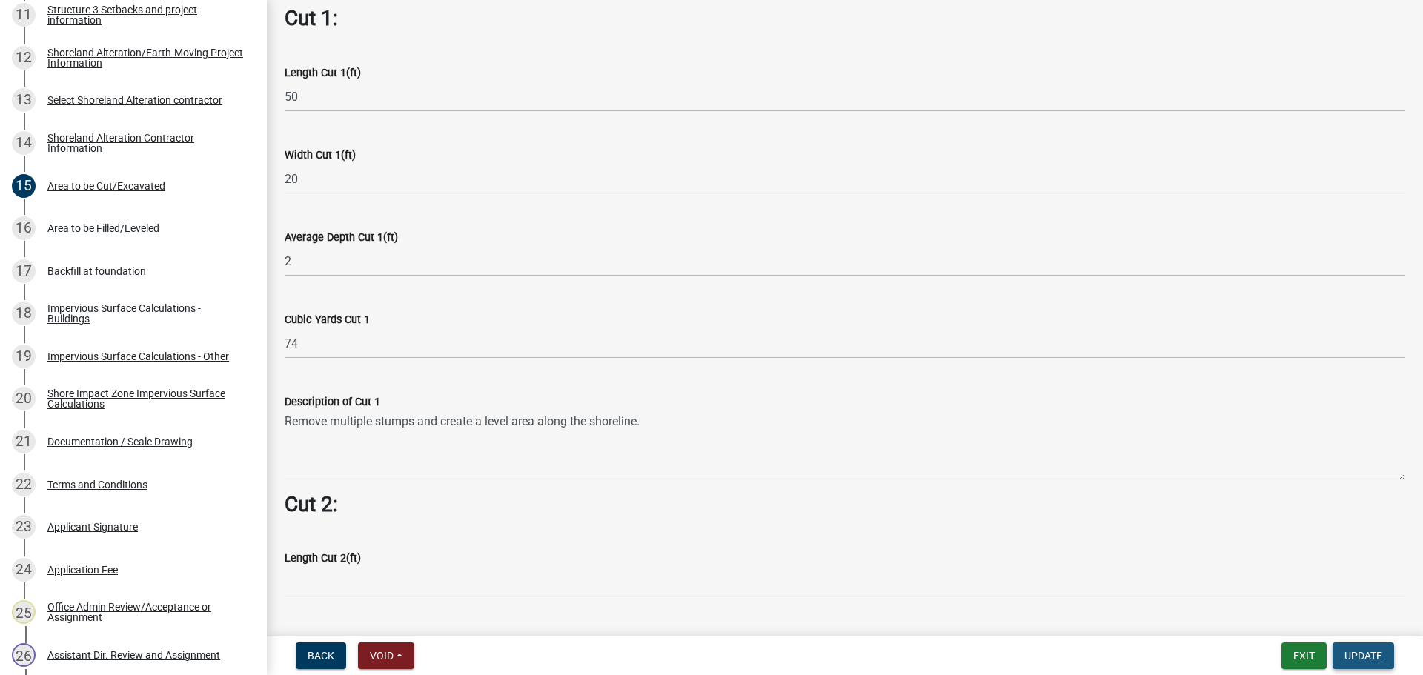
click at [1362, 655] on span "Update" at bounding box center [1364, 656] width 38 height 12
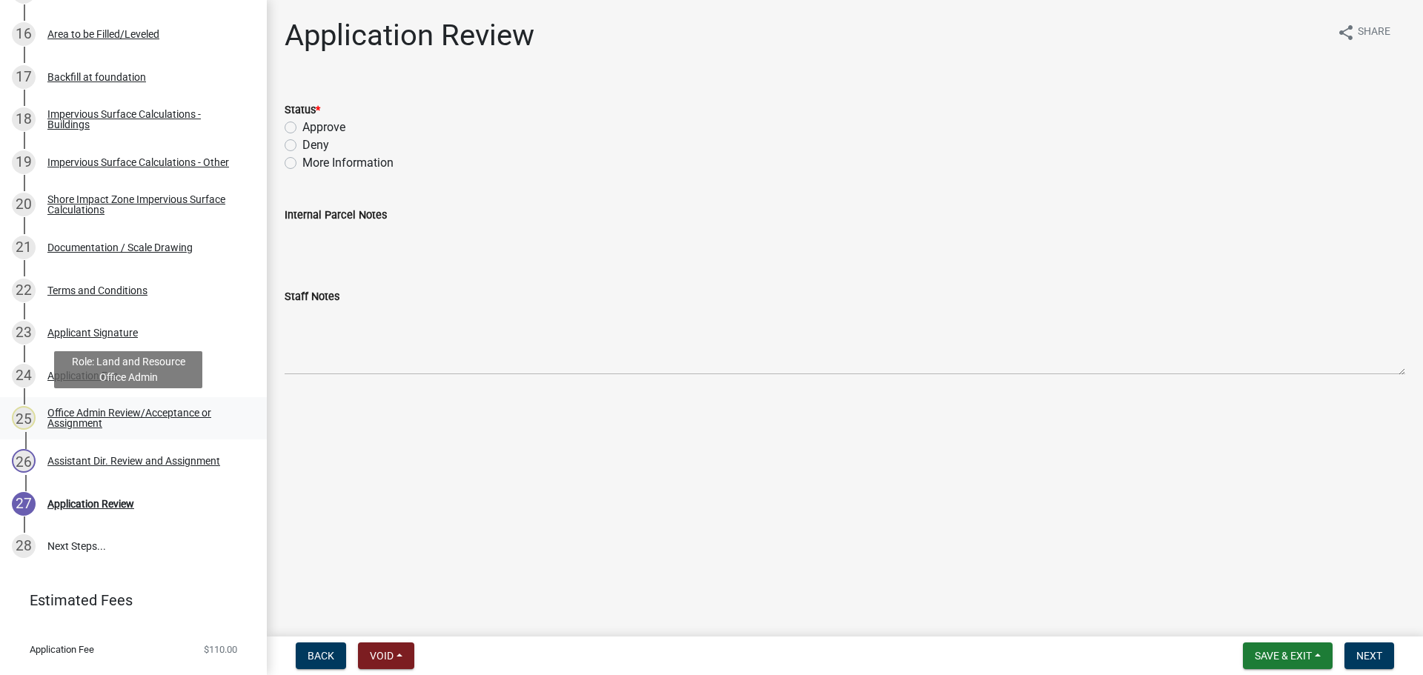
scroll to position [966, 0]
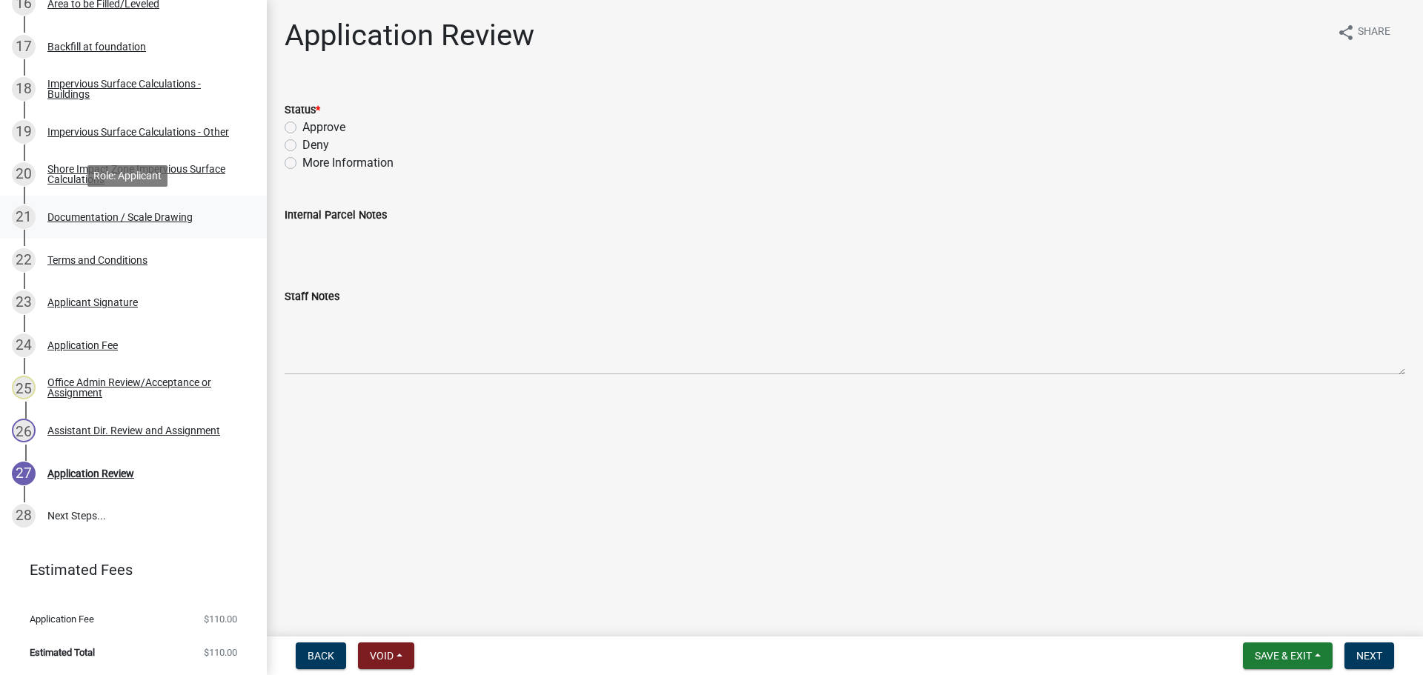
click at [185, 217] on div "Documentation / Scale Drawing" at bounding box center [119, 217] width 145 height 10
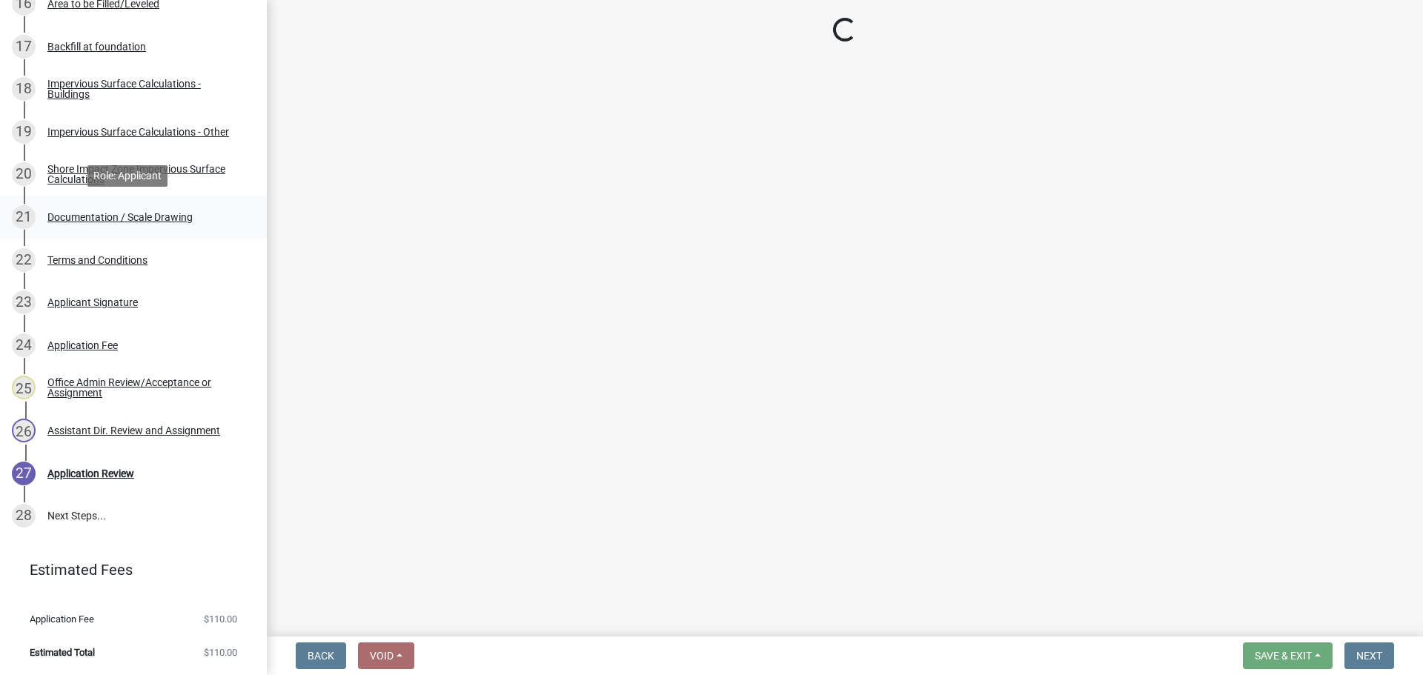
click at [185, 217] on div "Documentation / Scale Drawing" at bounding box center [119, 217] width 145 height 10
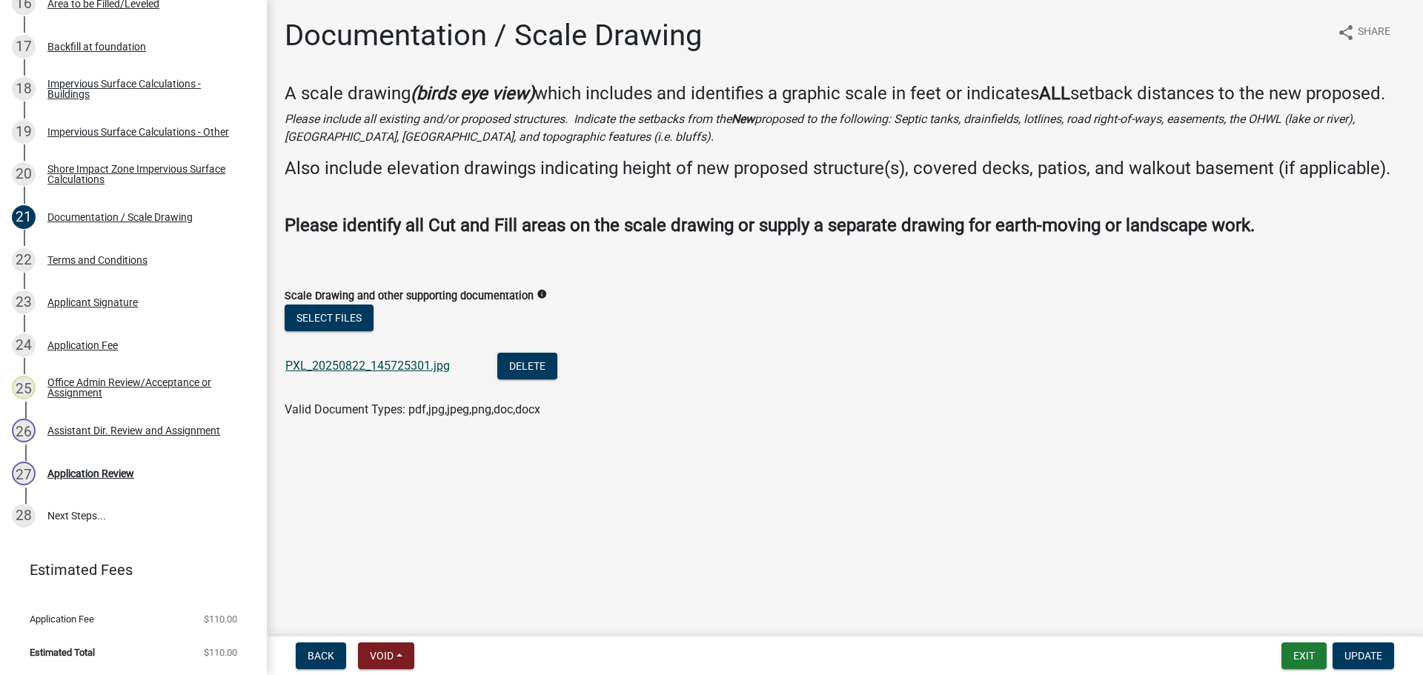
click at [387, 369] on link "PXL_20250822_145725301.jpg" at bounding box center [367, 366] width 165 height 14
